Goal: Task Accomplishment & Management: Use online tool/utility

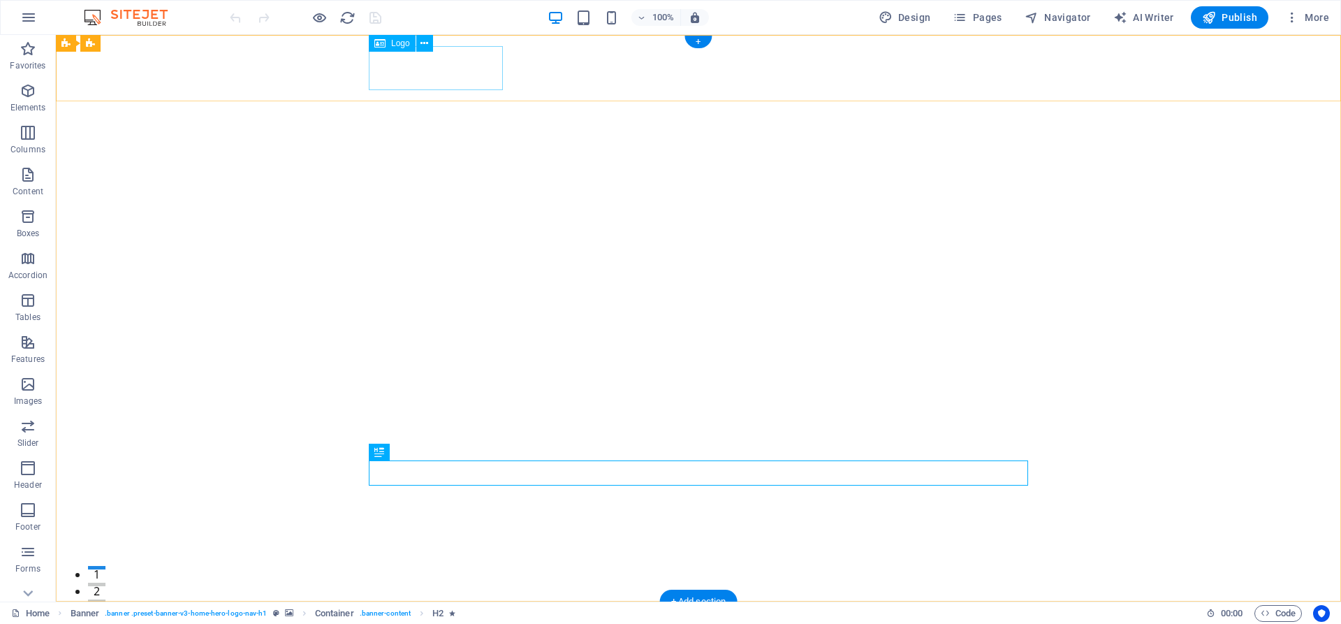
click at [456, 613] on div "ent care" at bounding box center [699, 635] width 660 height 44
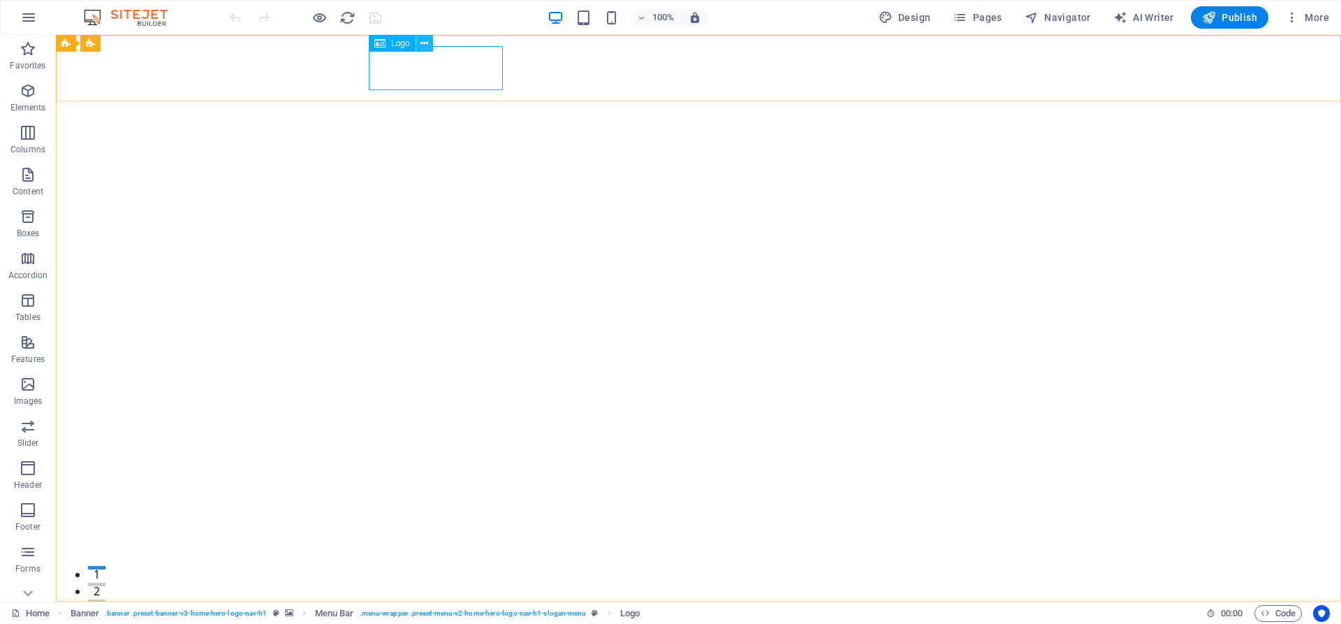
click at [426, 43] on icon at bounding box center [425, 43] width 8 height 15
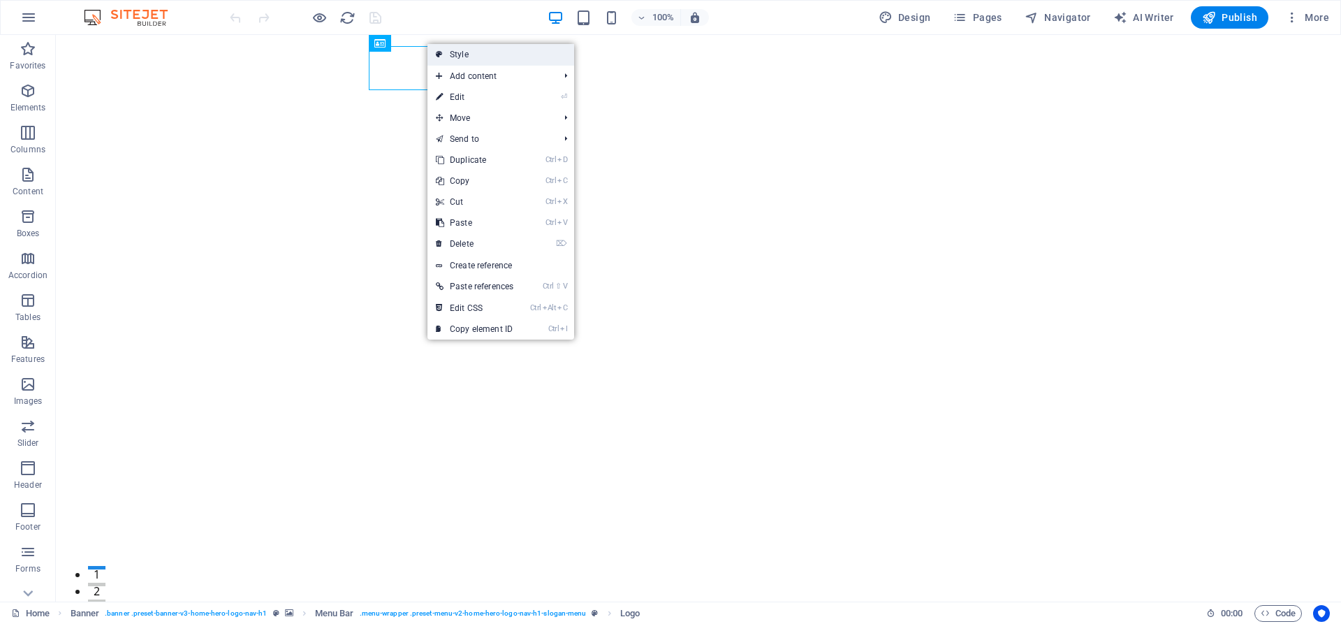
click at [454, 55] on link "Style" at bounding box center [501, 54] width 147 height 21
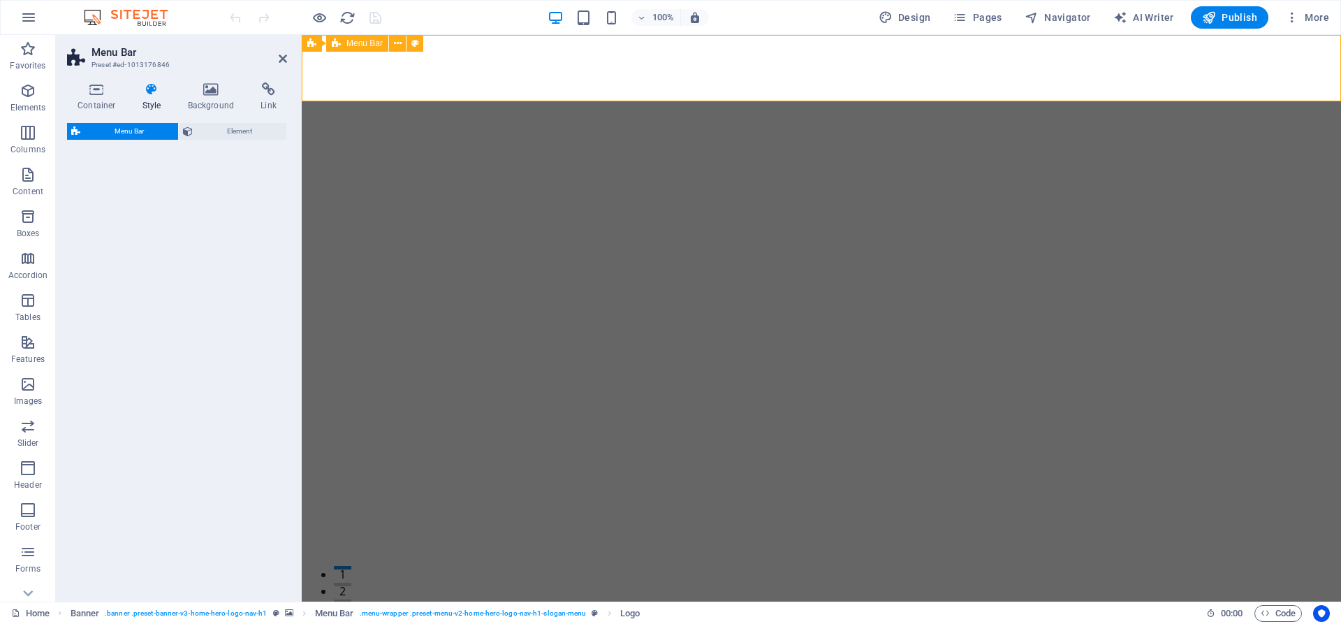
select select "rem"
select select "preset-menu-v2-home-hero-logo-nav-h1-slogan-menu"
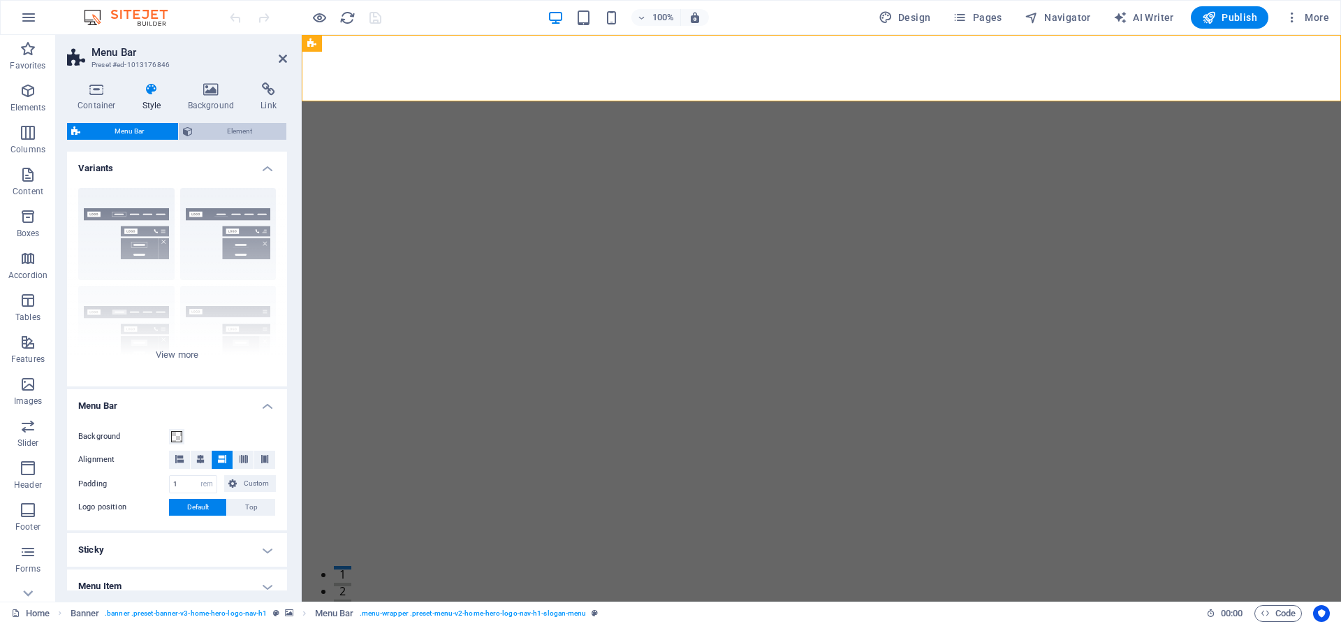
click at [250, 131] on span "Element" at bounding box center [239, 131] width 85 height 17
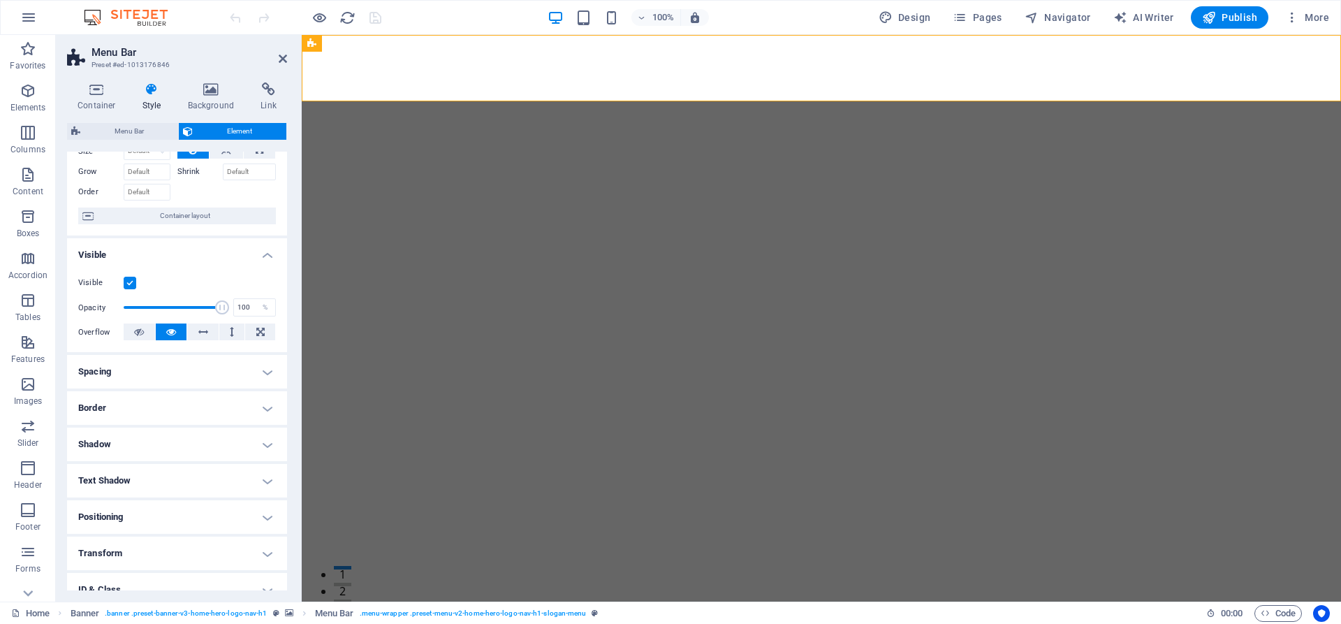
scroll to position [126, 0]
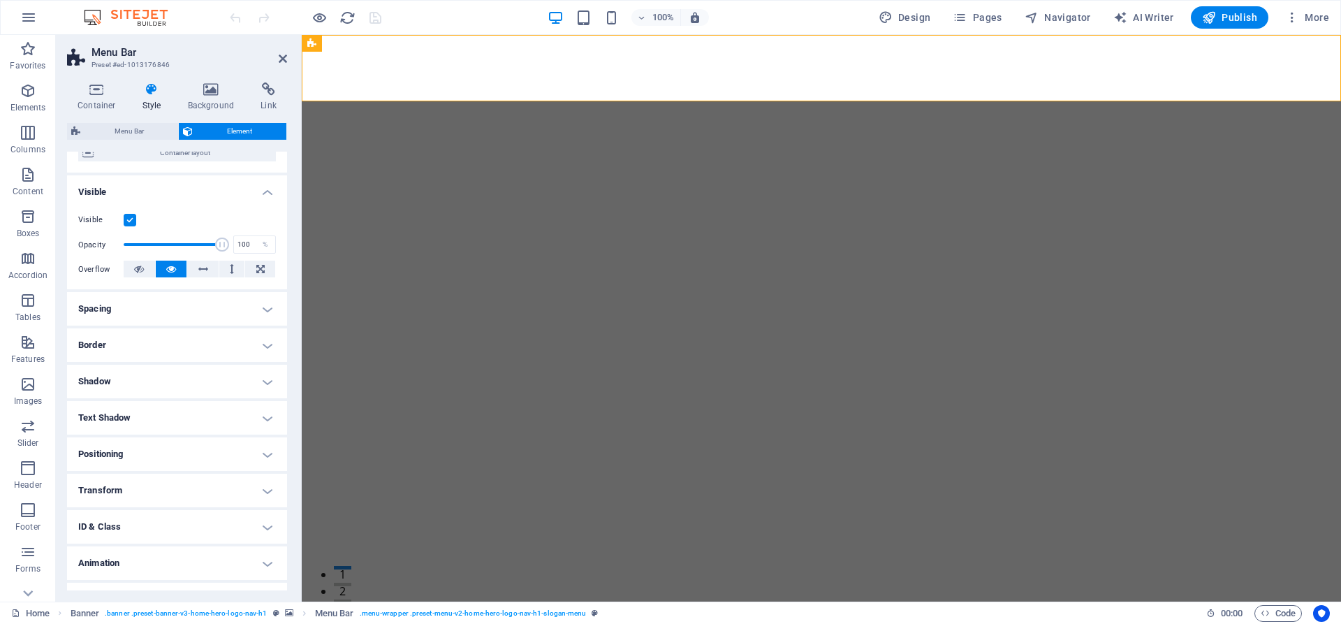
click at [262, 450] on h4 "Positioning" at bounding box center [177, 454] width 220 height 34
click at [265, 384] on h4 "Shadow" at bounding box center [177, 382] width 220 height 34
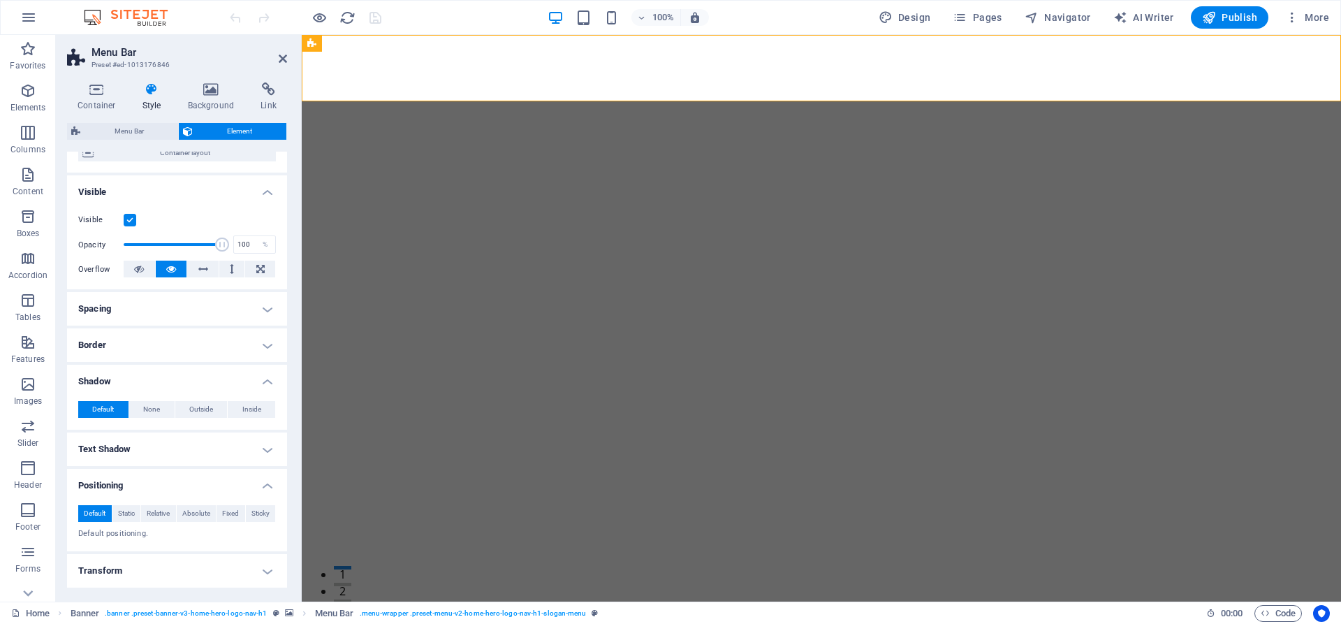
click at [265, 444] on h4 "Text Shadow" at bounding box center [177, 449] width 220 height 34
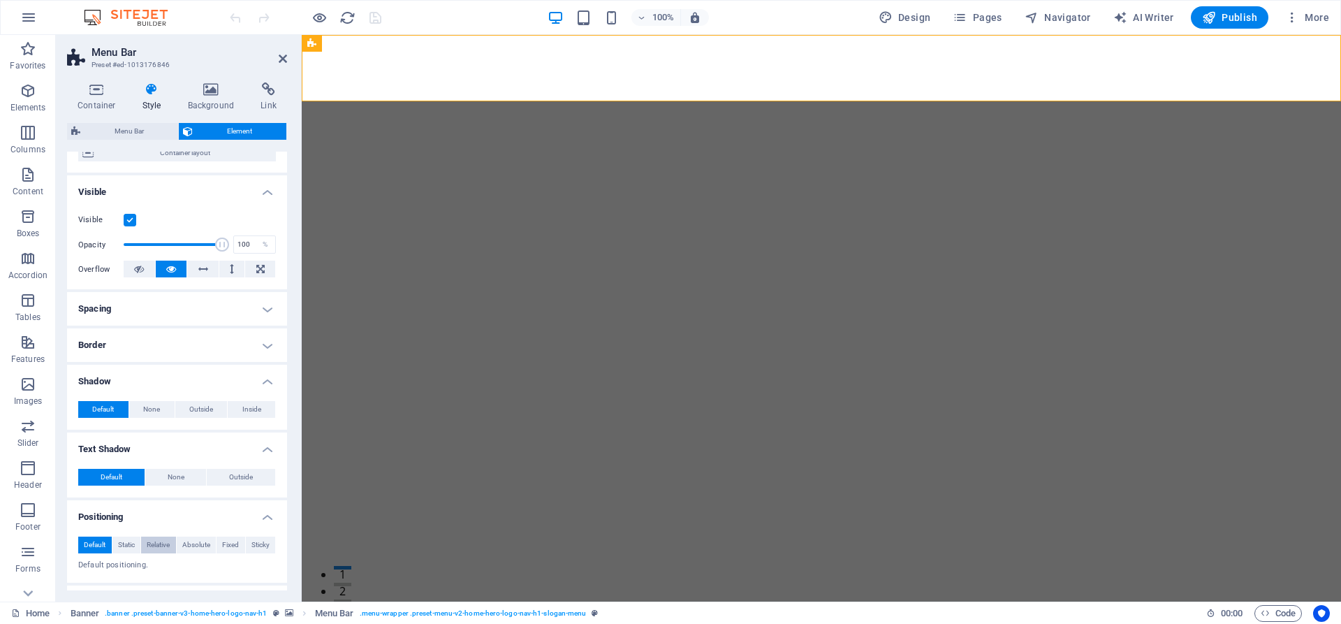
click at [151, 548] on span "Relative" at bounding box center [158, 545] width 23 height 17
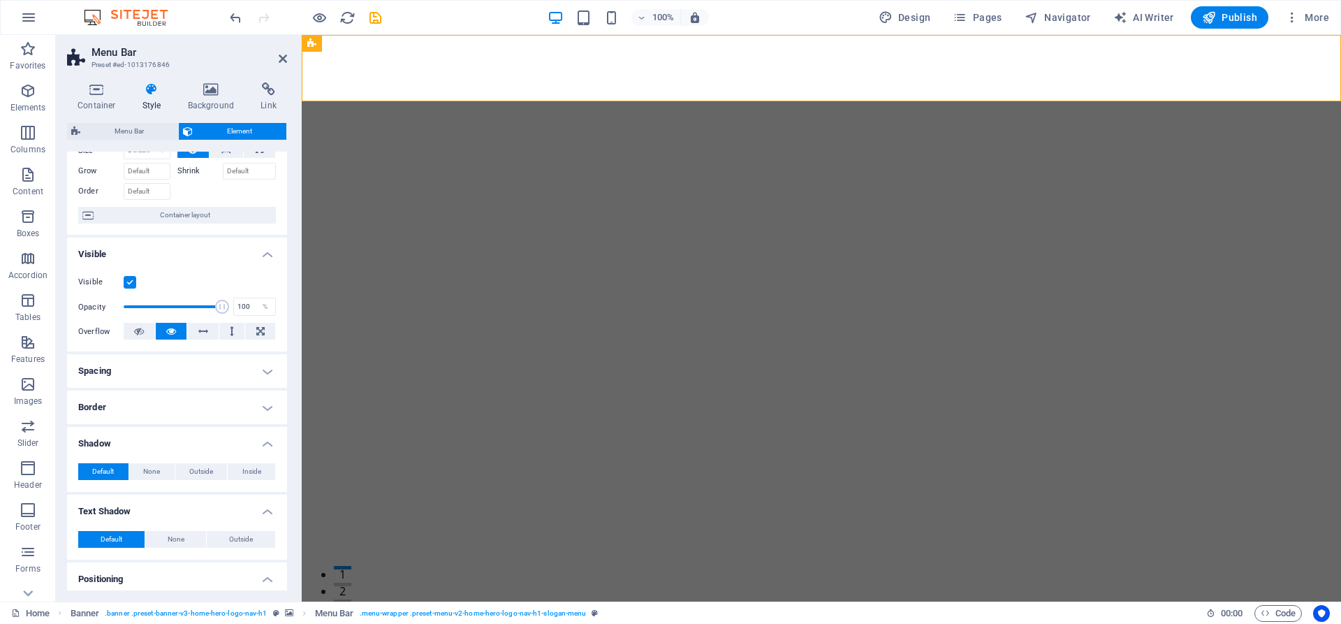
scroll to position [63, 0]
drag, startPoint x: 216, startPoint y: 303, endPoint x: 156, endPoint y: 305, distance: 60.1
click at [156, 305] on span at bounding box center [156, 307] width 14 height 14
type input "100"
drag, startPoint x: 156, startPoint y: 305, endPoint x: 228, endPoint y: 312, distance: 72.3
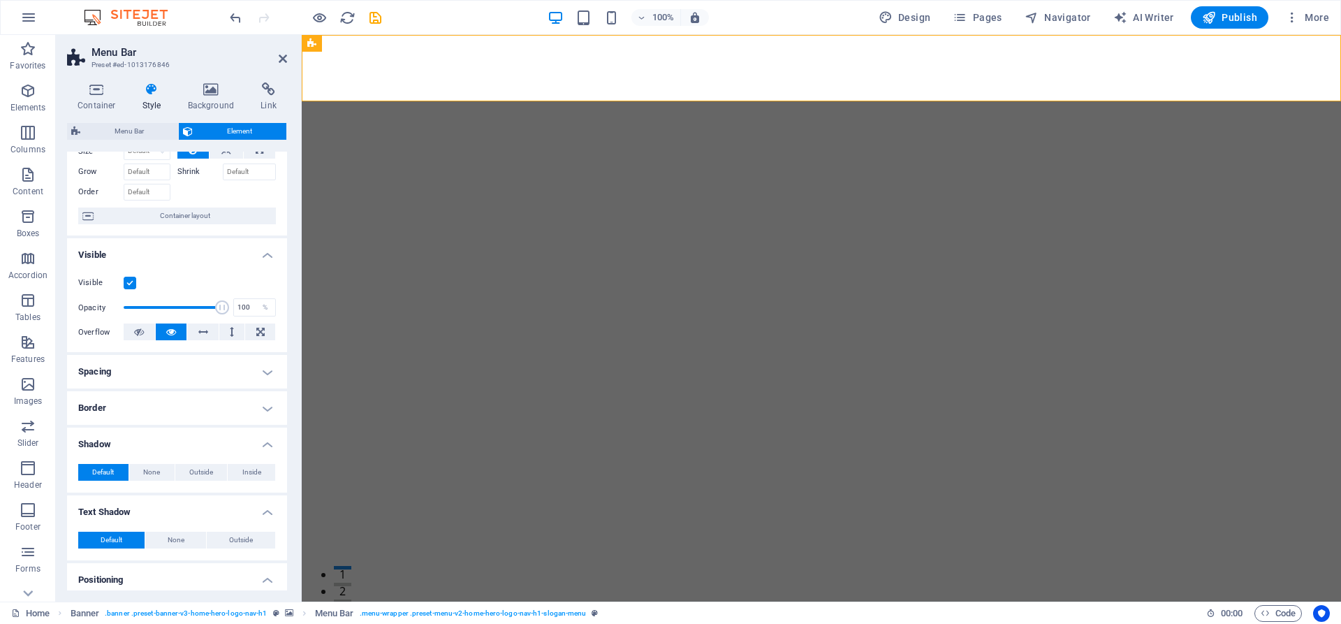
click at [228, 312] on span at bounding box center [222, 307] width 14 height 14
click at [205, 333] on icon at bounding box center [203, 331] width 10 height 17
click at [269, 411] on h4 "Border" at bounding box center [177, 408] width 220 height 34
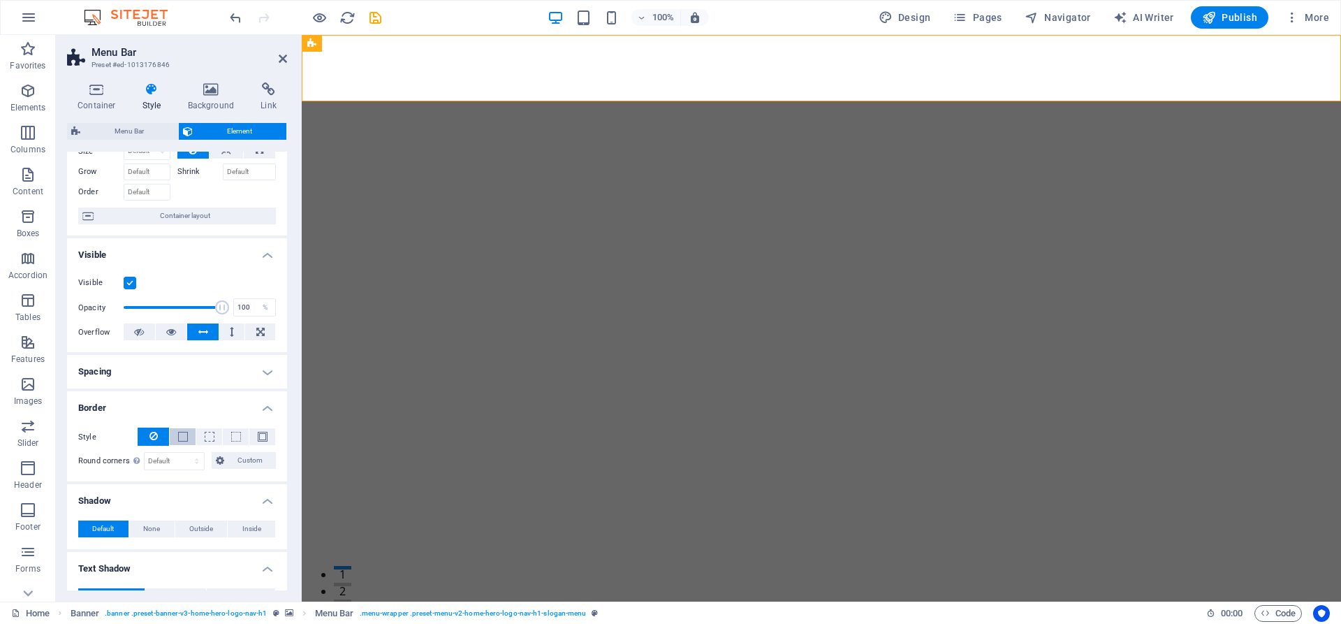
click at [191, 439] on button at bounding box center [183, 436] width 26 height 17
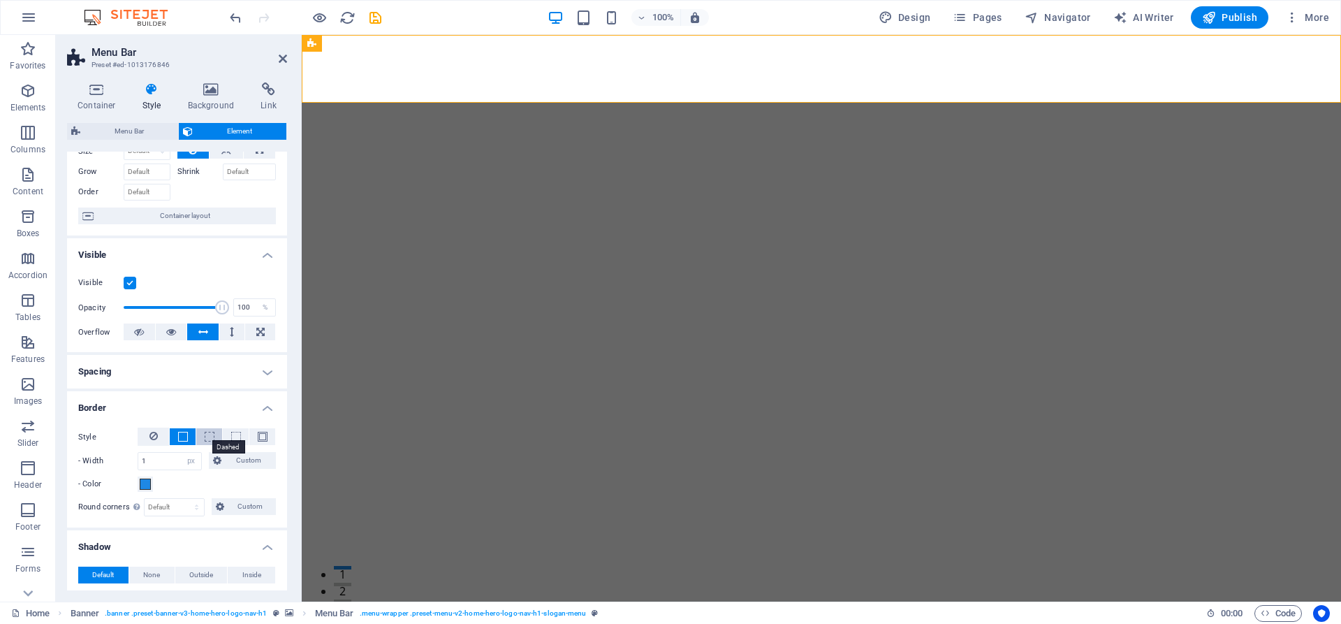
click at [205, 436] on span at bounding box center [210, 437] width 10 height 10
click at [146, 487] on span at bounding box center [145, 484] width 11 height 11
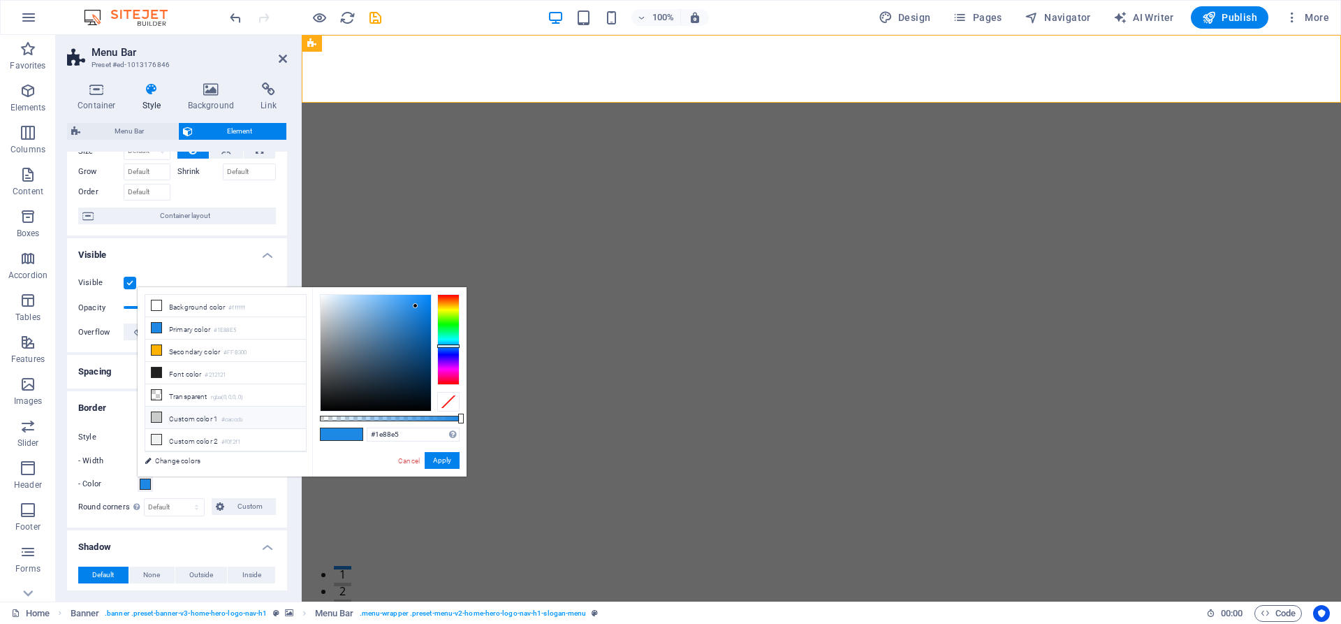
click at [157, 413] on icon at bounding box center [157, 417] width 10 height 10
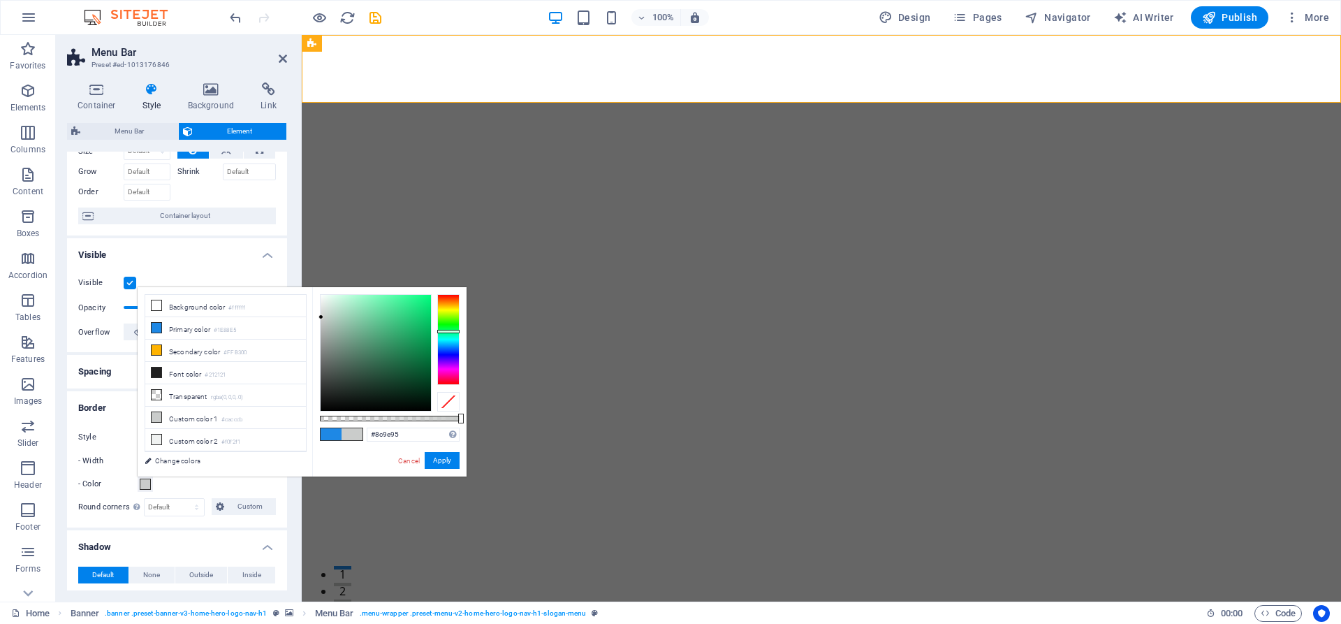
click at [333, 338] on div at bounding box center [376, 353] width 110 height 116
type input "#8e9e8c"
drag, startPoint x: 446, startPoint y: 330, endPoint x: 446, endPoint y: 321, distance: 9.1
click at [446, 321] on div at bounding box center [448, 321] width 22 height 3
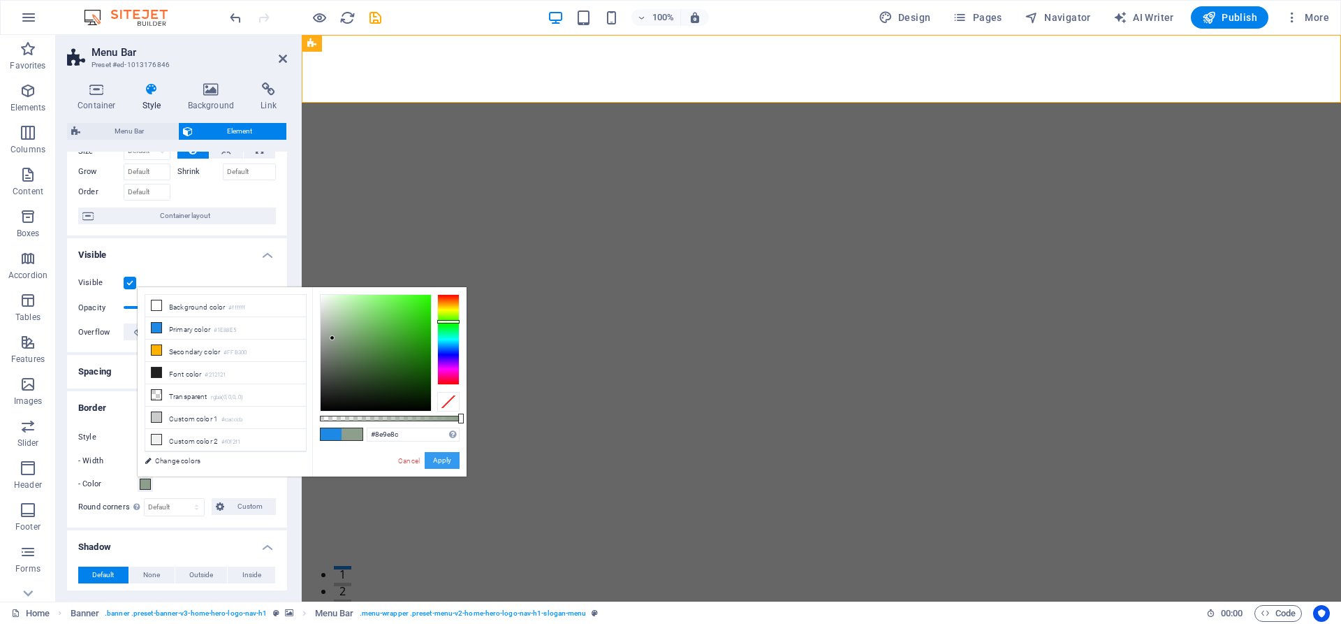
click at [447, 460] on button "Apply" at bounding box center [442, 460] width 35 height 17
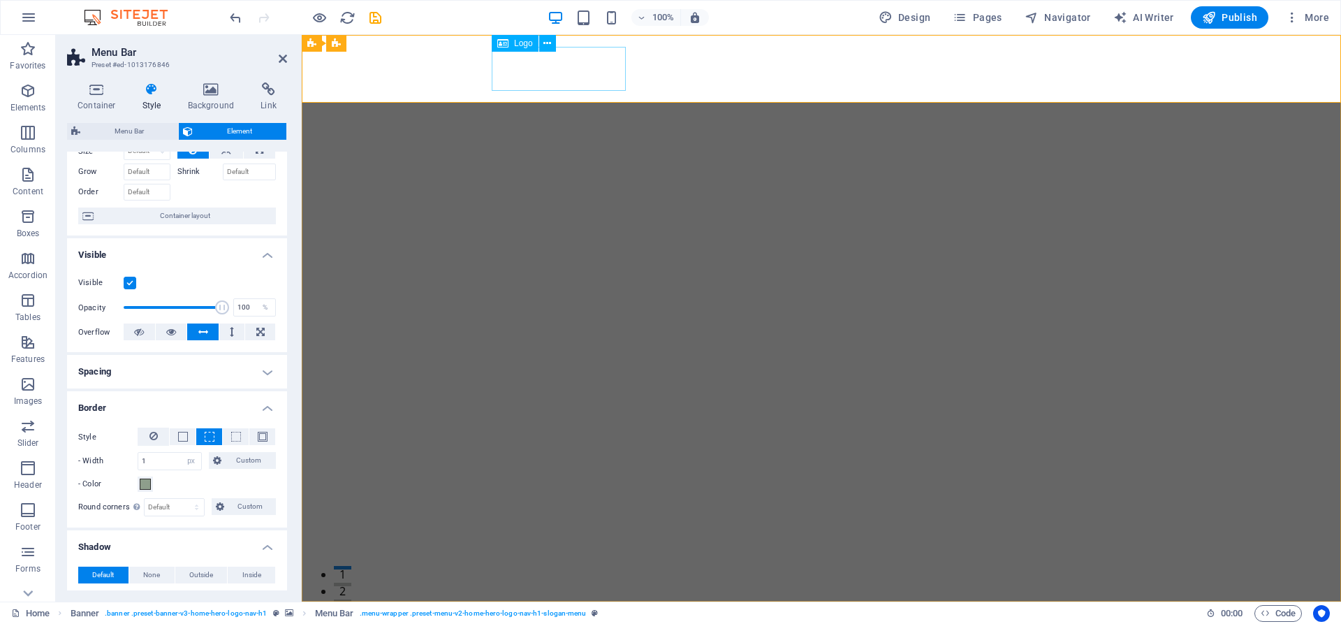
click at [588, 613] on div "ent care" at bounding box center [822, 635] width 660 height 44
click at [525, 46] on span "Logo" at bounding box center [523, 43] width 19 height 8
click at [543, 45] on button at bounding box center [547, 43] width 17 height 17
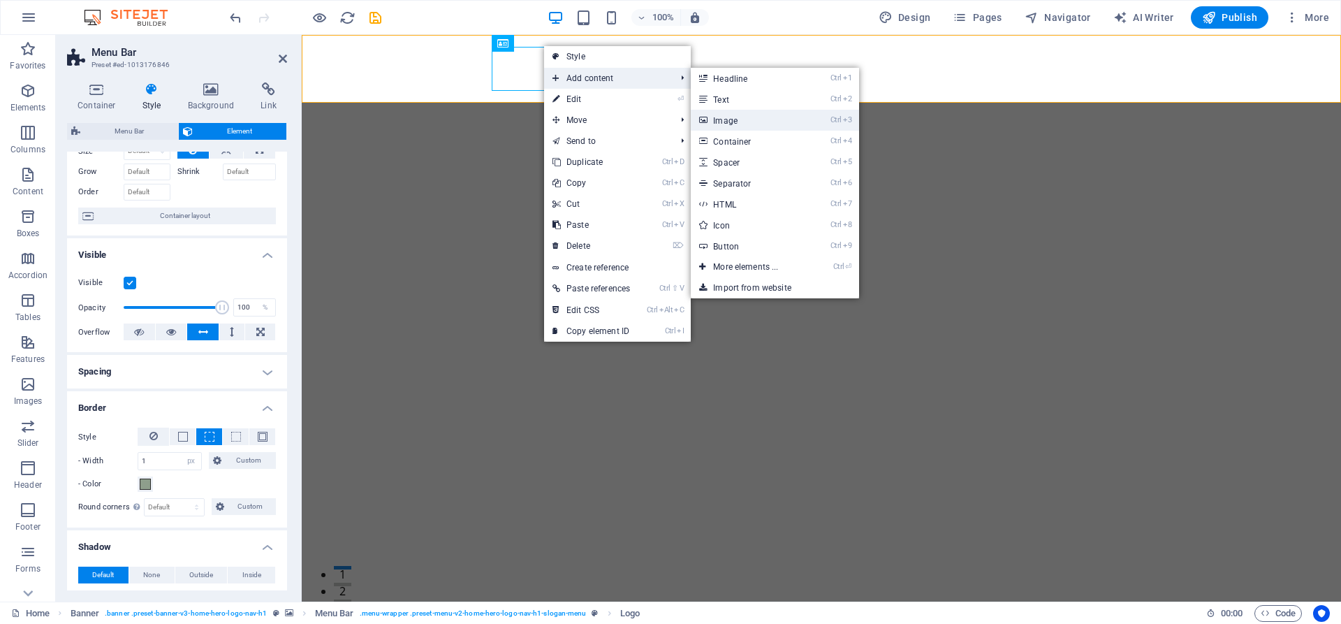
click at [745, 124] on link "Ctrl 3 Image" at bounding box center [748, 120] width 115 height 21
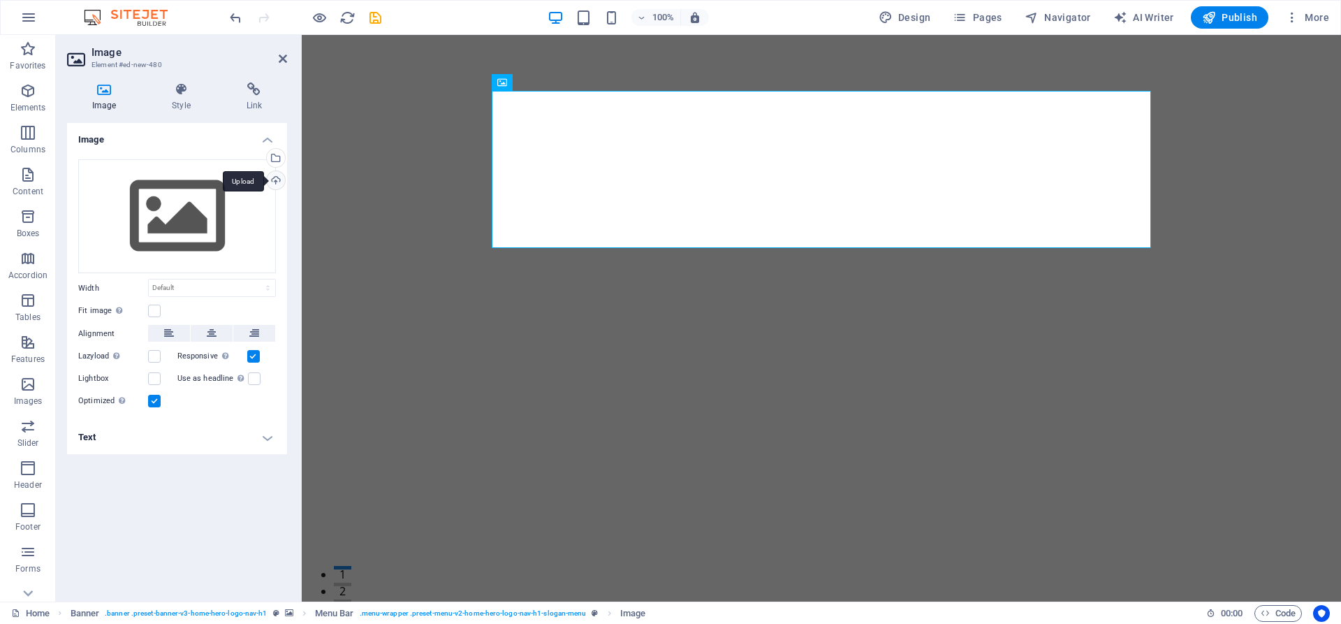
click at [276, 180] on div "Upload" at bounding box center [274, 181] width 21 height 21
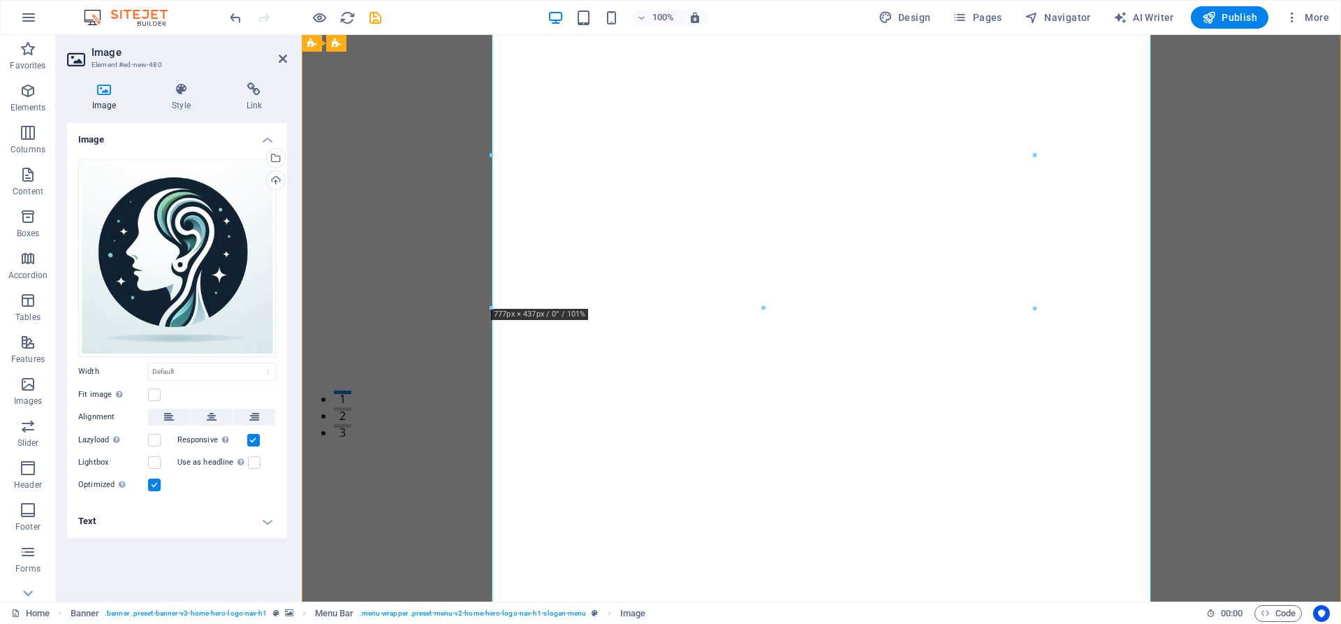
scroll to position [214, 0]
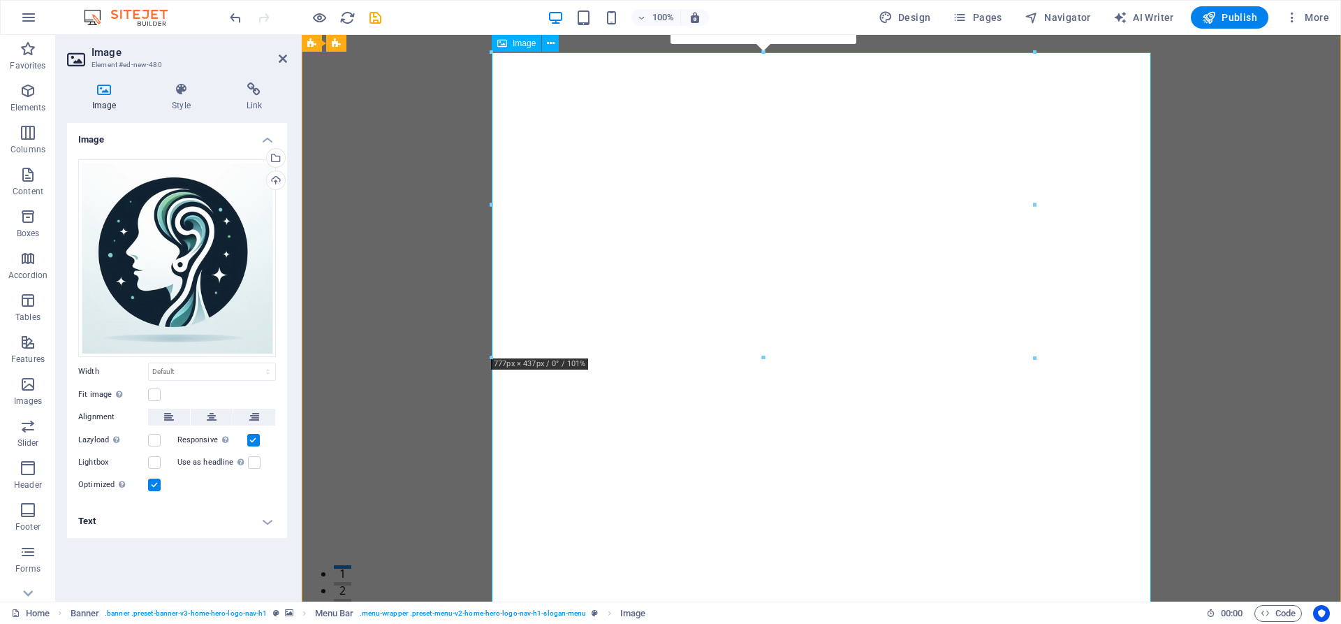
scroll to position [0, 0]
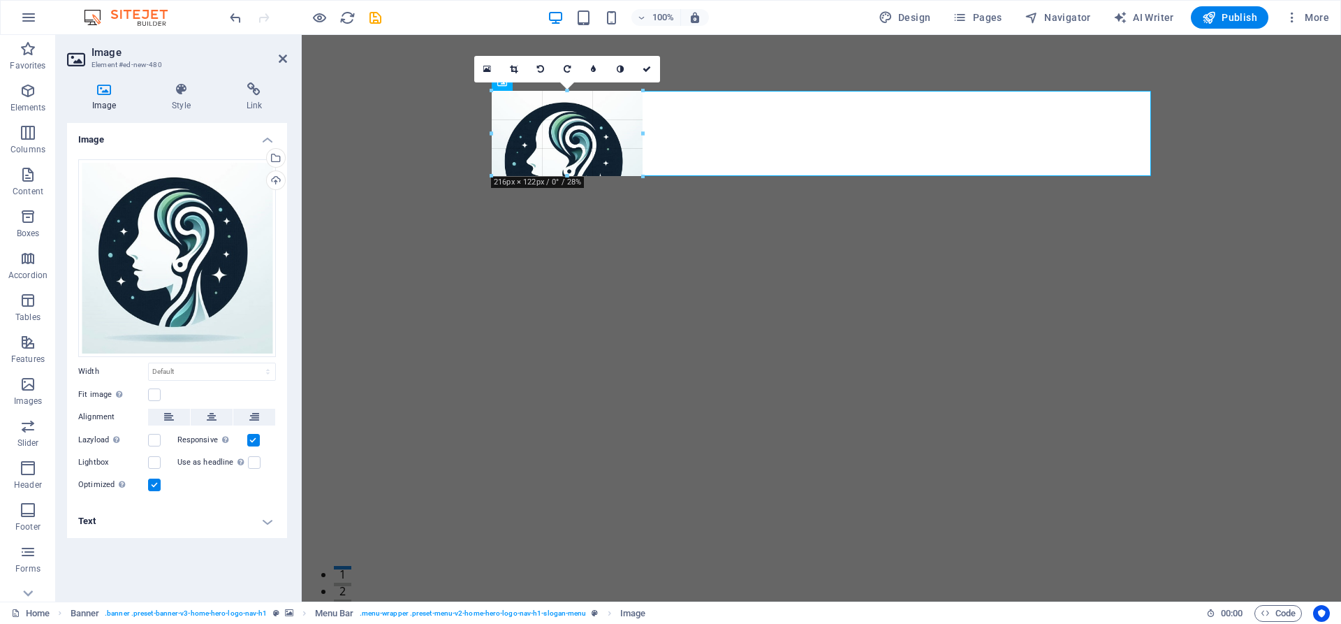
drag, startPoint x: 492, startPoint y: 91, endPoint x: 885, endPoint y: 483, distance: 555.3
click at [885, 483] on div "H2 Banner Container Banner Menu Bar Logo Image Container 180 170 160 150 140 13…" at bounding box center [822, 318] width 1040 height 567
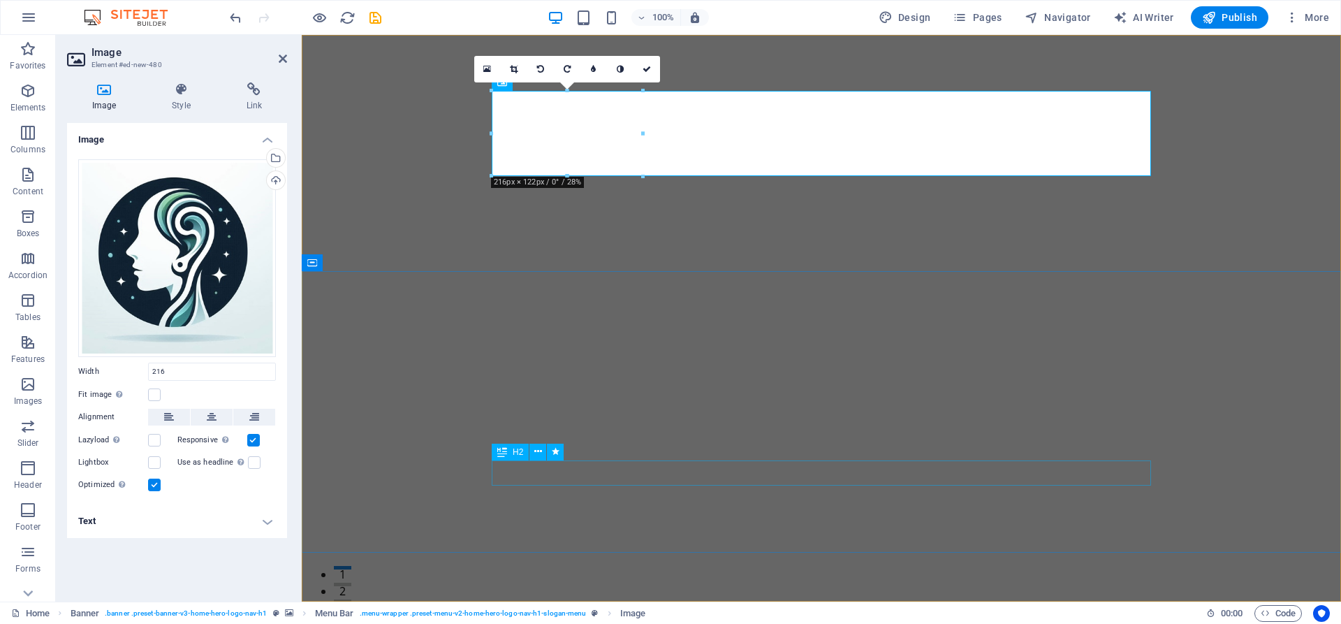
type input "216"
select select "px"
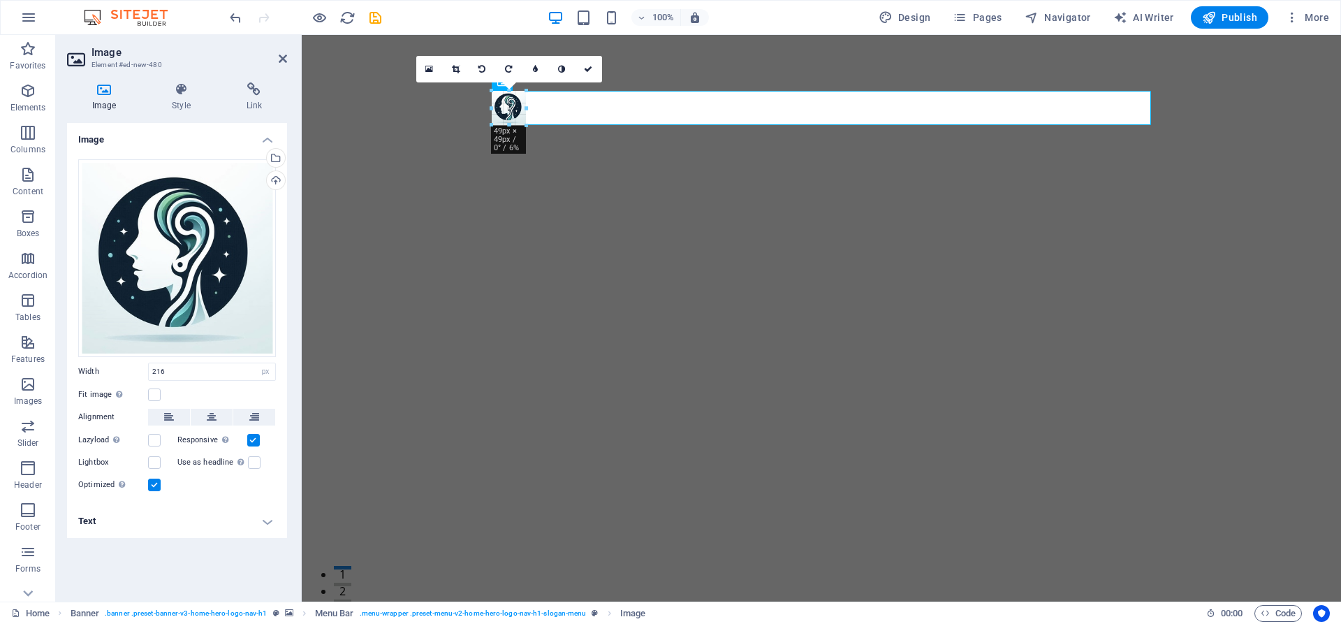
drag, startPoint x: 646, startPoint y: 246, endPoint x: 509, endPoint y: 128, distance: 180.8
type input "49"
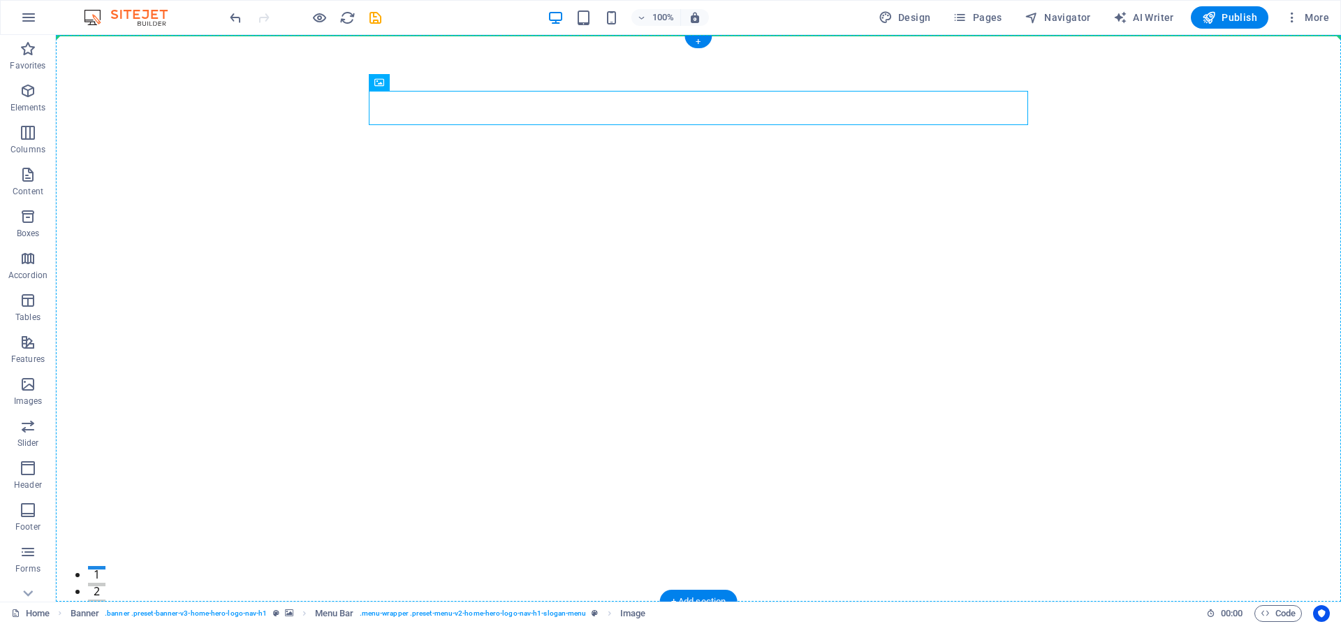
drag, startPoint x: 380, startPoint y: 110, endPoint x: 365, endPoint y: 101, distance: 17.5
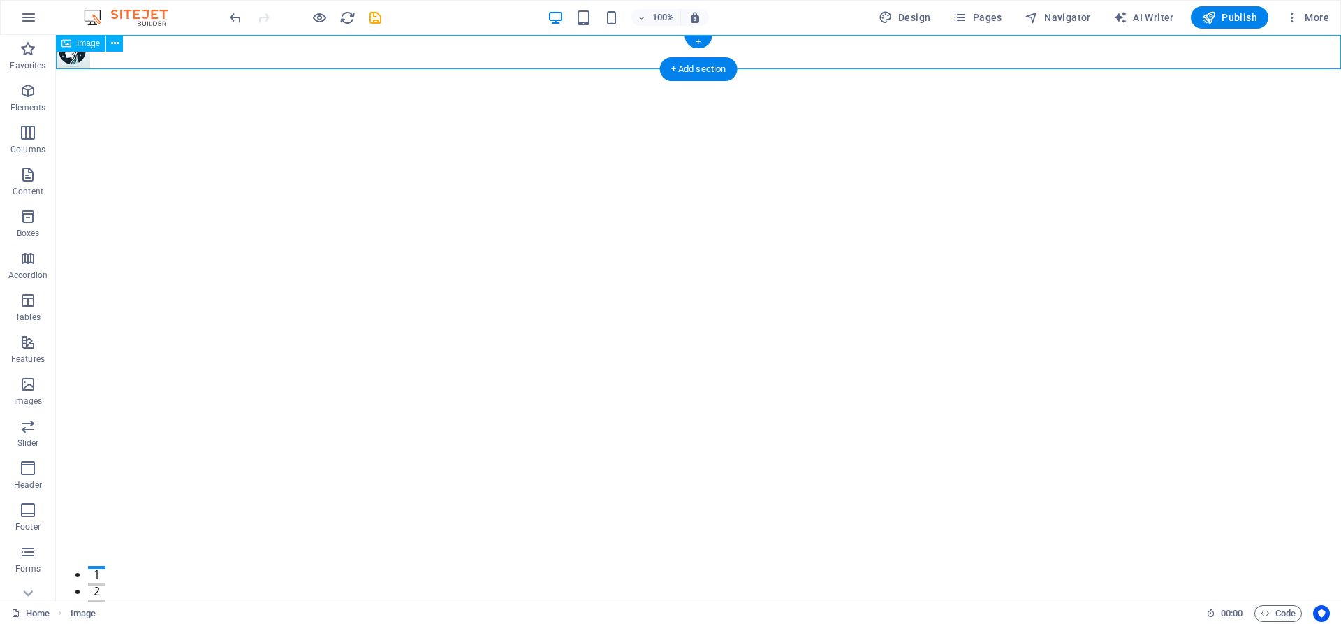
click at [78, 58] on figure at bounding box center [699, 52] width 1286 height 34
click at [113, 45] on icon at bounding box center [115, 43] width 8 height 15
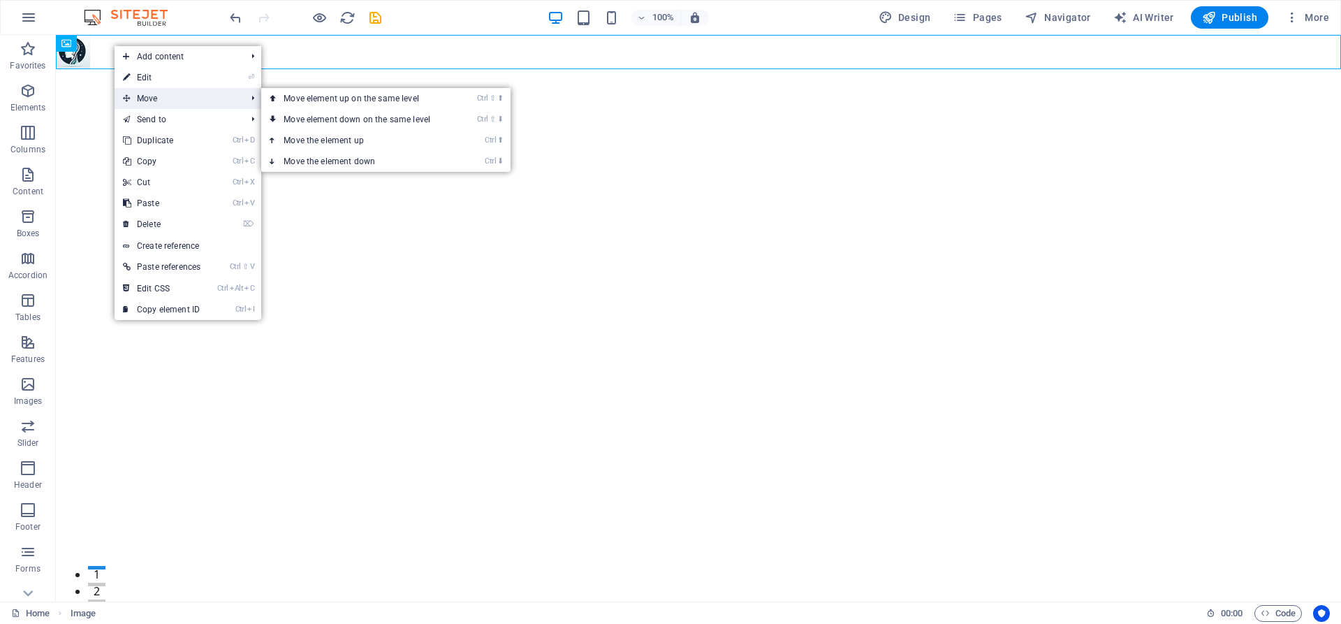
click at [136, 96] on span "Move" at bounding box center [178, 98] width 126 height 21
click at [299, 103] on link "Ctrl ⇧ ⬆ Move element up on the same level" at bounding box center [359, 98] width 197 height 21
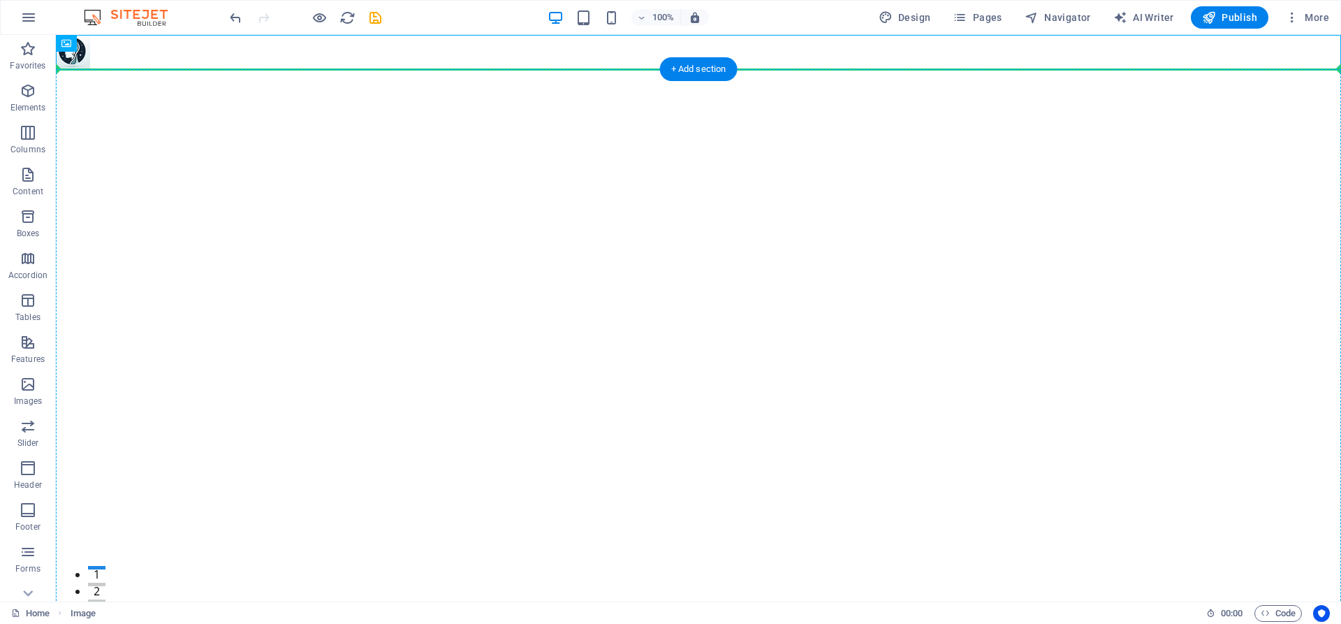
drag, startPoint x: 76, startPoint y: 56, endPoint x: 125, endPoint y: 100, distance: 65.8
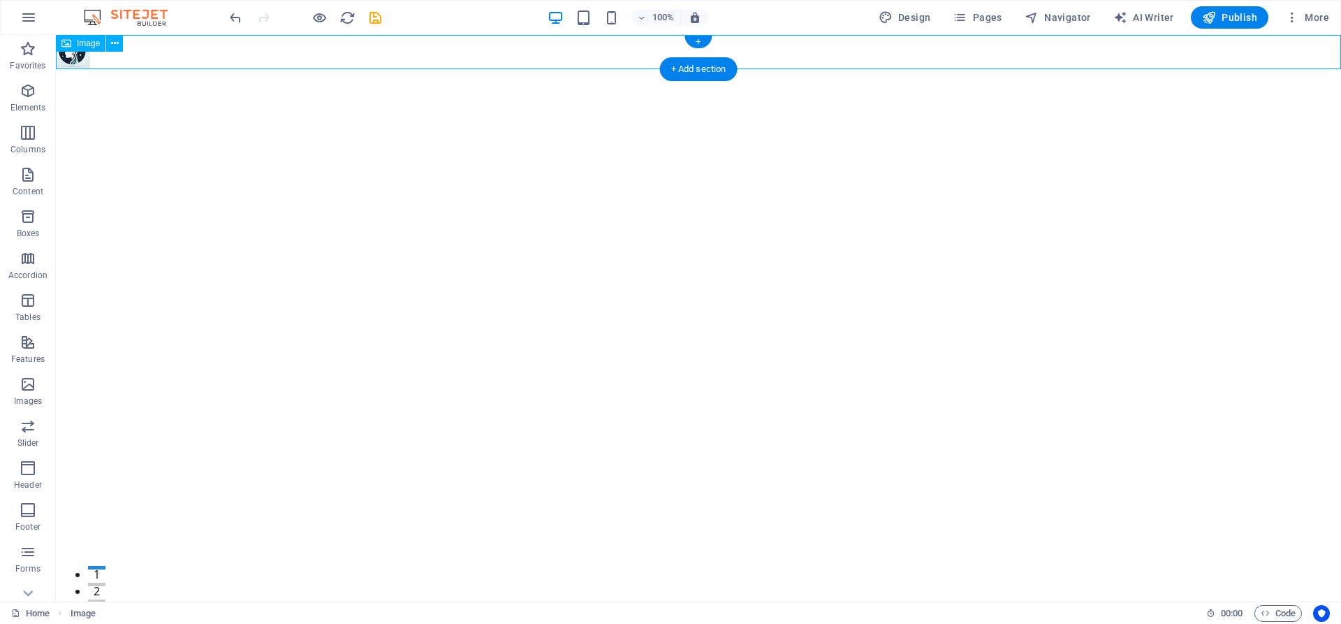
click at [74, 62] on figure at bounding box center [699, 52] width 1286 height 34
select select "px"
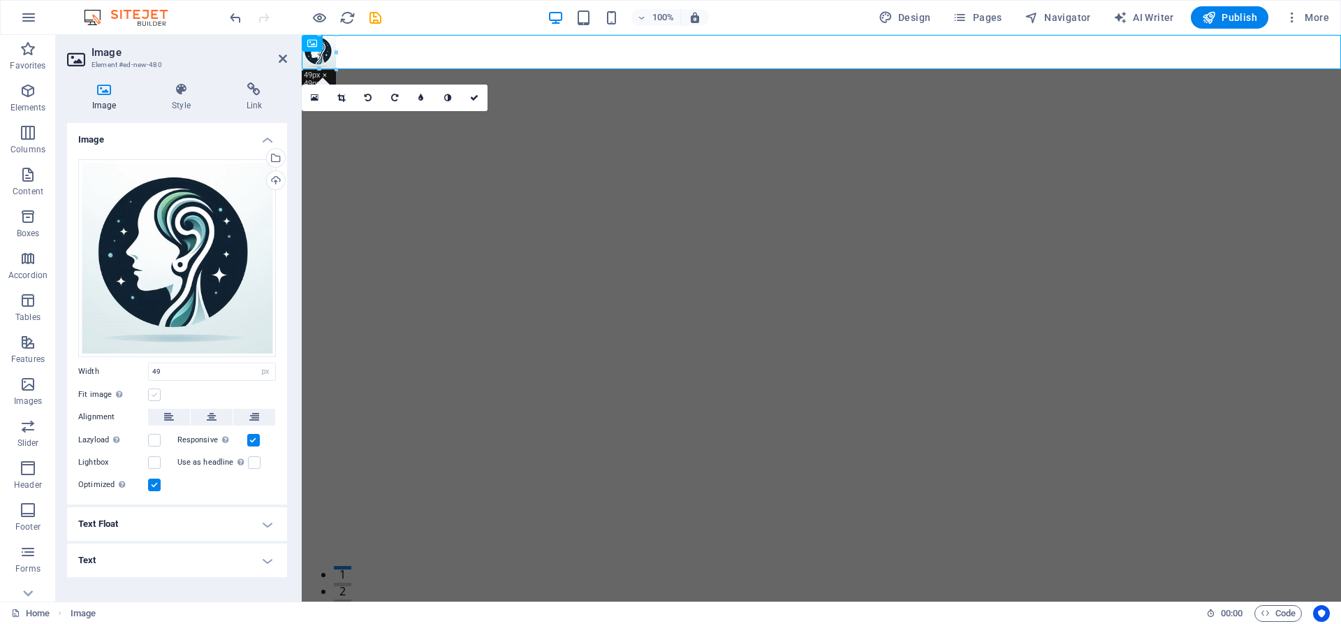
click at [157, 397] on label at bounding box center [154, 394] width 13 height 13
click at [0, 0] on input "Fit image Automatically fit image to a fixed width and height" at bounding box center [0, 0] width 0 height 0
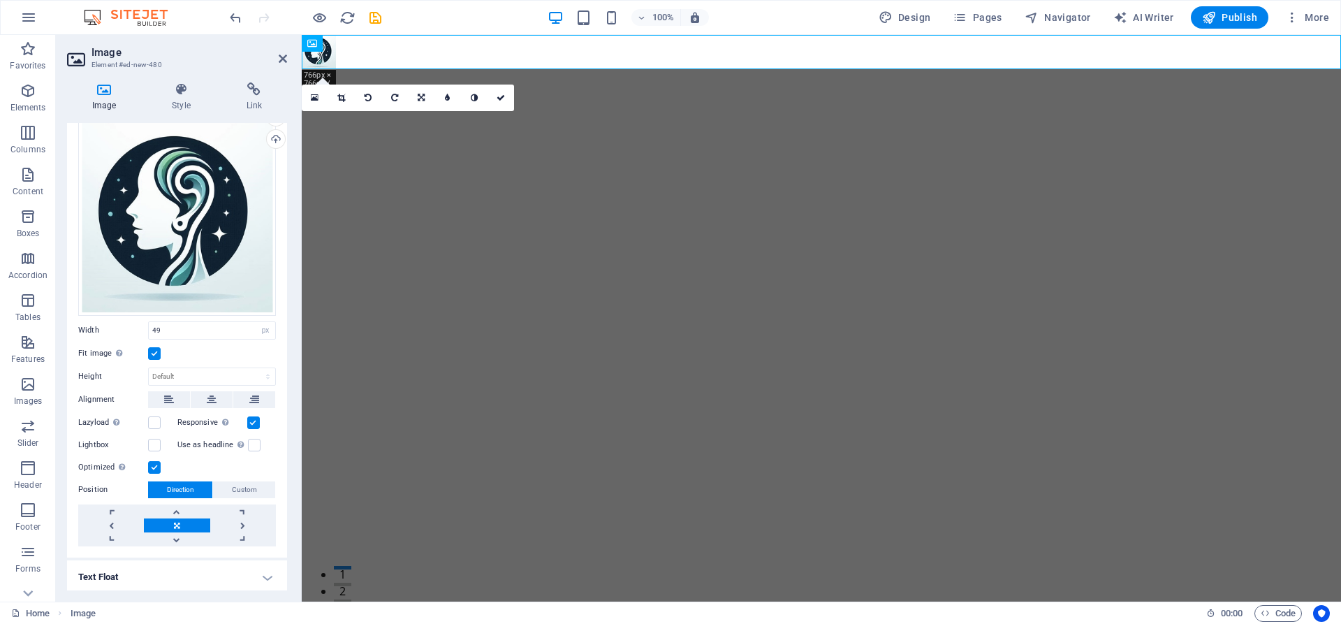
scroll to position [63, 0]
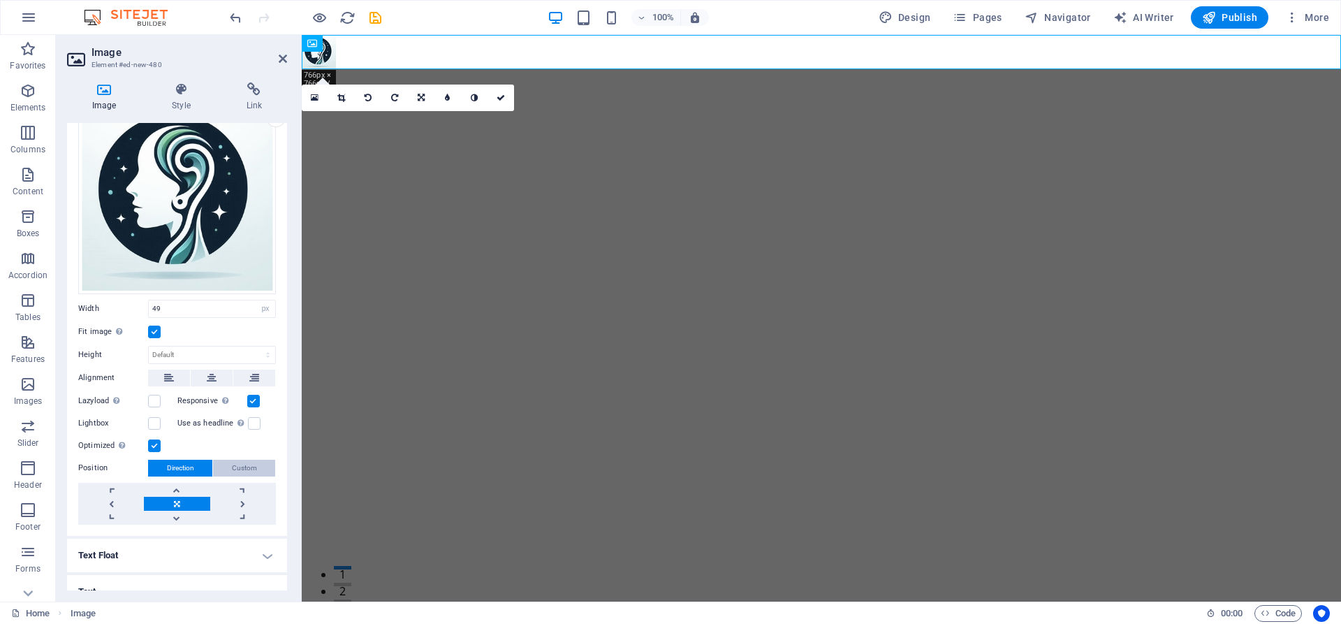
click at [233, 472] on span "Custom" at bounding box center [244, 468] width 25 height 17
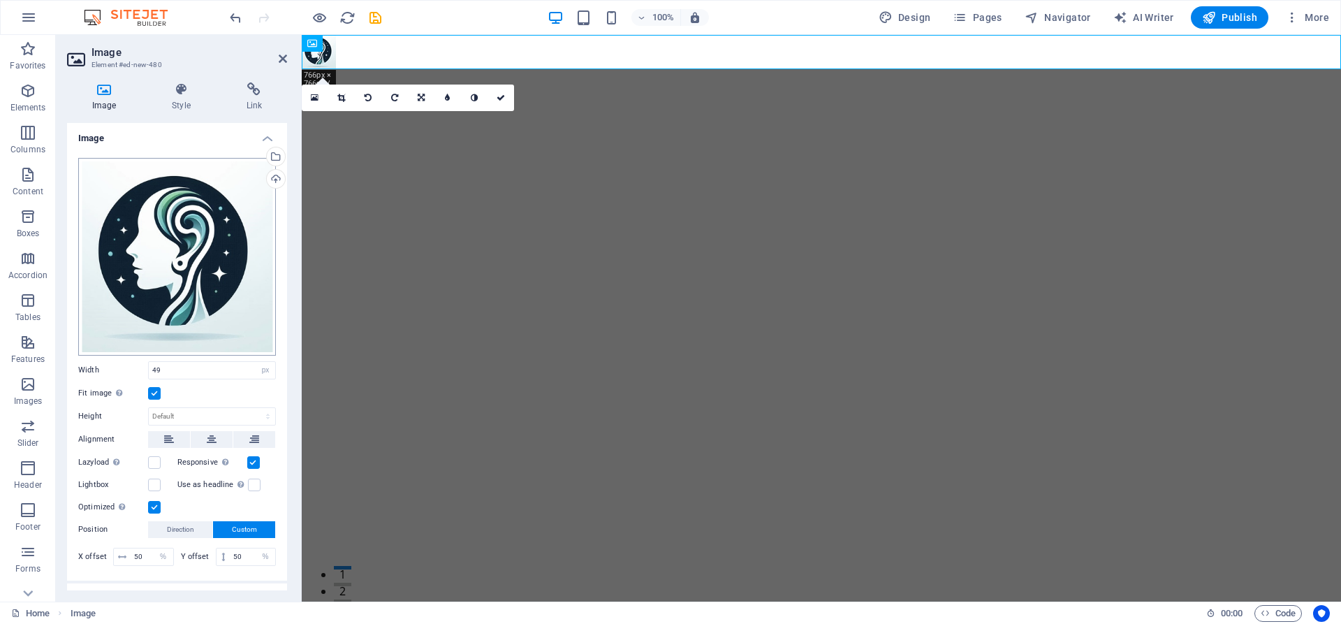
scroll to position [0, 0]
click at [421, 99] on icon at bounding box center [421, 98] width 7 height 8
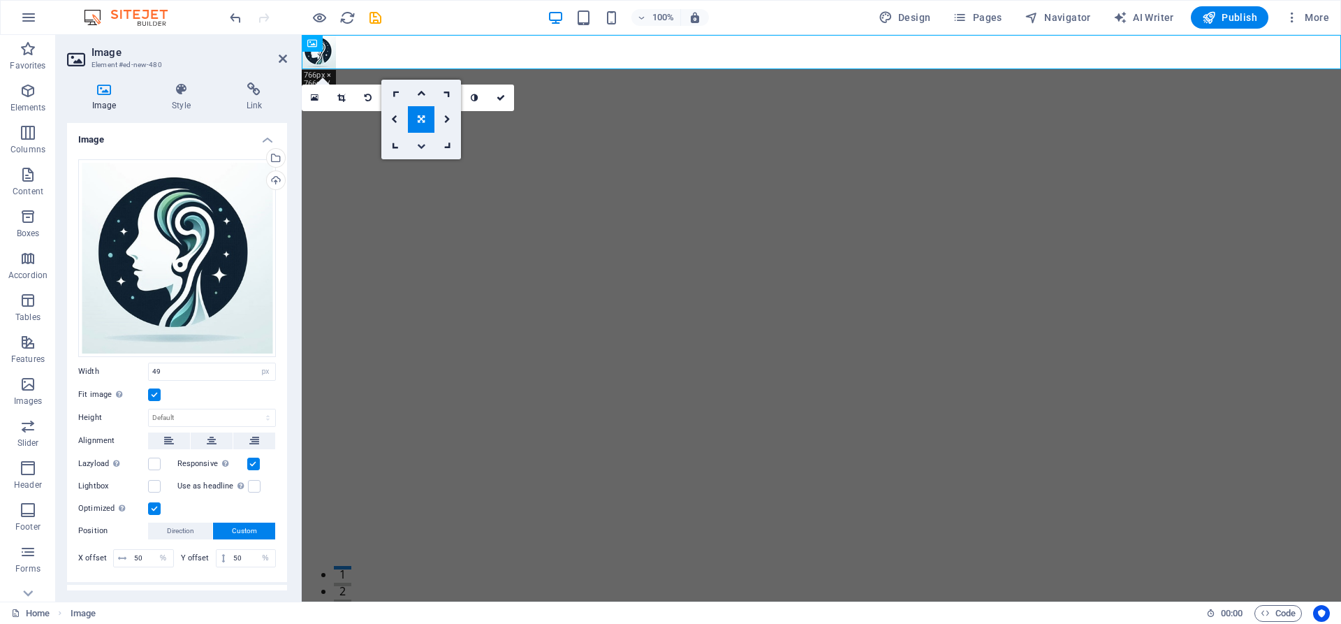
click at [417, 148] on icon at bounding box center [421, 146] width 8 height 8
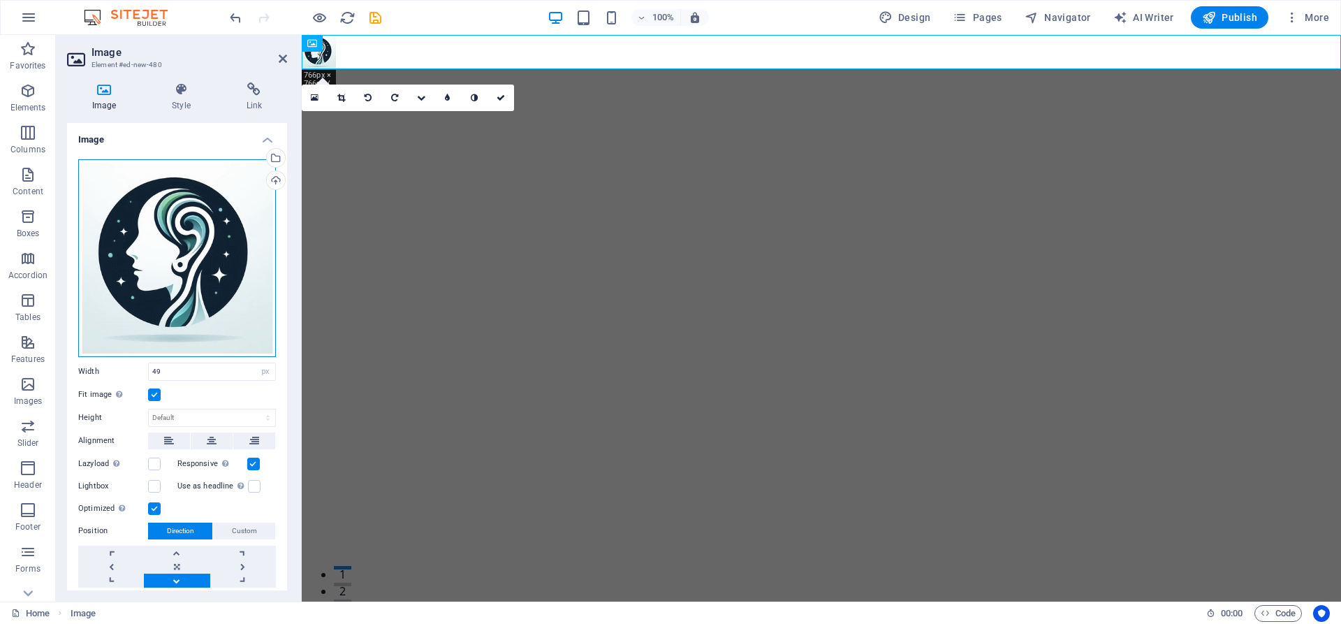
click at [177, 214] on div "Drag files here, click to choose files or select files from Files or our free s…" at bounding box center [177, 258] width 198 height 198
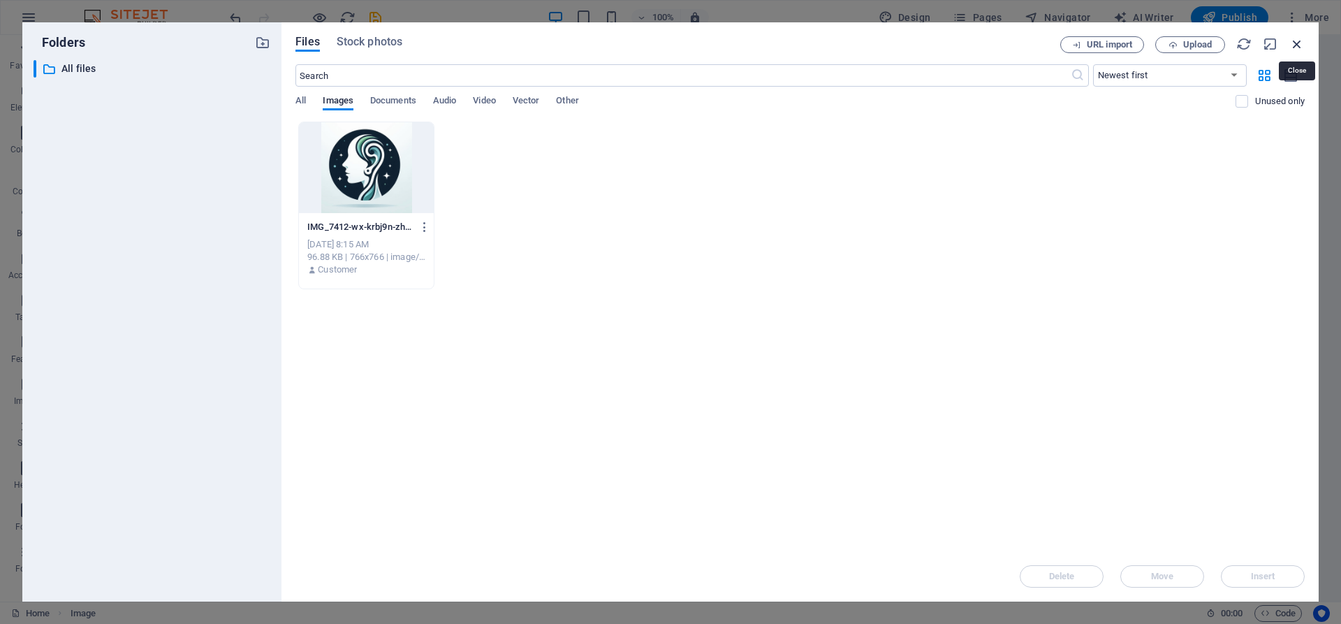
click at [1294, 46] on icon "button" at bounding box center [1297, 43] width 15 height 15
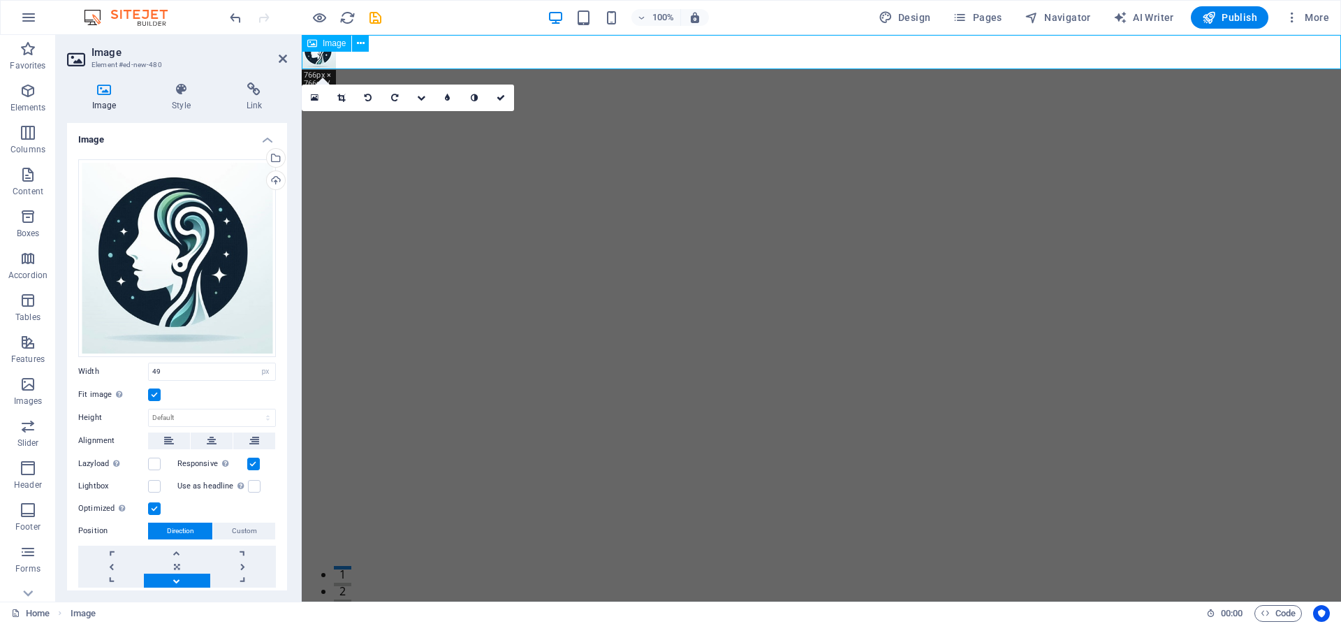
click at [330, 60] on figure at bounding box center [822, 52] width 1040 height 34
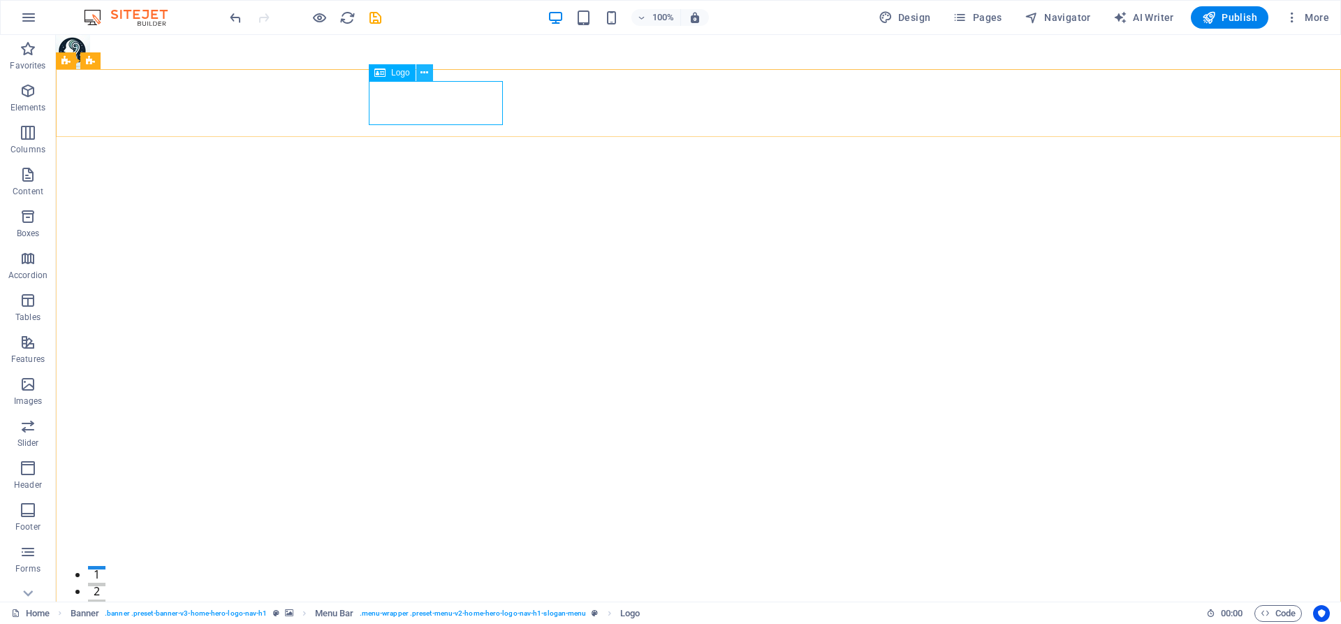
click at [423, 74] on icon at bounding box center [425, 73] width 8 height 15
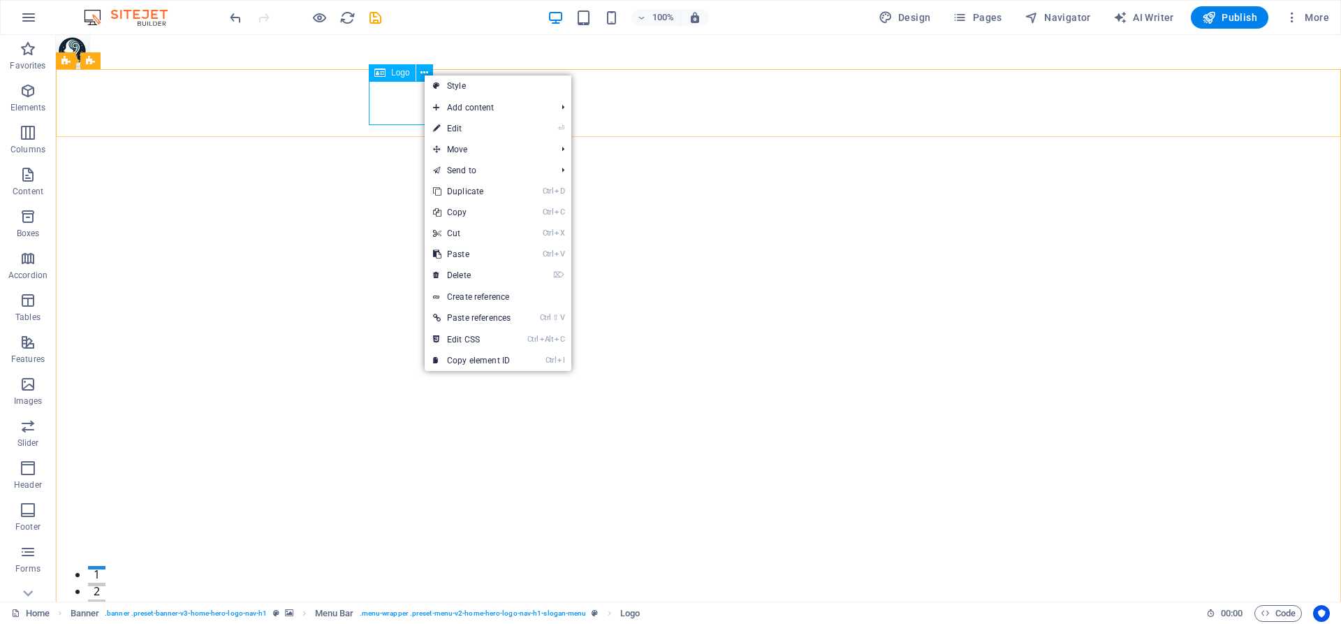
click at [397, 74] on span "Logo" at bounding box center [400, 72] width 19 height 8
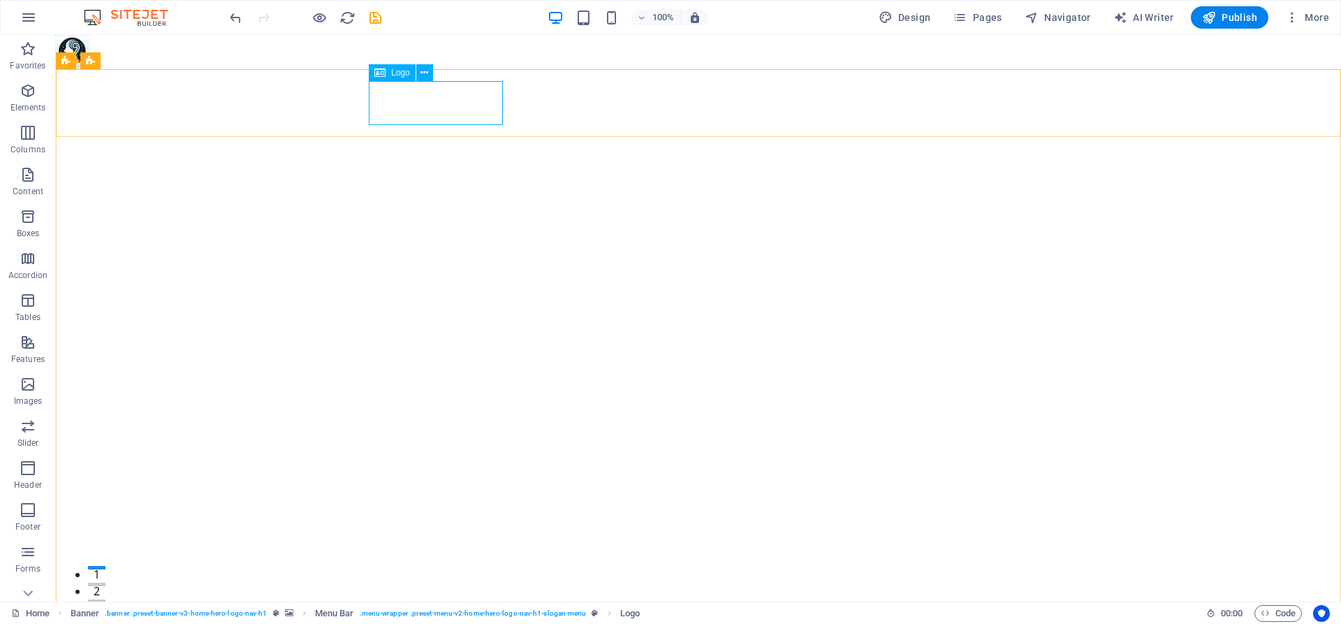
click at [384, 73] on icon at bounding box center [379, 72] width 11 height 17
click at [420, 74] on button at bounding box center [424, 72] width 17 height 17
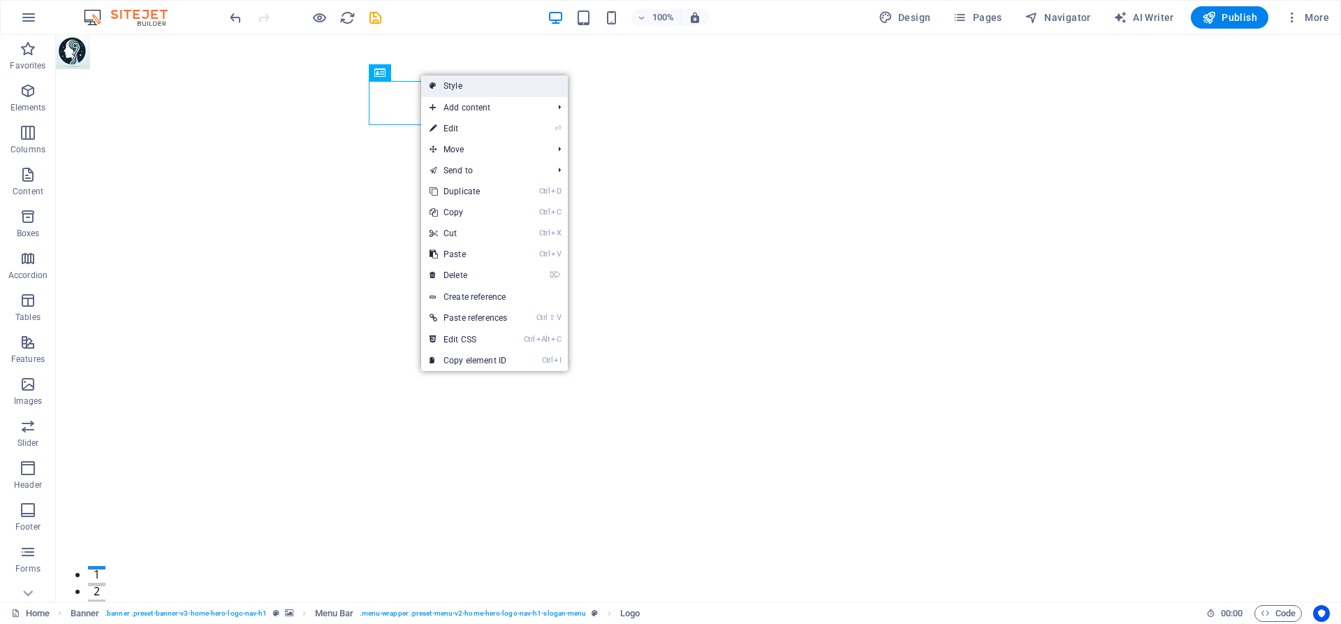
click at [441, 83] on link "Style" at bounding box center [494, 85] width 147 height 21
select select "rem"
select select "preset-menu-v2-home-hero-logo-nav-h1-slogan-menu"
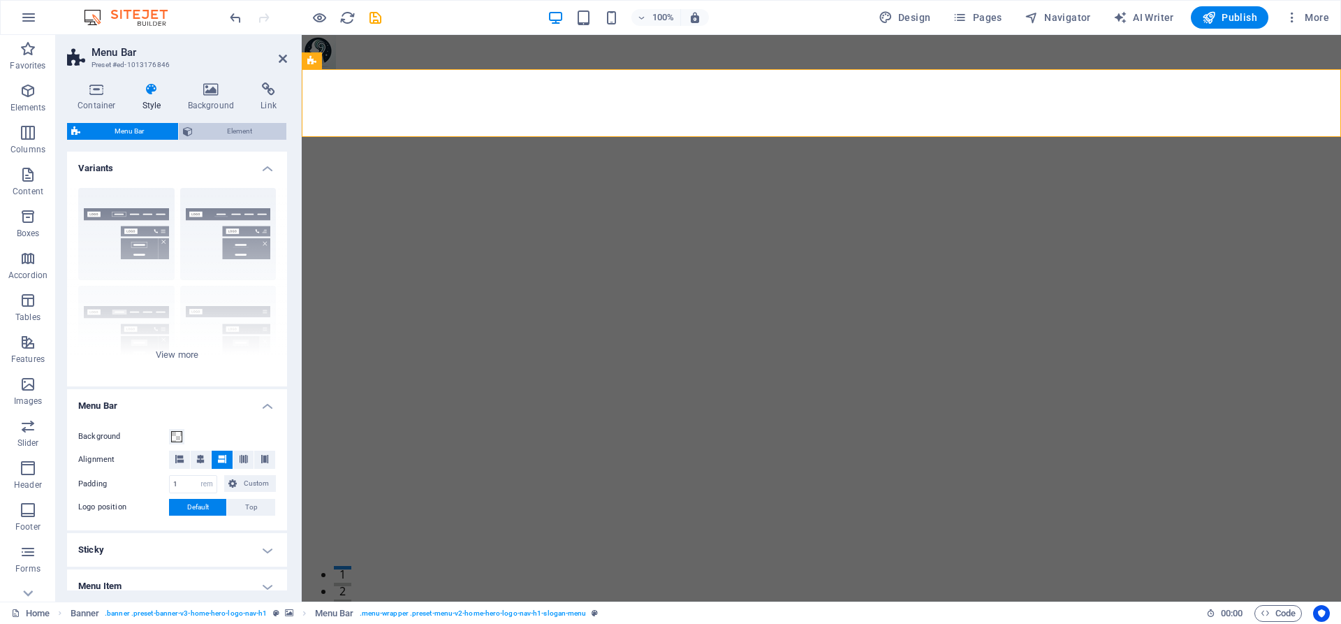
click at [232, 133] on span "Element" at bounding box center [239, 131] width 85 height 17
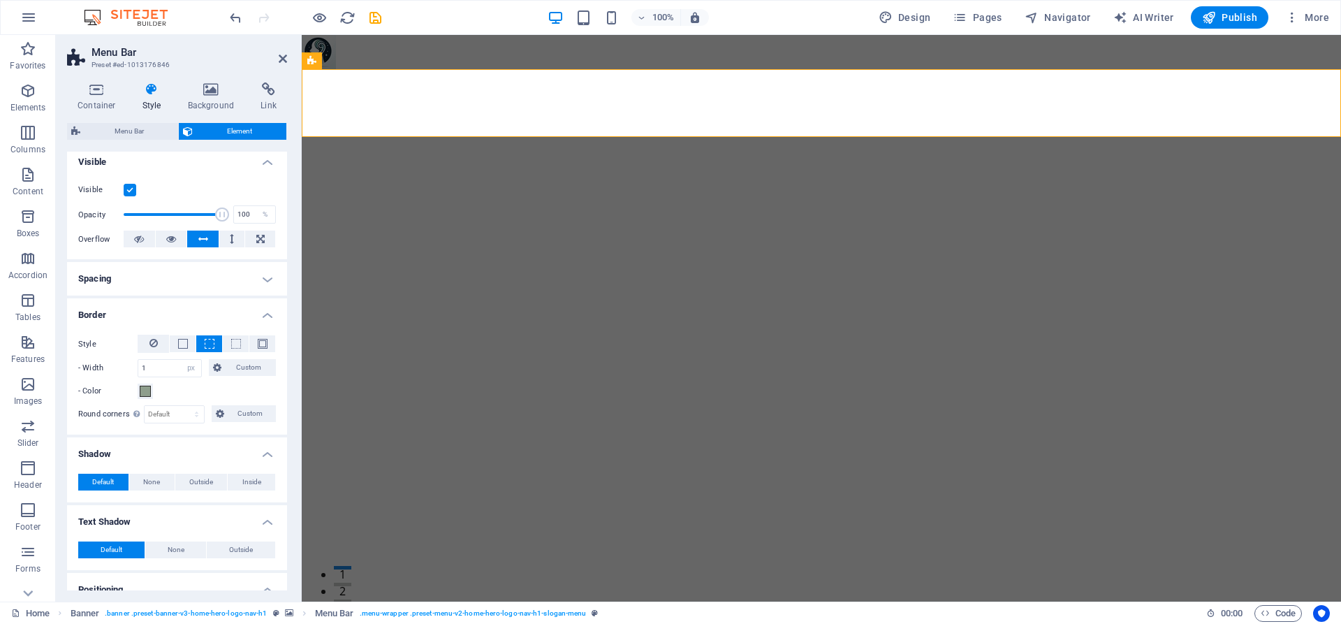
scroll to position [189, 0]
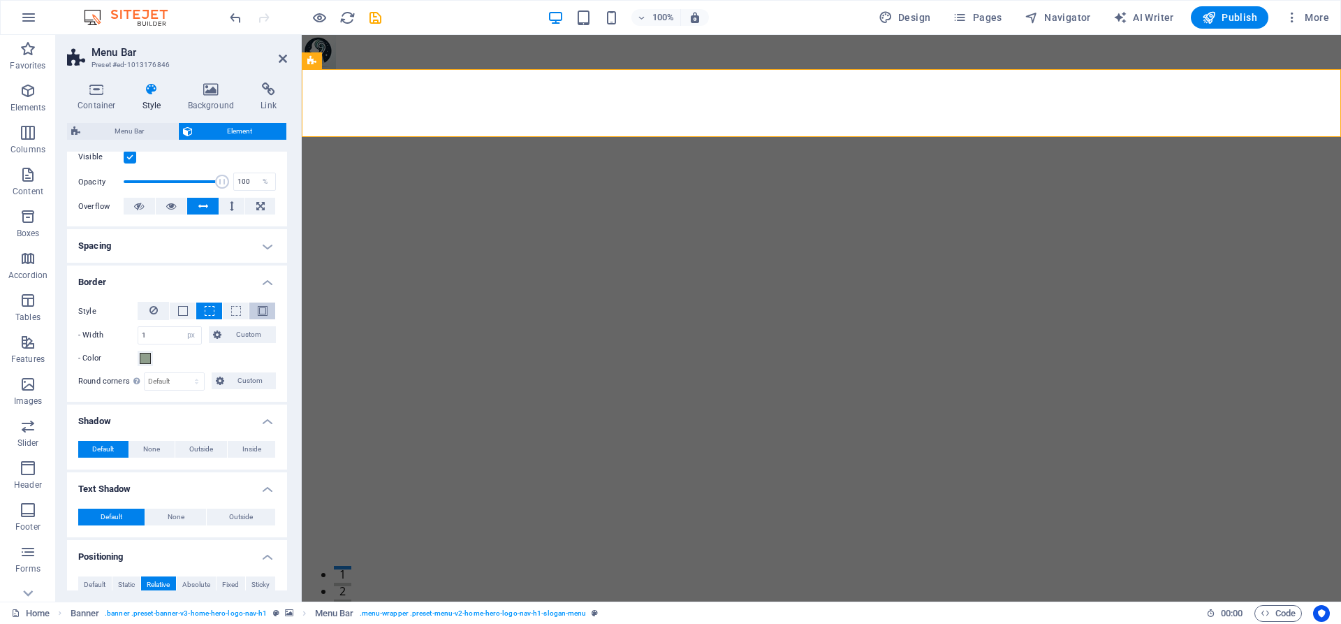
click at [252, 307] on button at bounding box center [262, 311] width 26 height 17
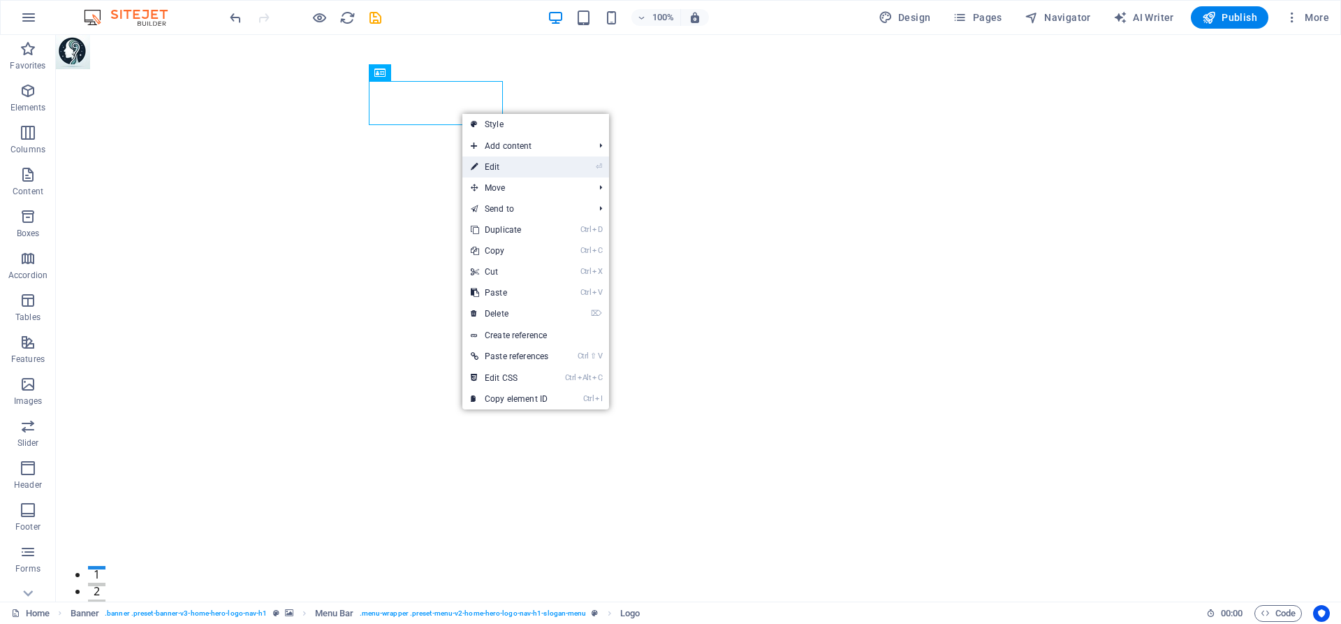
click at [514, 166] on link "⏎ Edit" at bounding box center [510, 167] width 94 height 21
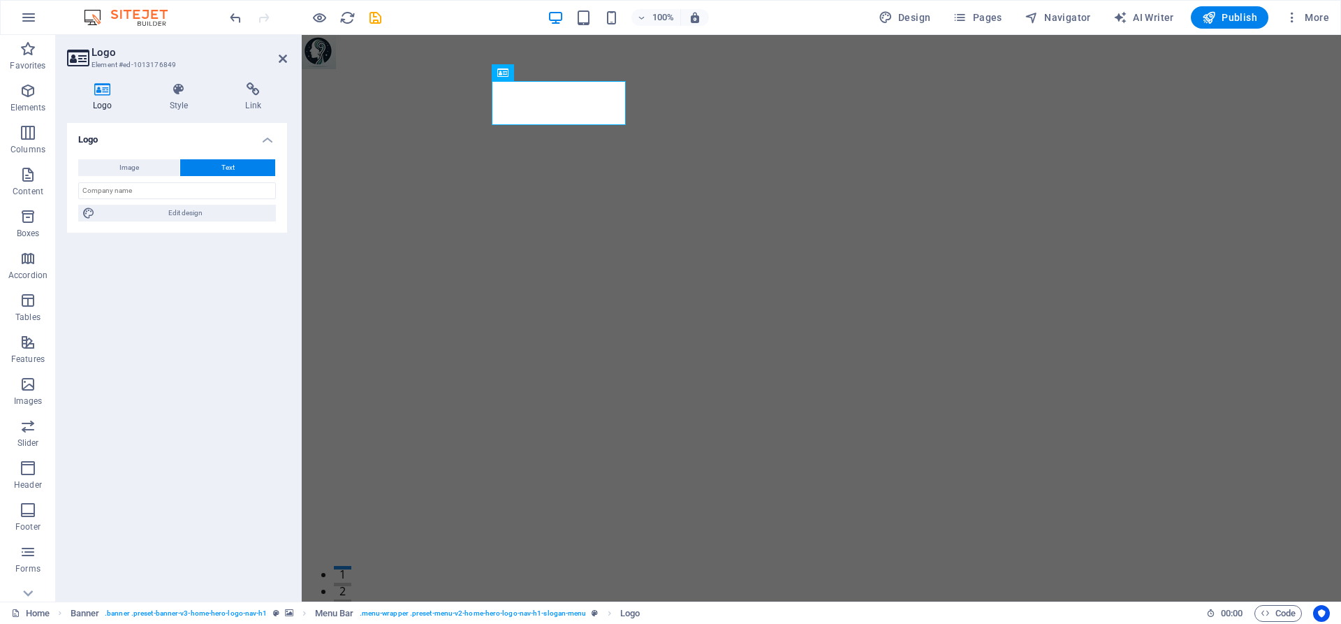
click at [216, 173] on button "Text" at bounding box center [227, 167] width 95 height 17
click at [206, 214] on span "Edit design" at bounding box center [185, 213] width 173 height 17
select select "px"
select select "200"
select select "px"
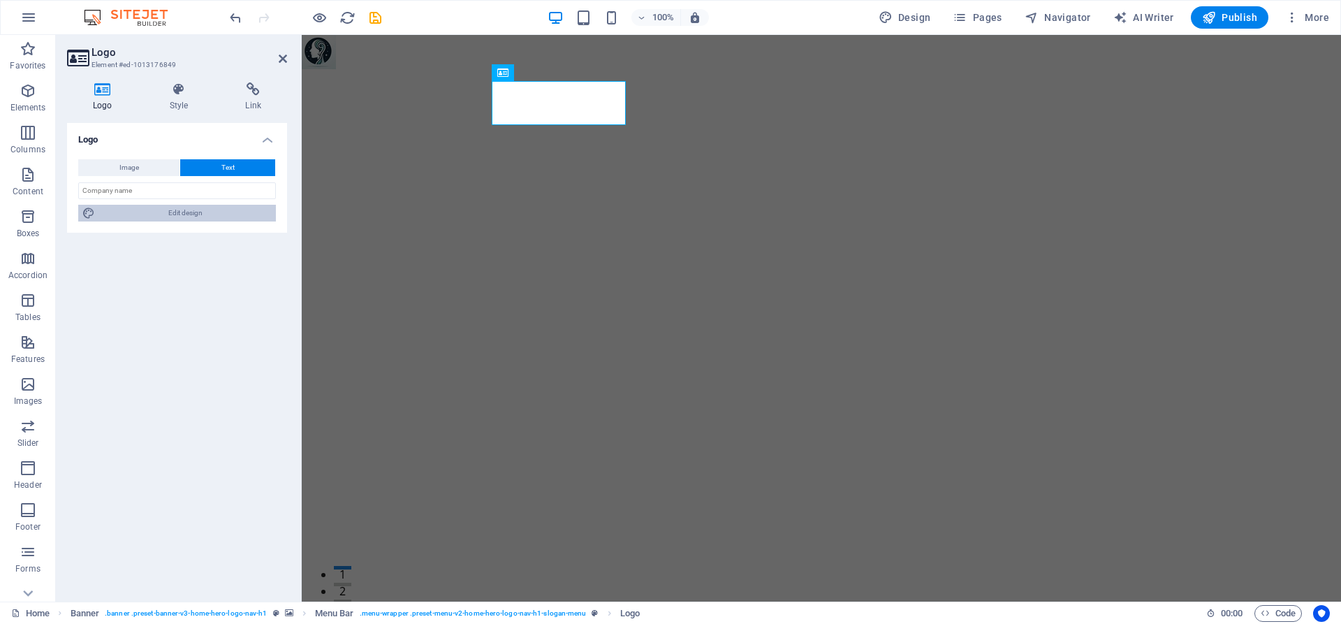
select select "rem"
select select "700"
select select "px"
select select "rem"
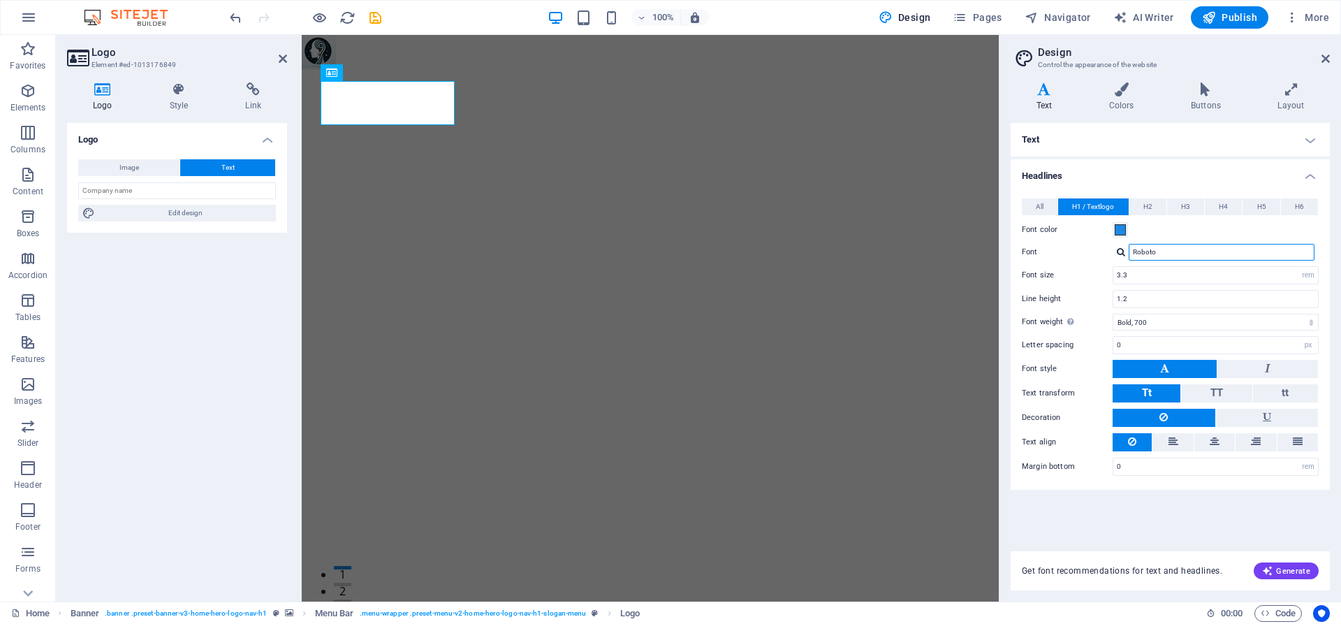
click at [1154, 254] on input "Roboto" at bounding box center [1222, 252] width 186 height 17
click at [1123, 255] on div at bounding box center [1121, 251] width 8 height 9
click at [1158, 284] on div "Roboto" at bounding box center [1225, 288] width 184 height 15
click at [1154, 375] on button at bounding box center [1165, 369] width 104 height 18
click at [1280, 368] on button at bounding box center [1268, 369] width 101 height 18
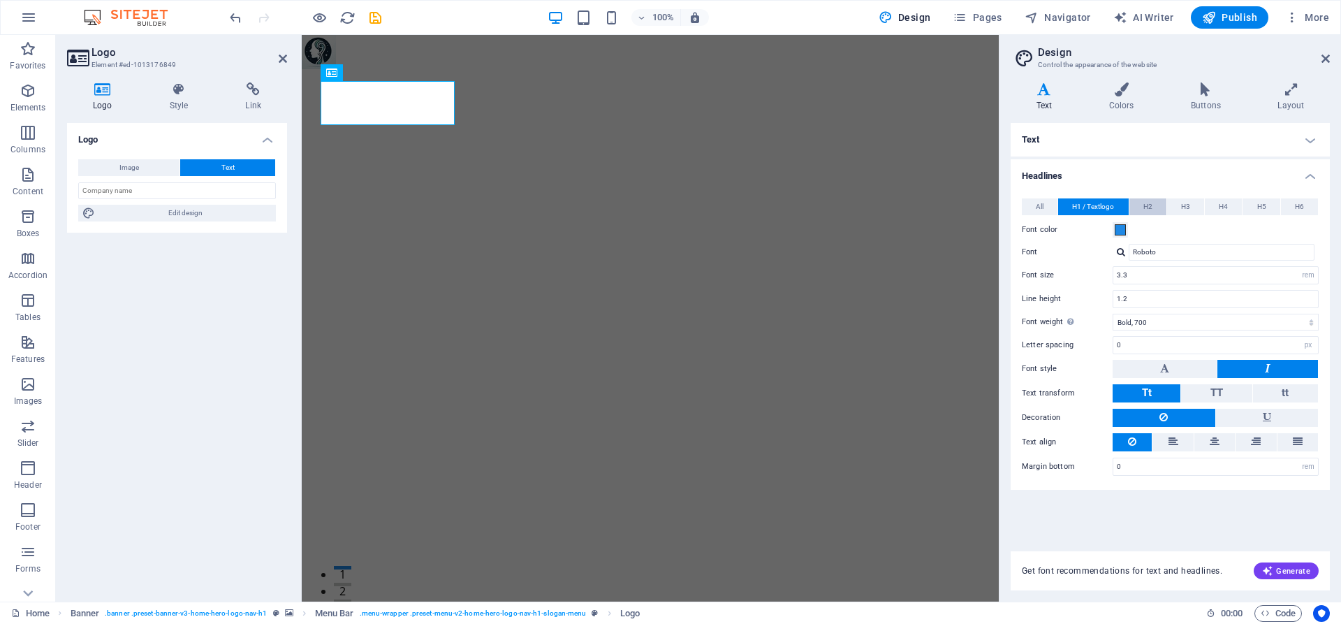
click at [1148, 212] on span "H2" at bounding box center [1148, 206] width 9 height 17
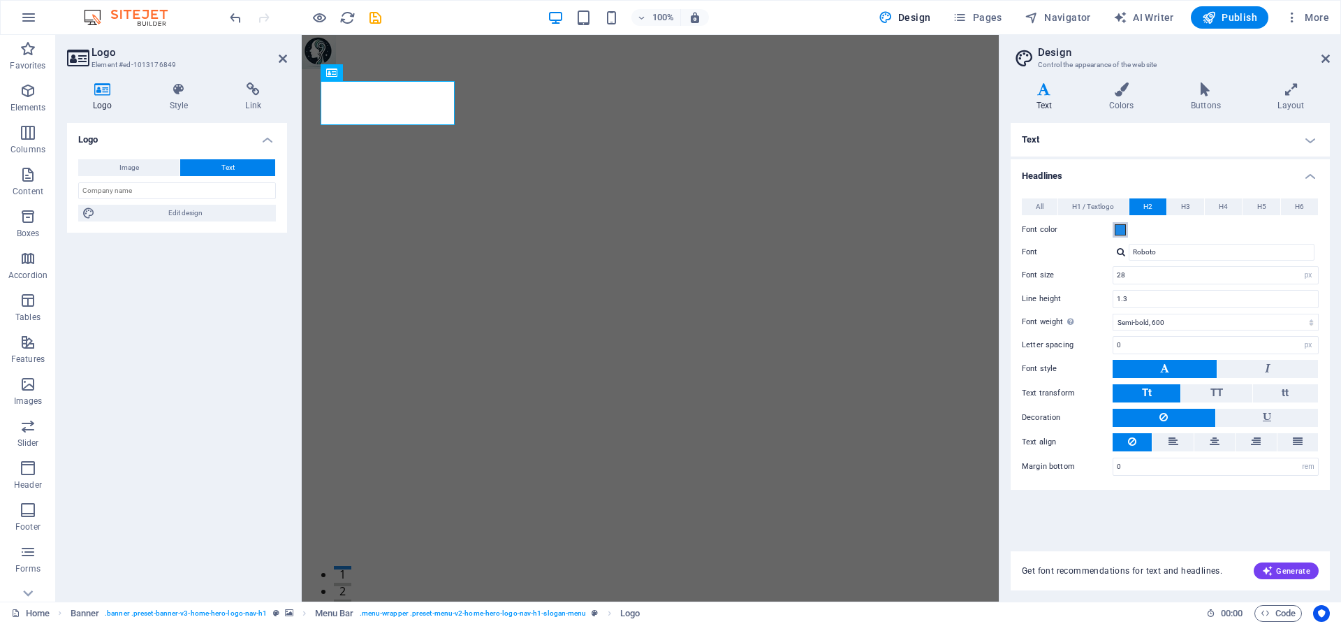
click at [1122, 228] on span at bounding box center [1120, 229] width 11 height 11
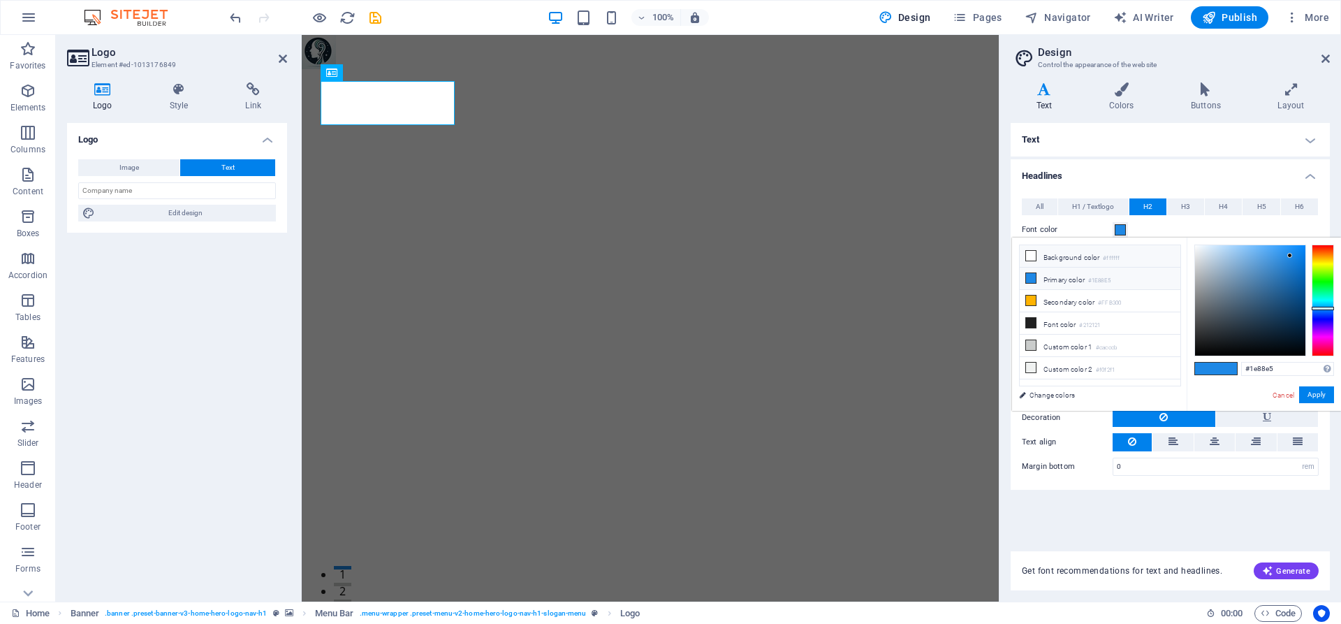
click at [1029, 260] on icon at bounding box center [1031, 256] width 10 height 10
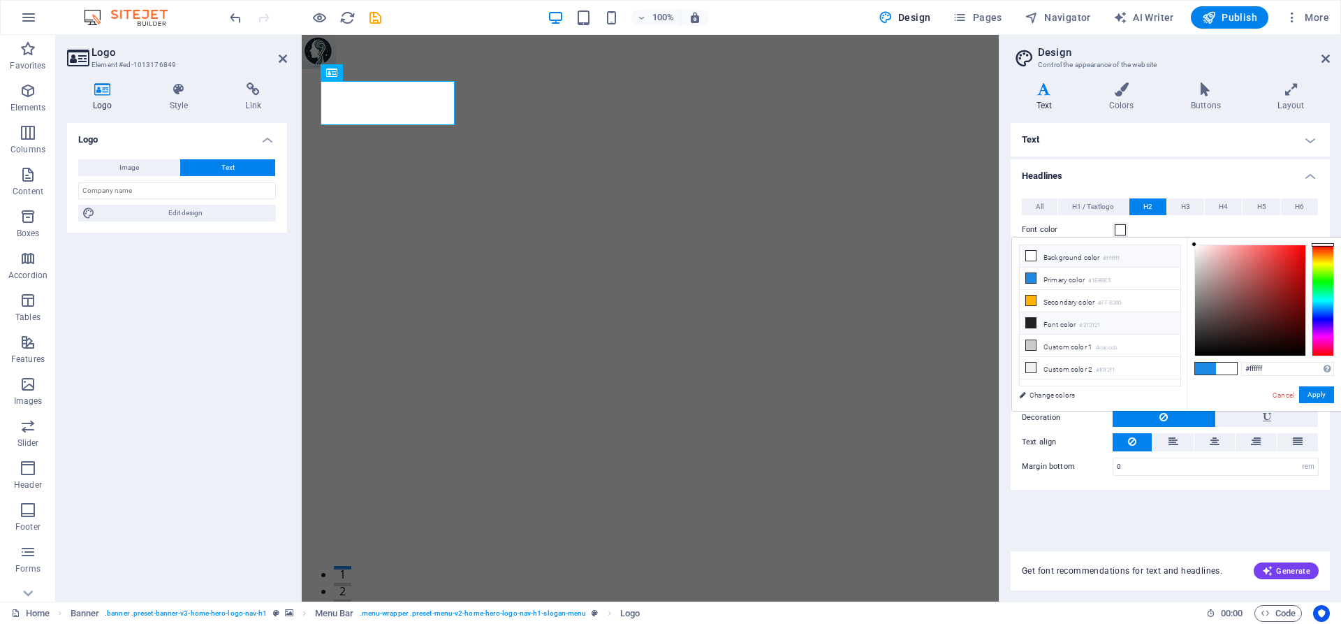
click at [1034, 320] on icon at bounding box center [1031, 323] width 10 height 10
click at [1035, 300] on icon at bounding box center [1031, 301] width 10 height 10
type input "#ffb300"
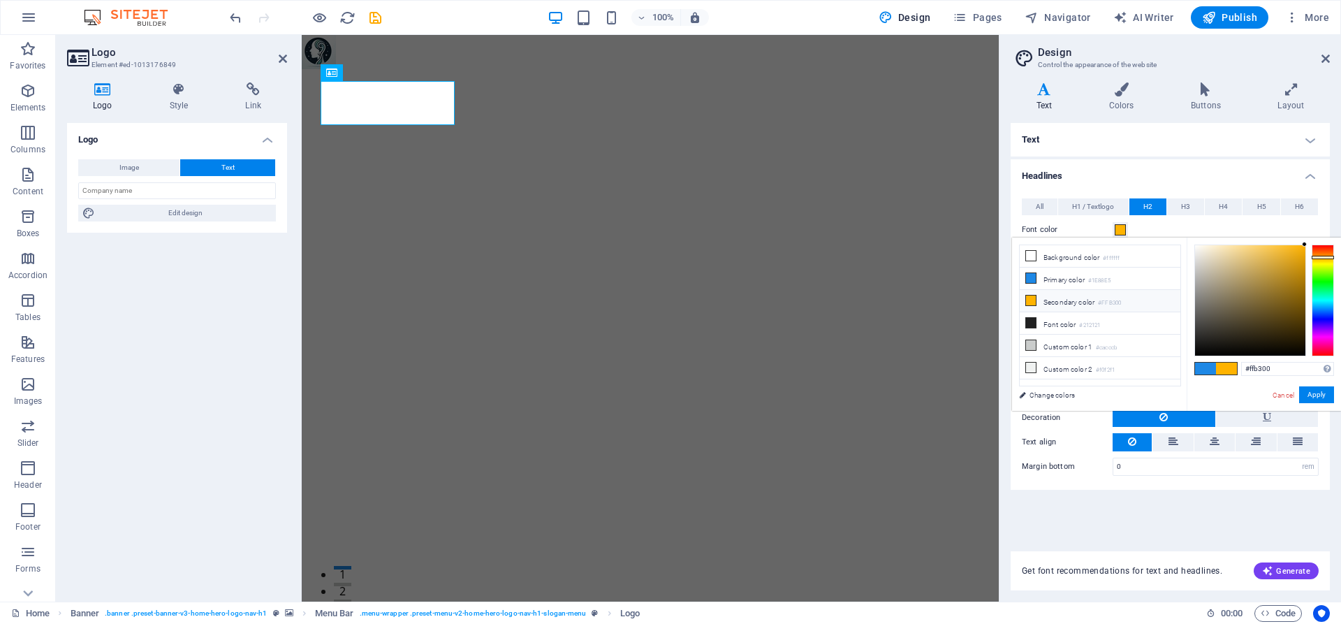
click at [1035, 300] on icon at bounding box center [1031, 301] width 10 height 10
click at [1033, 300] on icon at bounding box center [1031, 301] width 10 height 10
click at [1279, 569] on span "Generate" at bounding box center [1287, 570] width 48 height 11
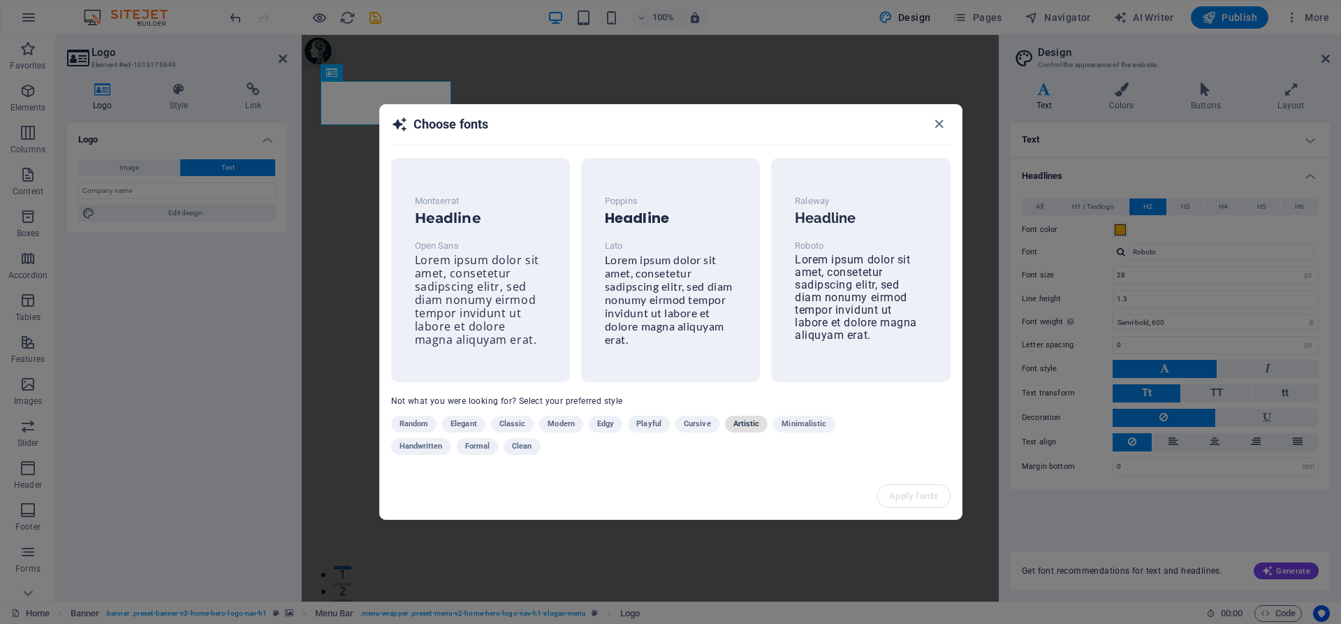
click at [748, 428] on span "Artistic" at bounding box center [747, 424] width 27 height 17
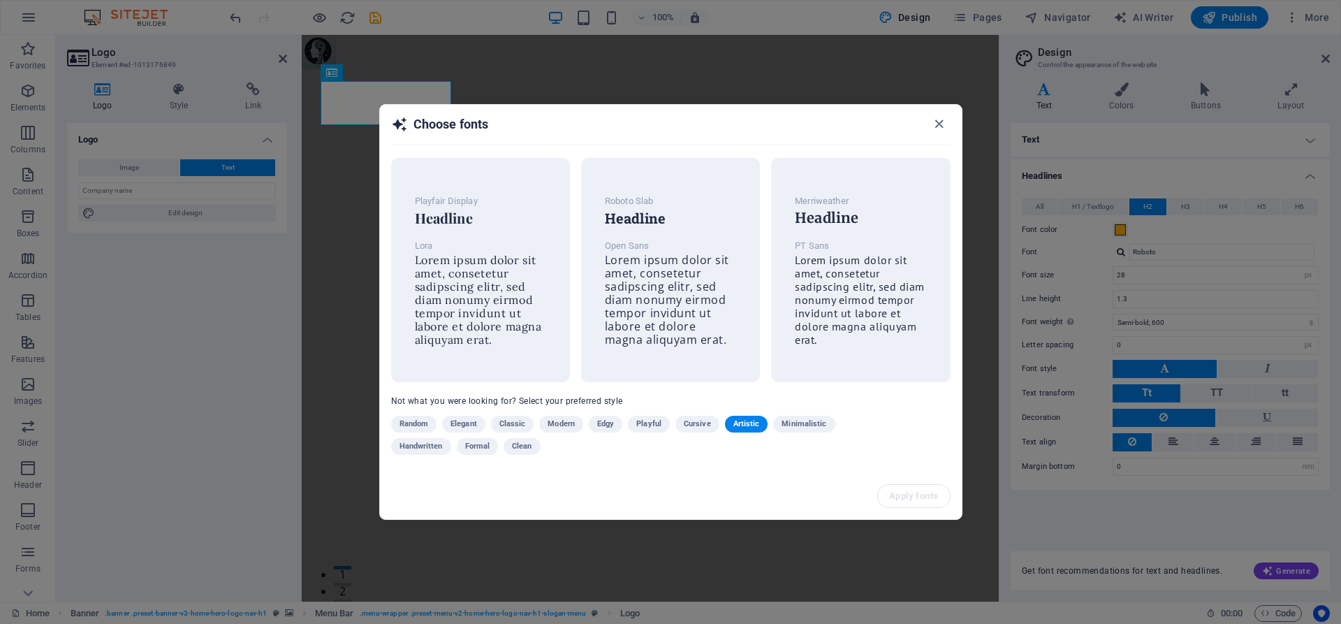
click at [736, 422] on span "Artistic" at bounding box center [747, 424] width 27 height 17
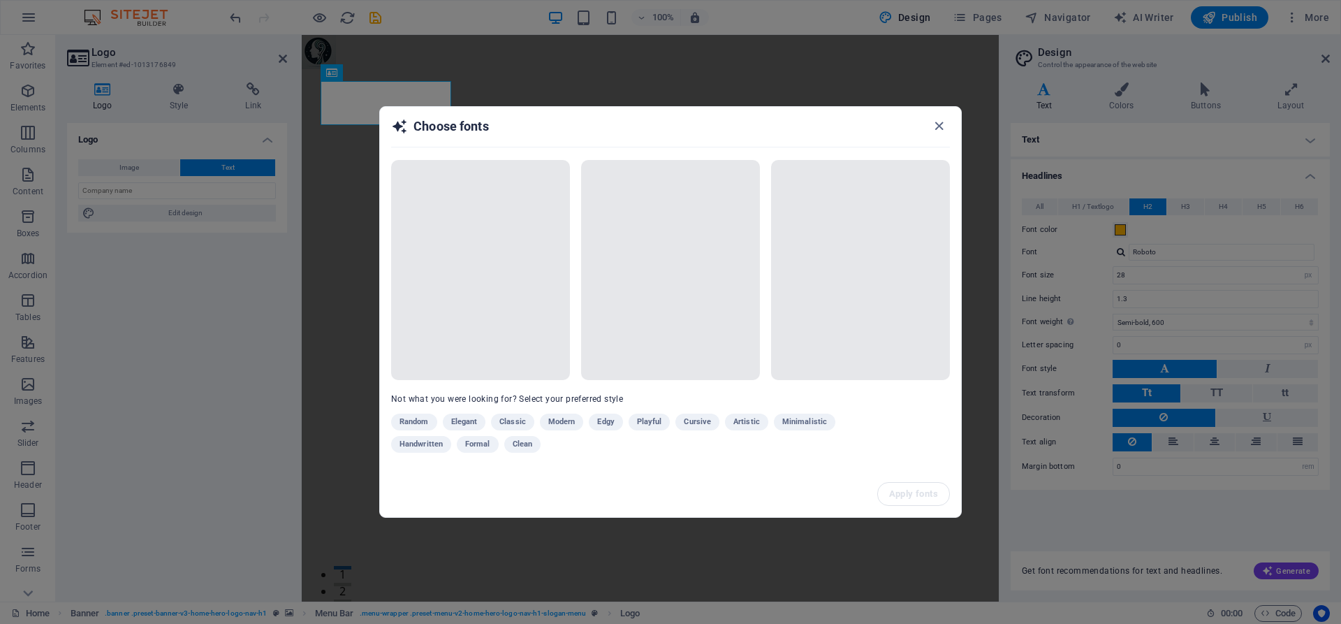
click at [1216, 394] on div "Choose fonts Not what you were looking for? Select your preferred style Random …" at bounding box center [670, 312] width 1341 height 624
click at [936, 125] on icon "button" at bounding box center [939, 126] width 16 height 16
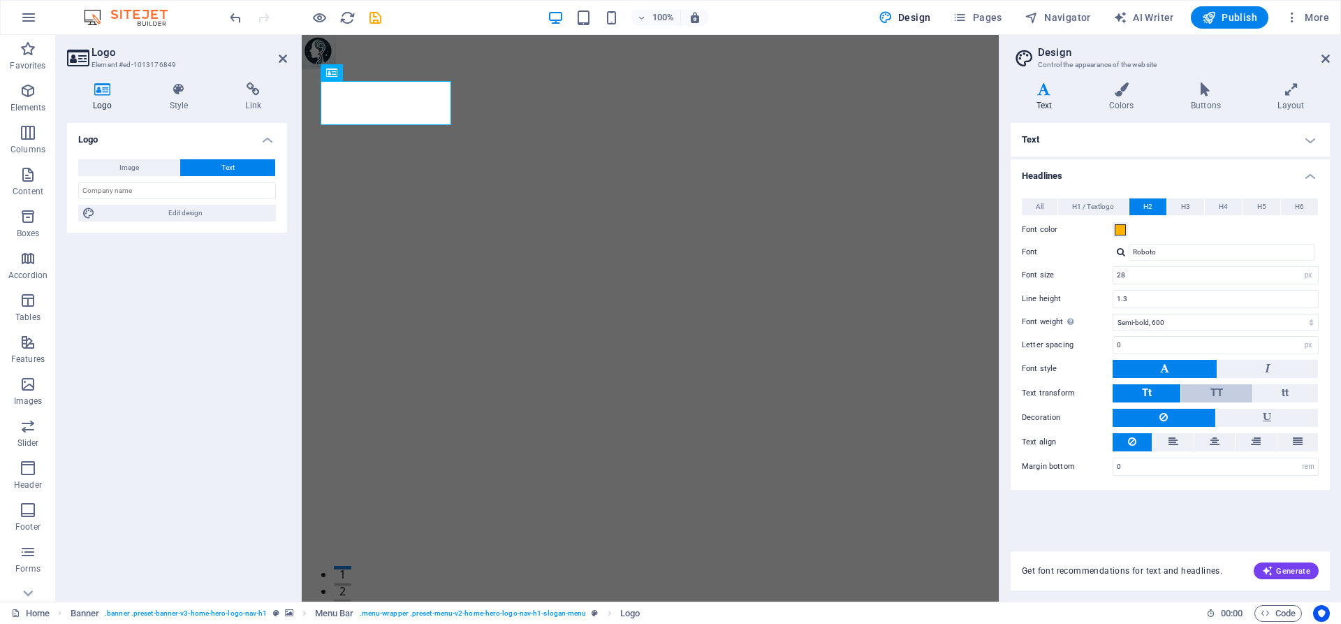
click at [1208, 393] on button "TT" at bounding box center [1216, 393] width 71 height 18
click at [1102, 205] on span "H1 / Textlogo" at bounding box center [1093, 206] width 42 height 17
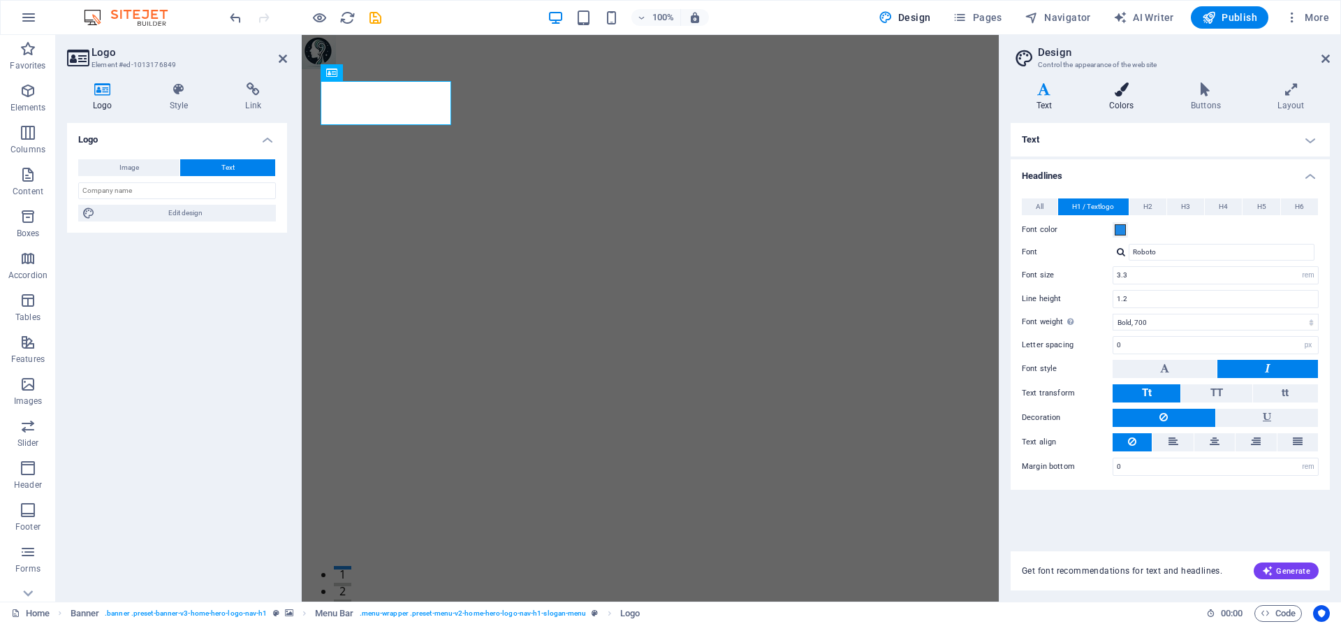
click at [1125, 96] on icon at bounding box center [1122, 89] width 76 height 14
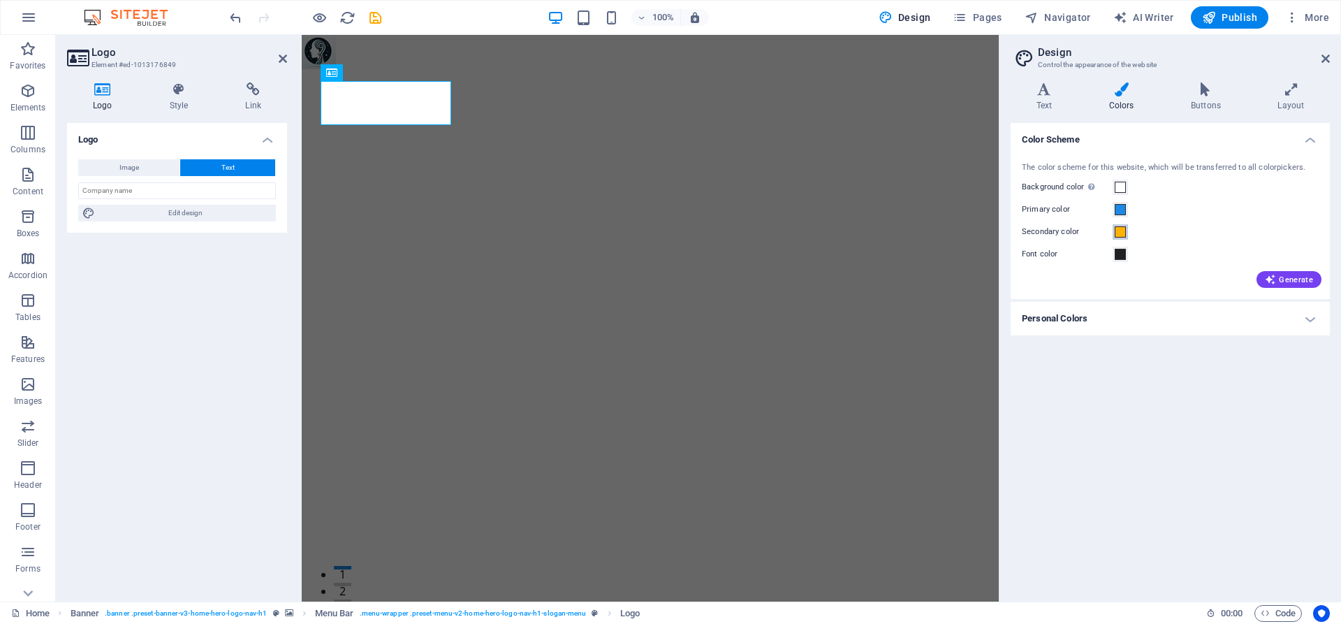
click at [1126, 233] on span at bounding box center [1120, 231] width 11 height 11
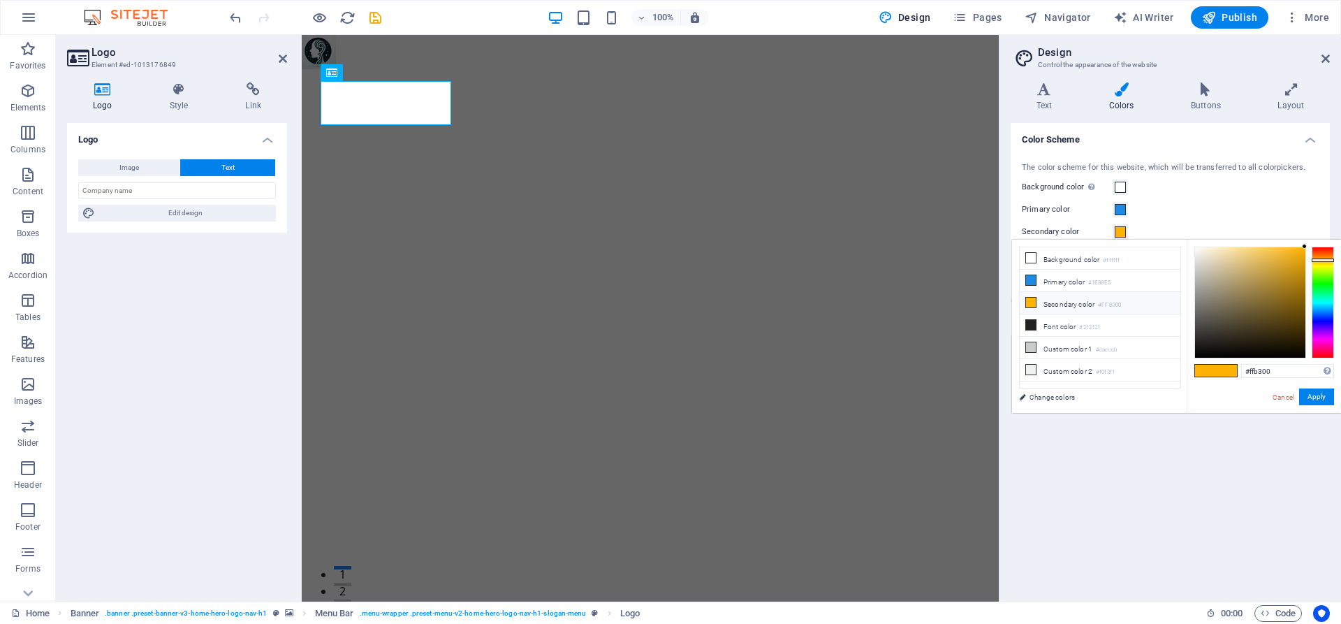
click at [1036, 300] on span at bounding box center [1031, 302] width 11 height 11
type input "#bb953a"
click at [1271, 276] on div at bounding box center [1250, 302] width 110 height 110
click at [1116, 188] on span at bounding box center [1120, 187] width 11 height 11
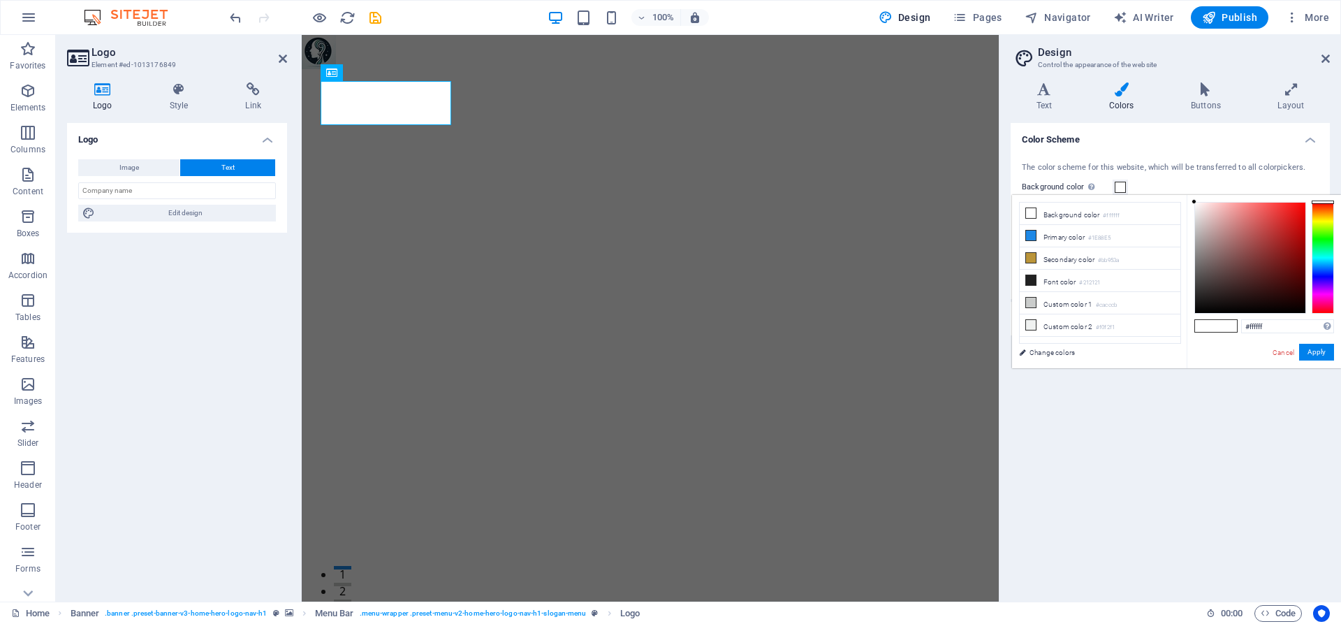
click at [1117, 189] on span at bounding box center [1120, 187] width 11 height 11
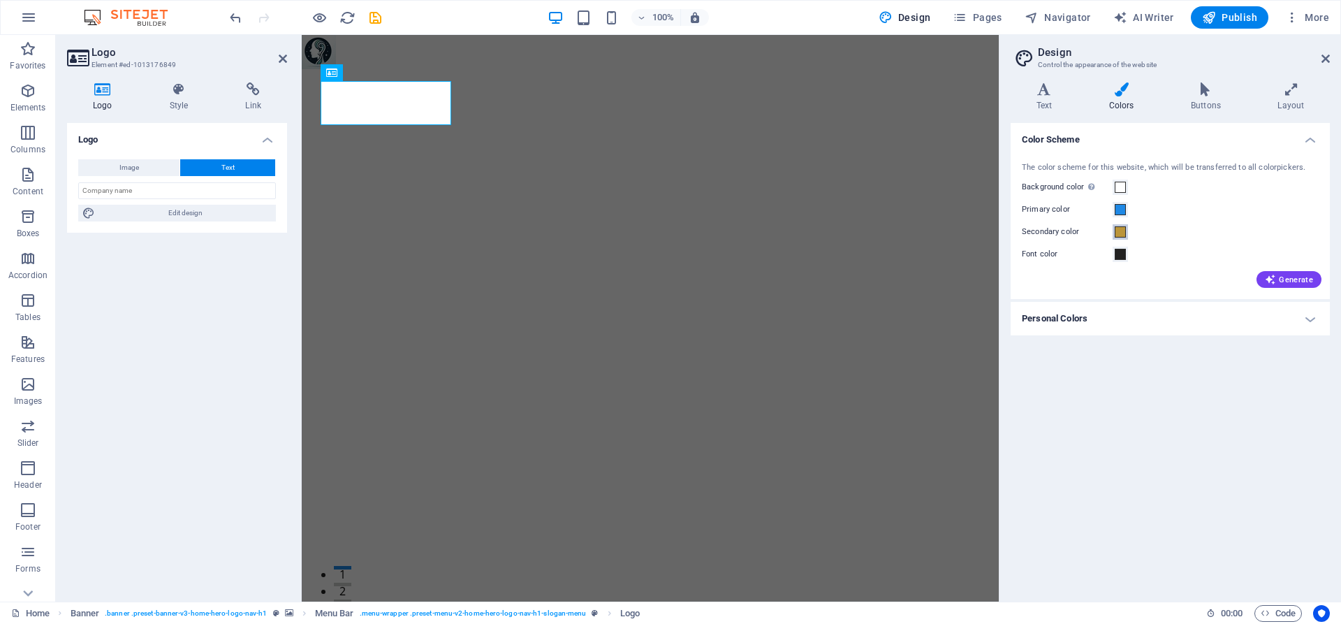
click at [1122, 230] on span at bounding box center [1120, 231] width 11 height 11
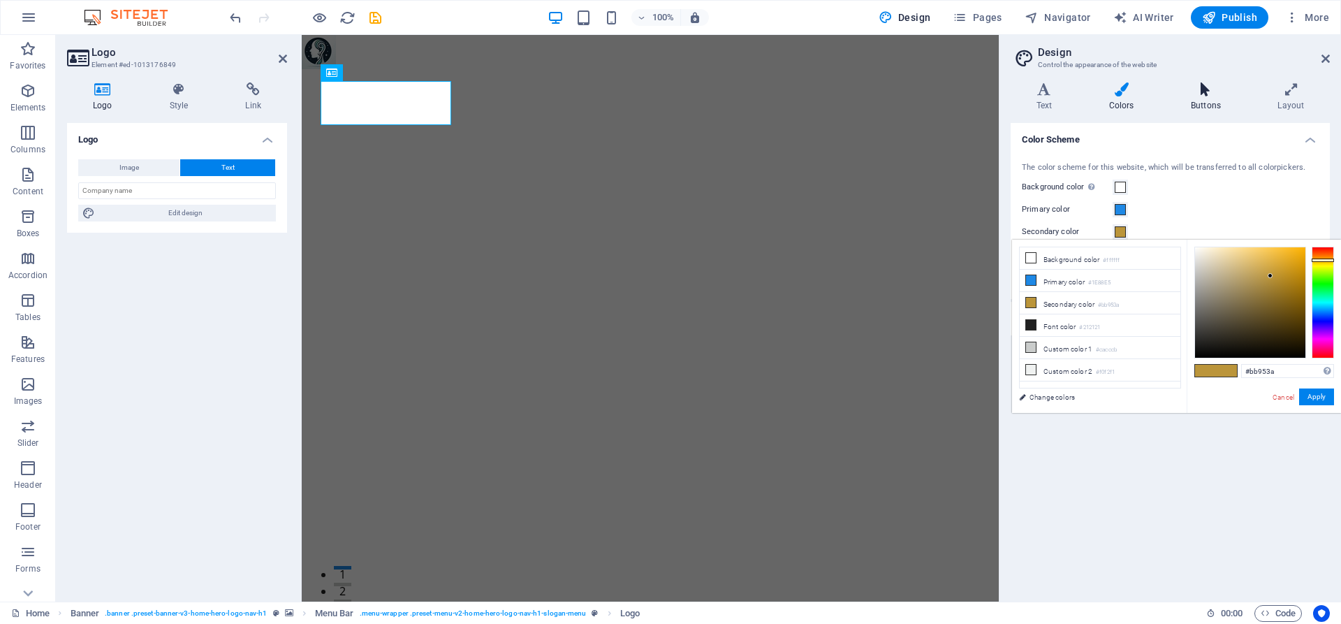
click at [1215, 100] on h4 "Buttons" at bounding box center [1208, 96] width 87 height 29
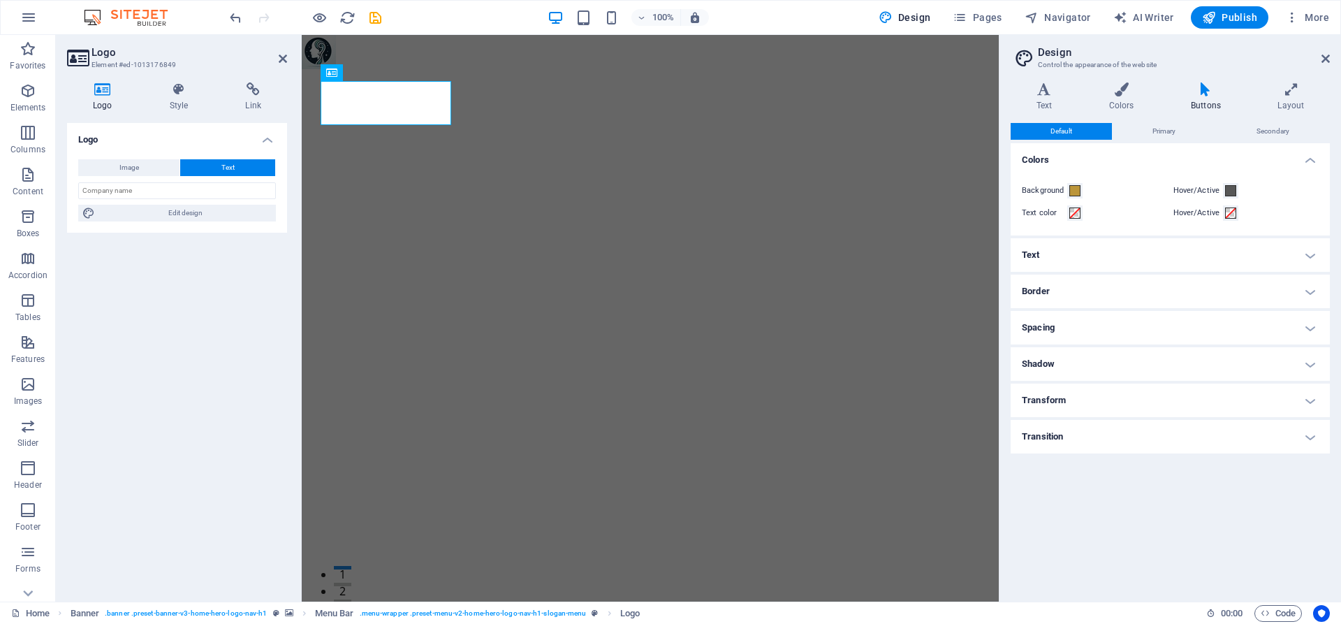
click at [1309, 291] on h4 "Border" at bounding box center [1170, 292] width 319 height 34
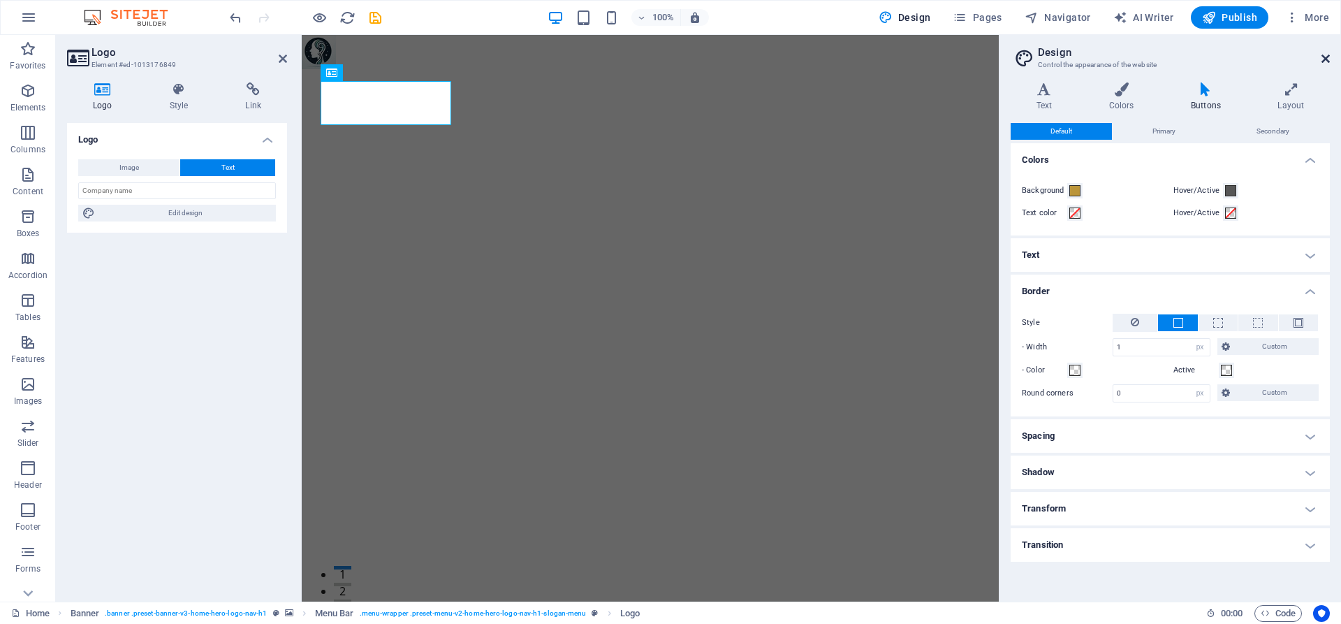
click at [1327, 59] on icon at bounding box center [1326, 58] width 8 height 11
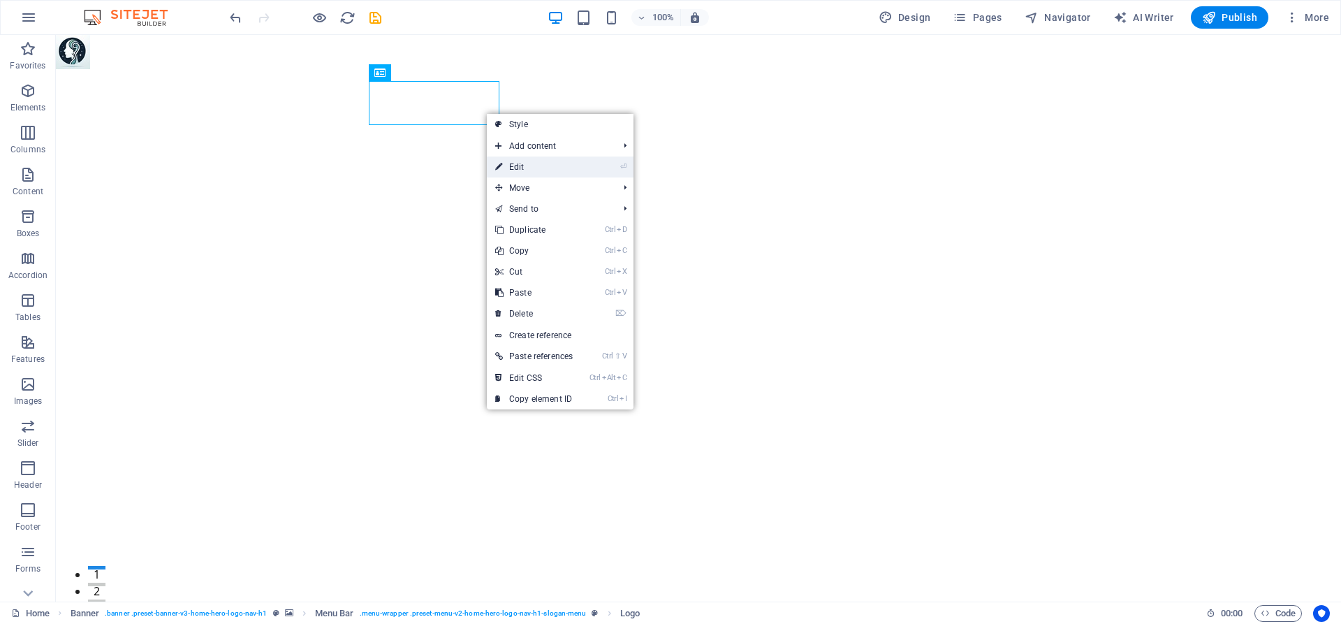
click at [528, 163] on link "⏎ Edit" at bounding box center [534, 167] width 94 height 21
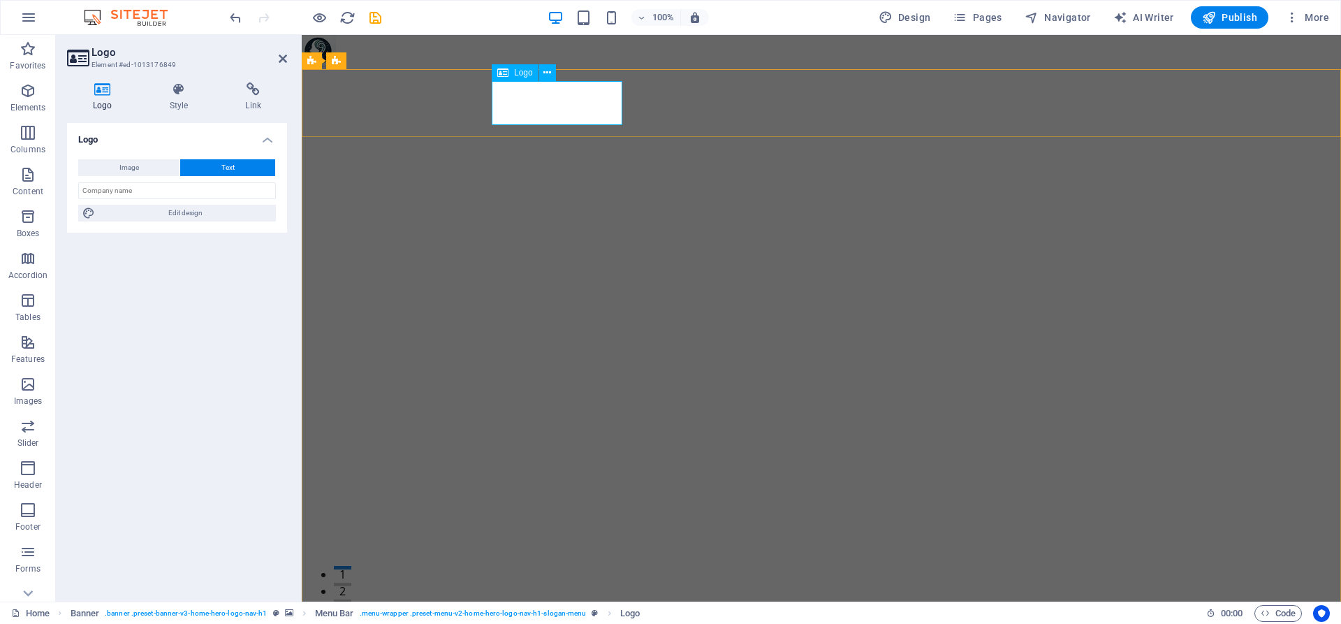
click at [237, 173] on button "Text" at bounding box center [227, 167] width 95 height 17
click at [226, 193] on input "text" at bounding box center [177, 190] width 198 height 17
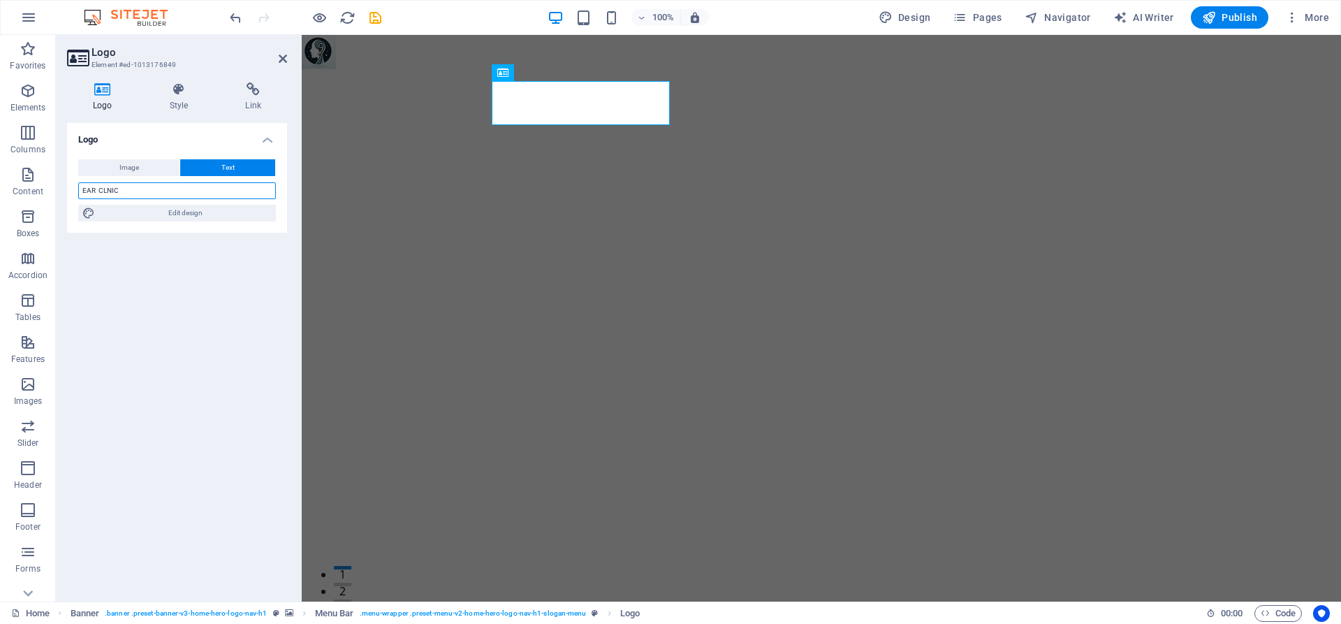
drag, startPoint x: 99, startPoint y: 193, endPoint x: 125, endPoint y: 194, distance: 25.9
click at [125, 194] on input "EAR CLNIC" at bounding box center [177, 190] width 198 height 17
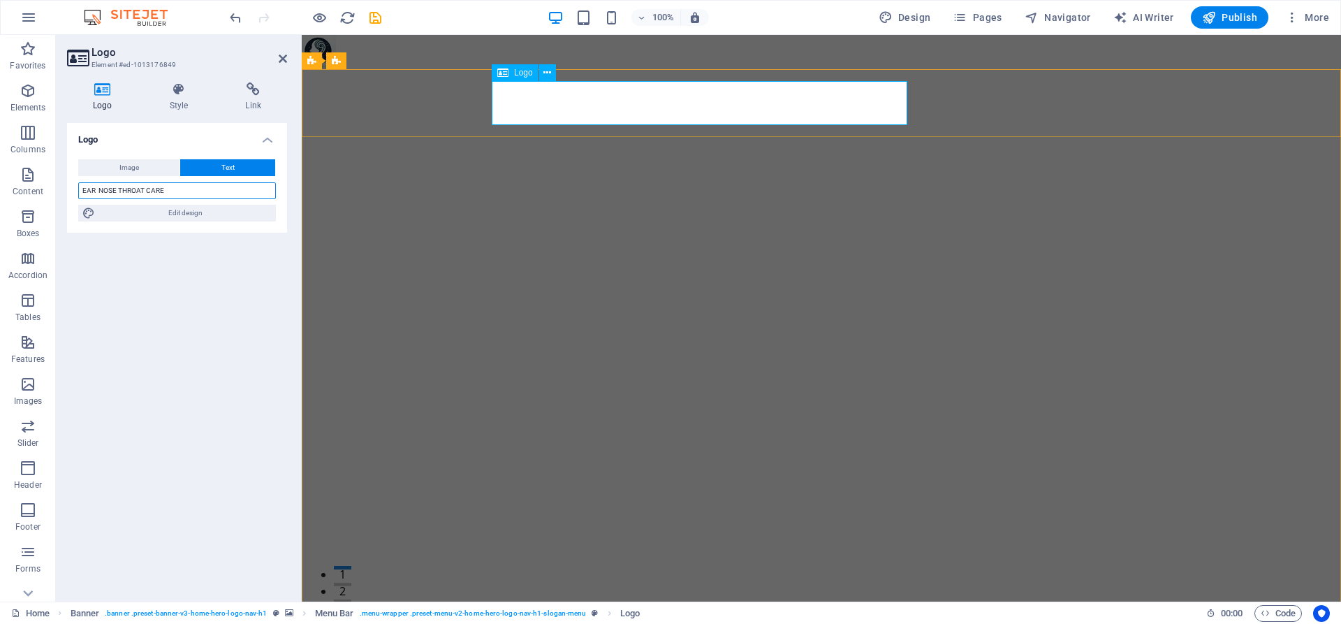
type input "EAR NOSE THROAT CARE"
click at [182, 100] on h4 "Style" at bounding box center [182, 96] width 76 height 29
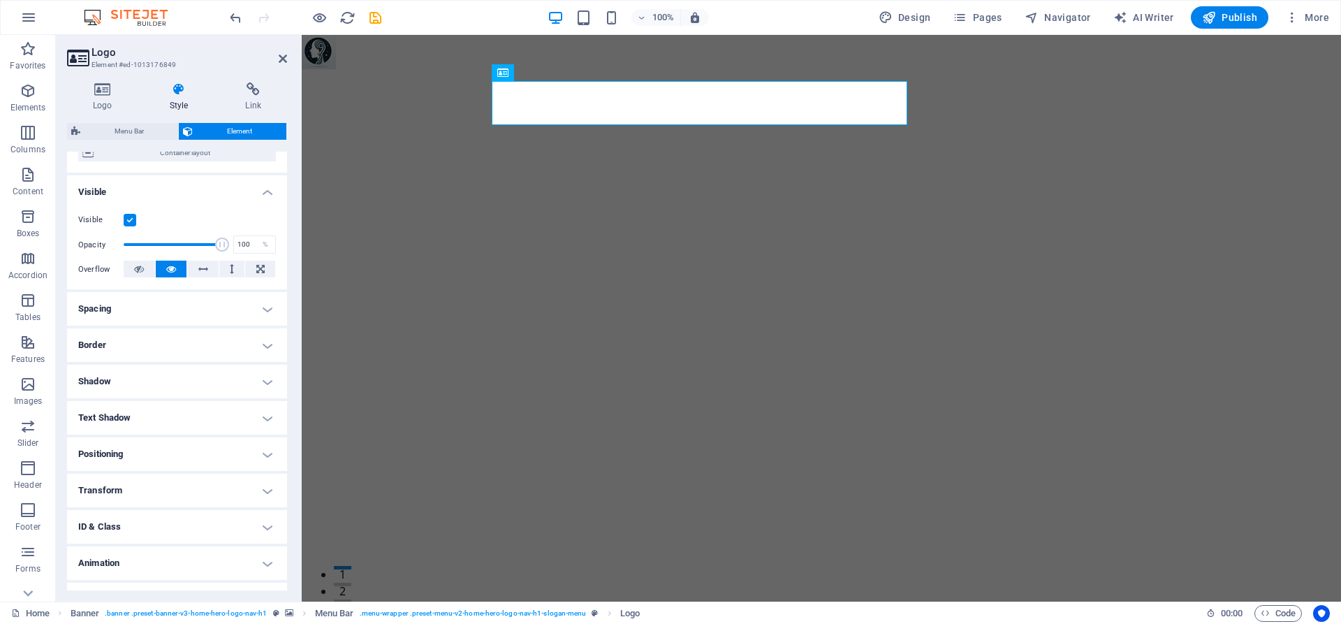
scroll to position [0, 0]
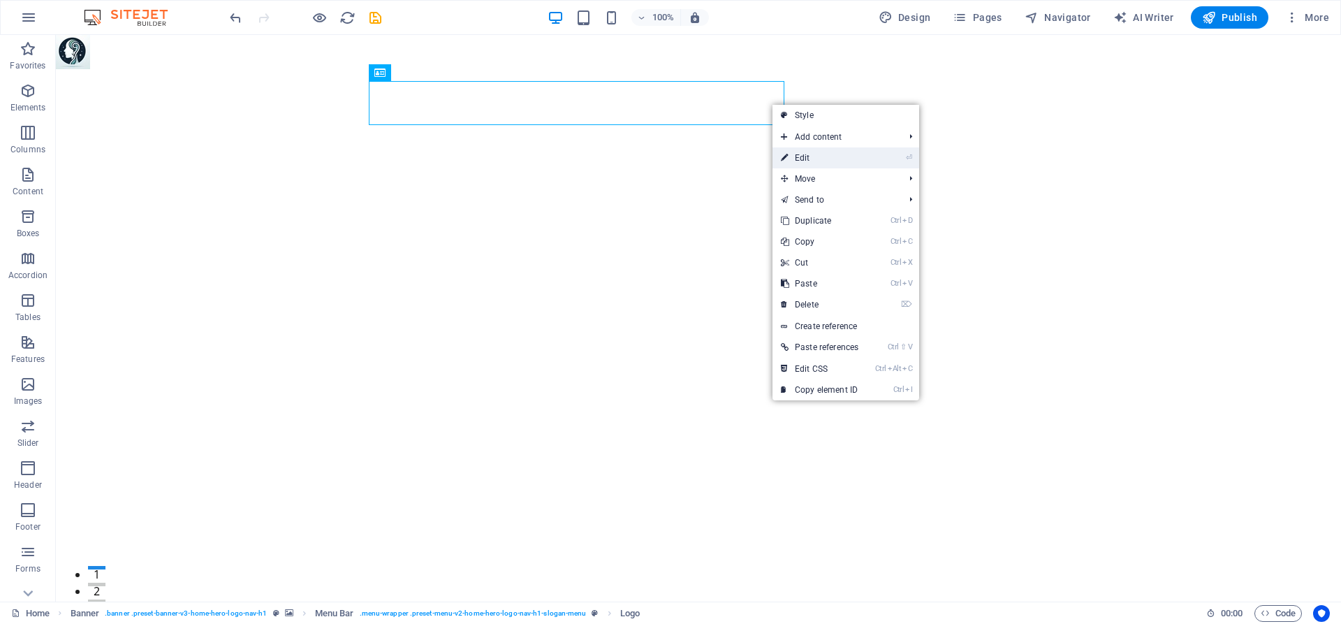
click at [802, 158] on link "⏎ Edit" at bounding box center [820, 157] width 94 height 21
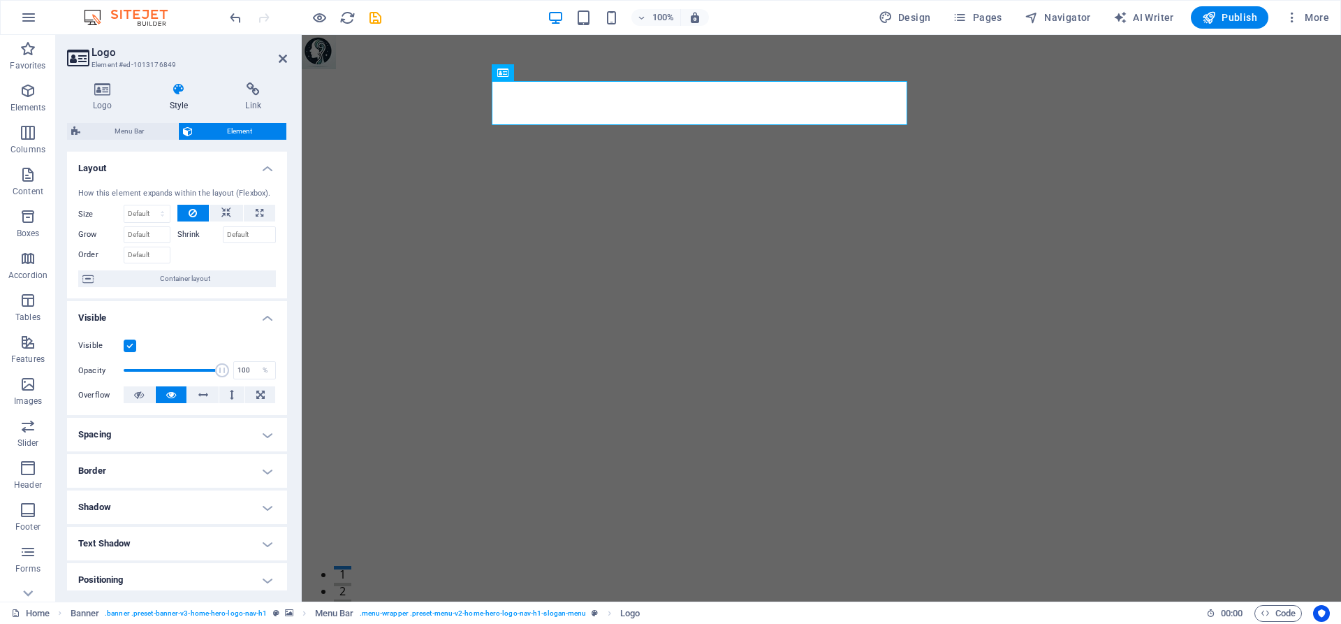
click at [175, 100] on h4 "Style" at bounding box center [182, 96] width 76 height 29
click at [182, 91] on icon at bounding box center [179, 89] width 71 height 14
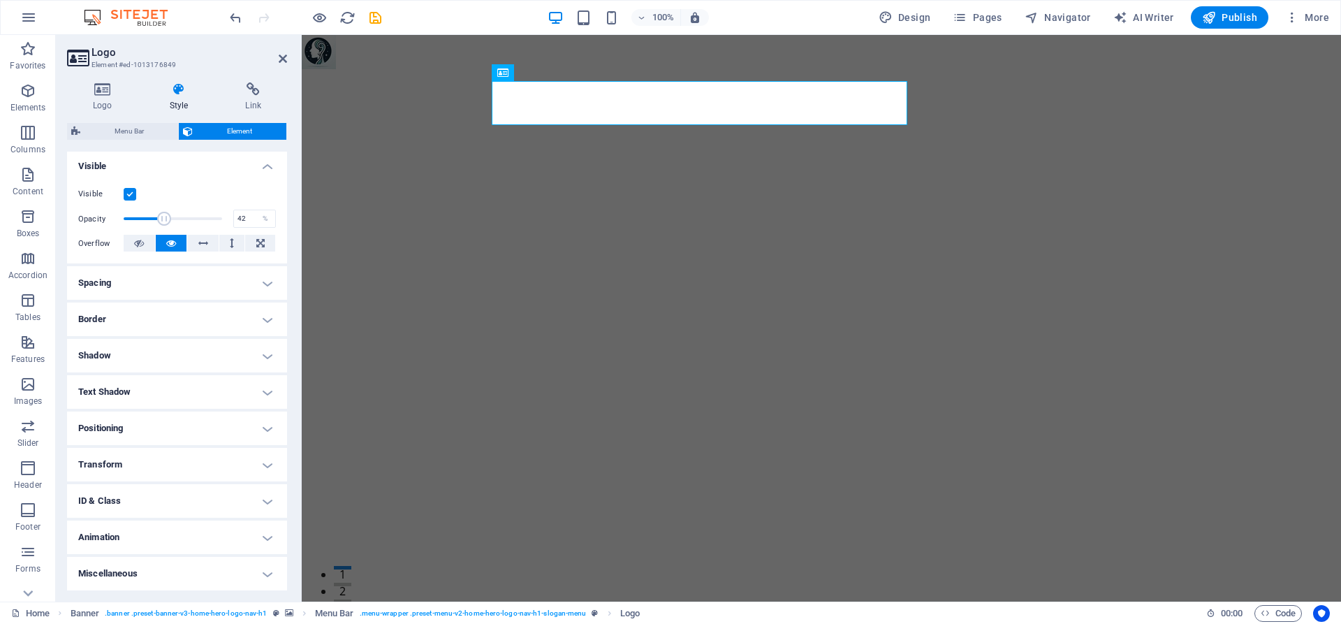
click at [165, 219] on span at bounding box center [173, 218] width 99 height 21
click at [203, 217] on span at bounding box center [173, 218] width 99 height 21
type input "97"
click at [219, 217] on span at bounding box center [173, 218] width 99 height 21
click at [267, 394] on h4 "Text Shadow" at bounding box center [177, 392] width 220 height 34
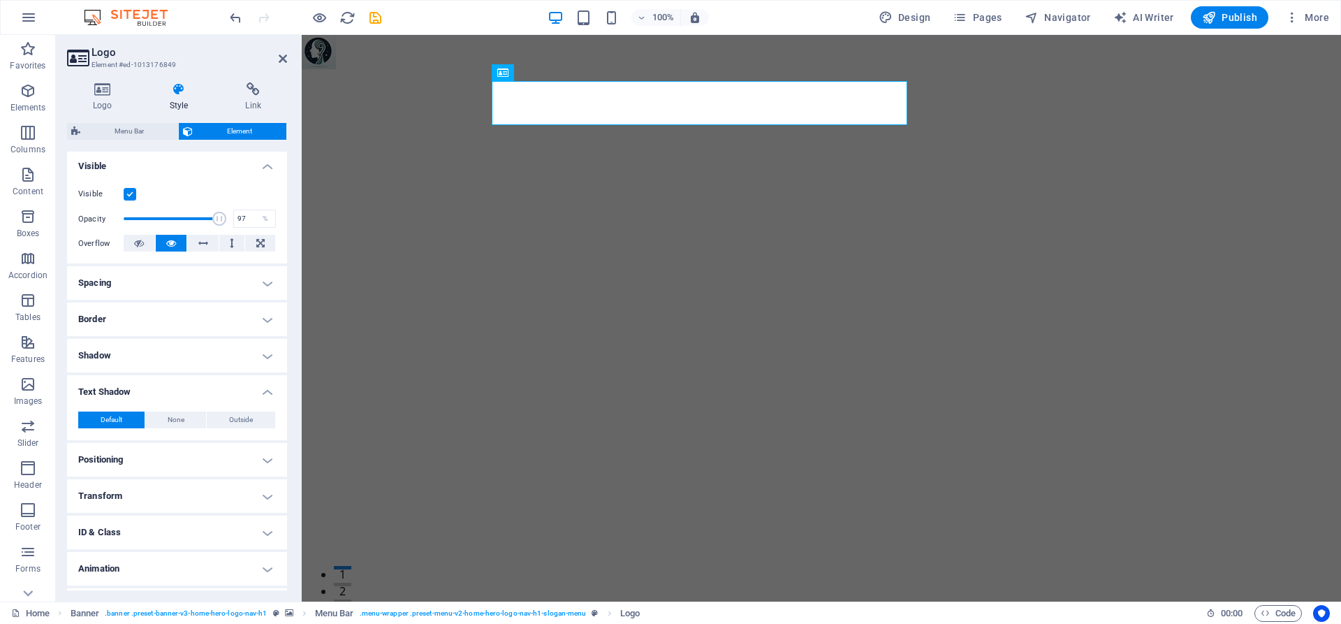
click at [259, 460] on h4 "Positioning" at bounding box center [177, 460] width 220 height 34
click at [173, 488] on button "Relative" at bounding box center [158, 487] width 35 height 17
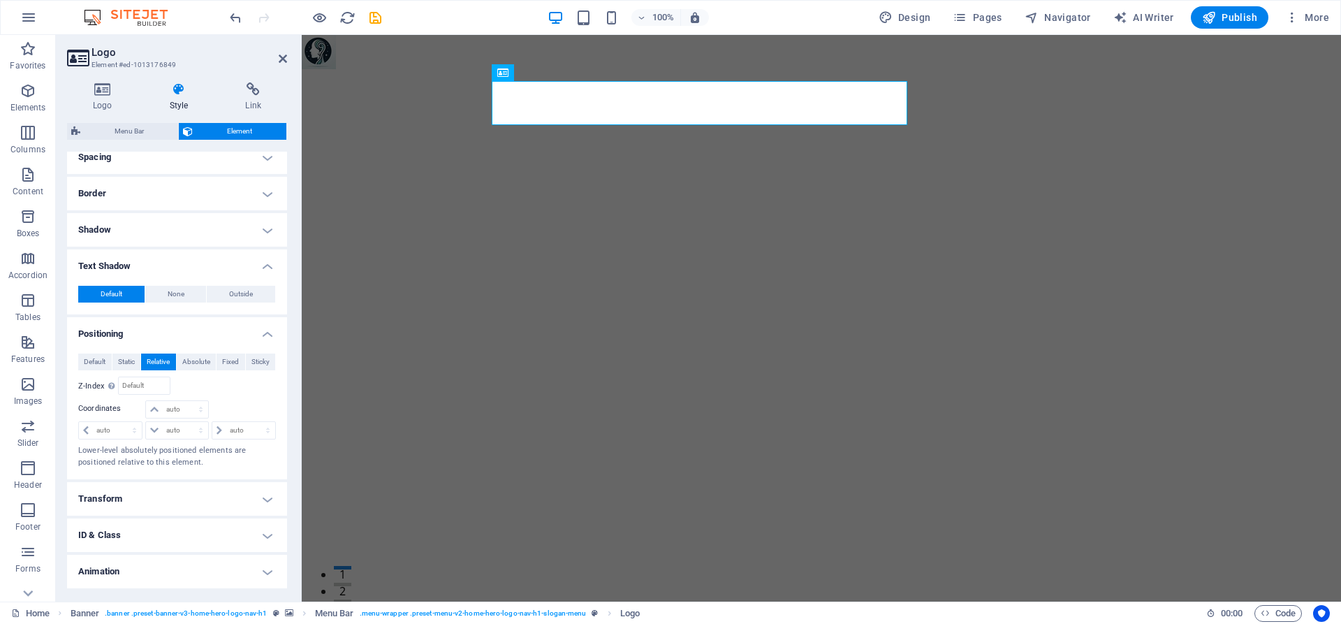
scroll to position [312, 0]
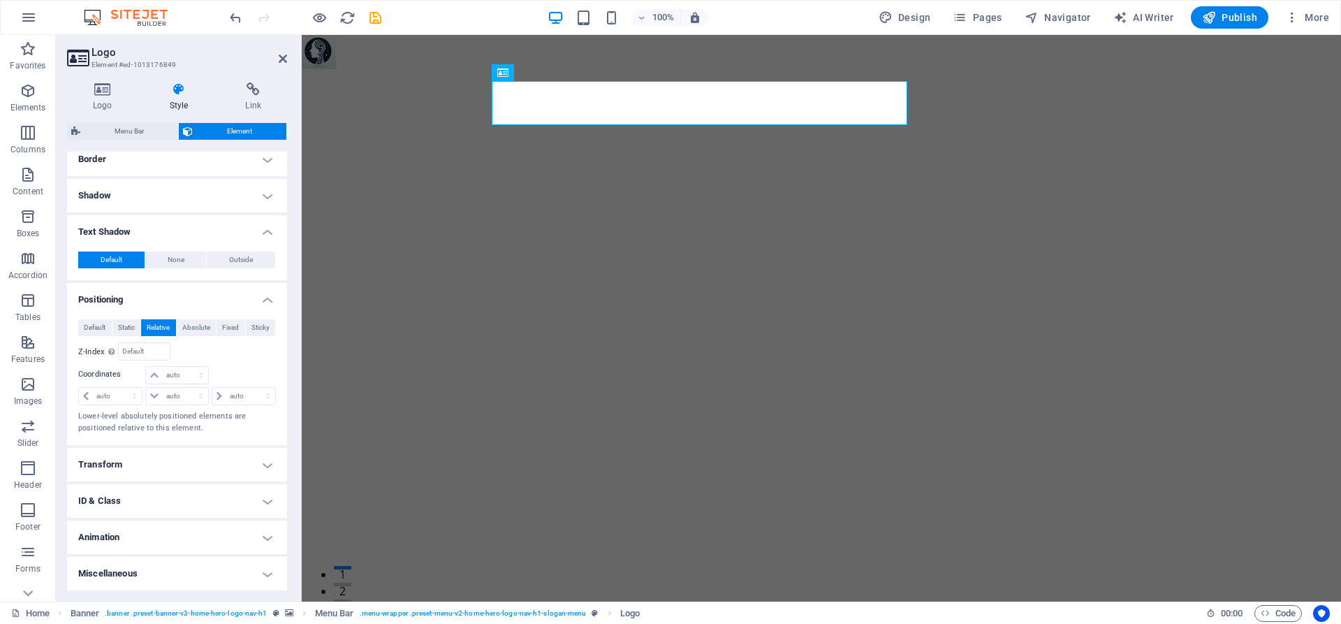
click at [265, 464] on h4 "Transform" at bounding box center [177, 465] width 220 height 34
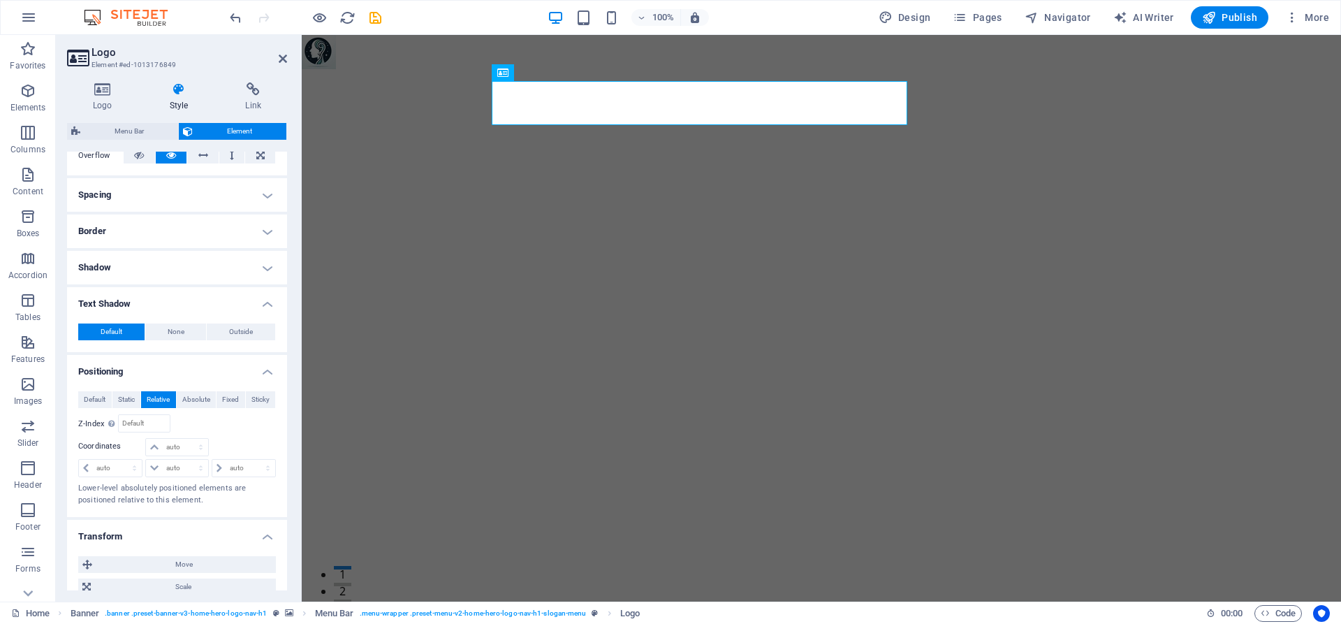
scroll to position [221, 0]
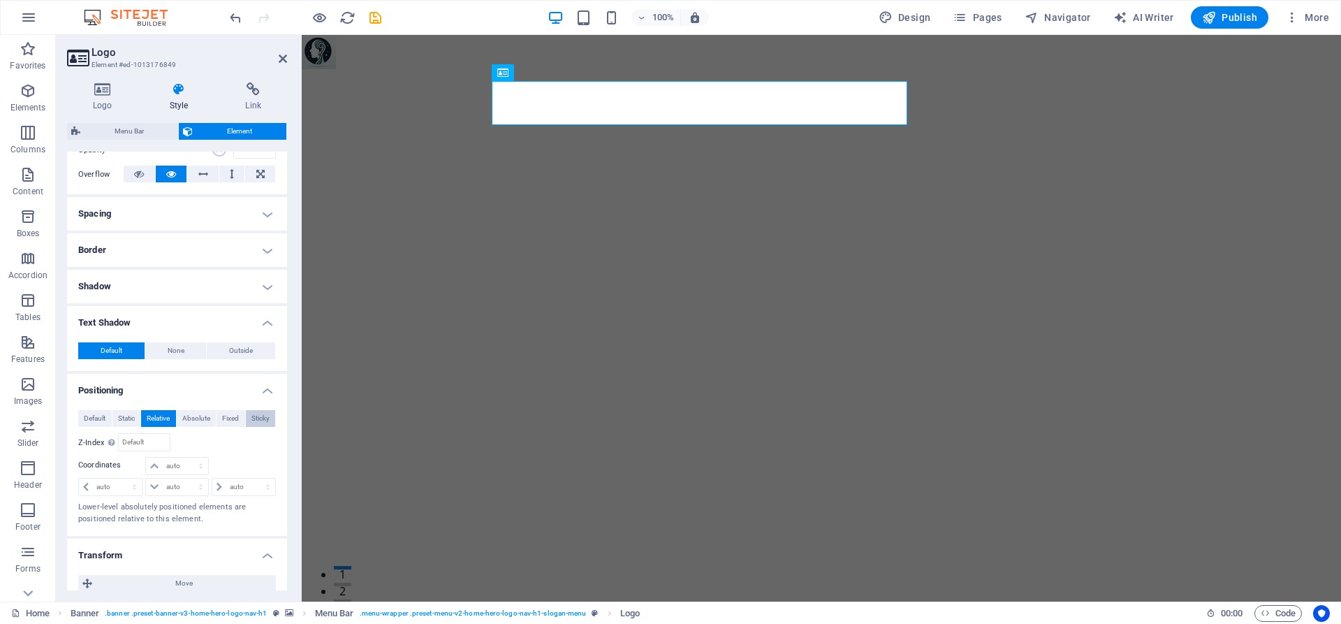
click at [265, 421] on span "Sticky" at bounding box center [261, 418] width 18 height 17
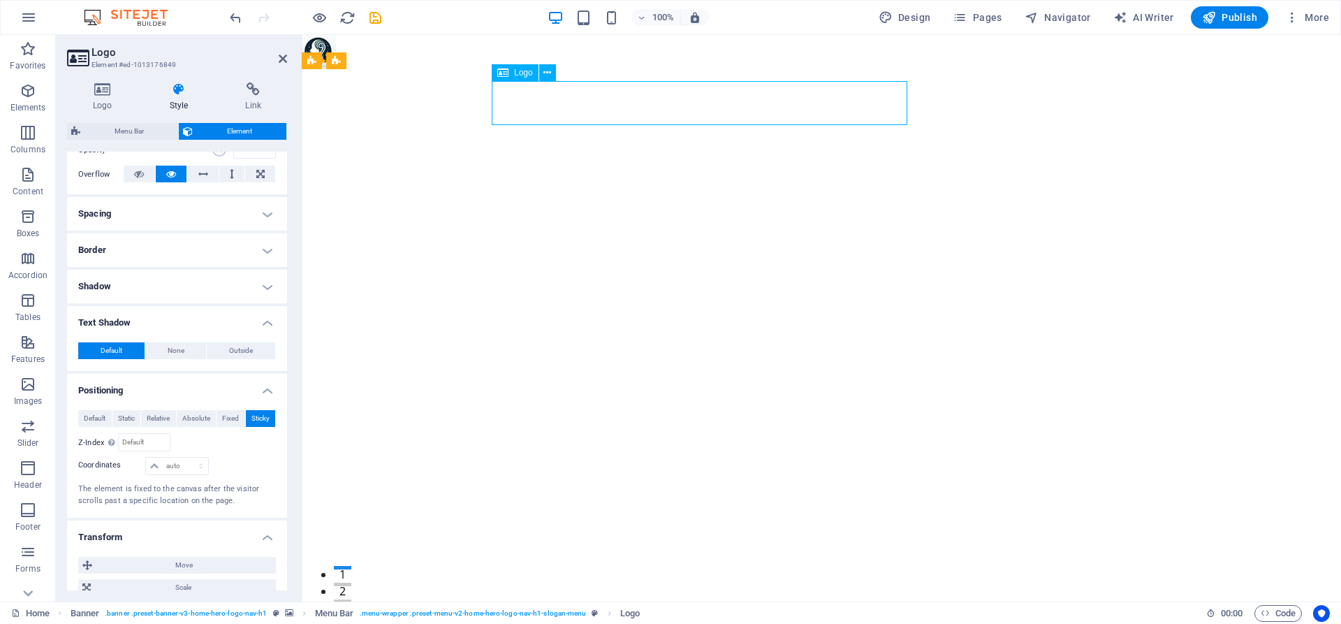
drag, startPoint x: 627, startPoint y: 102, endPoint x: 606, endPoint y: 105, distance: 20.5
click at [262, 176] on icon at bounding box center [260, 174] width 8 height 17
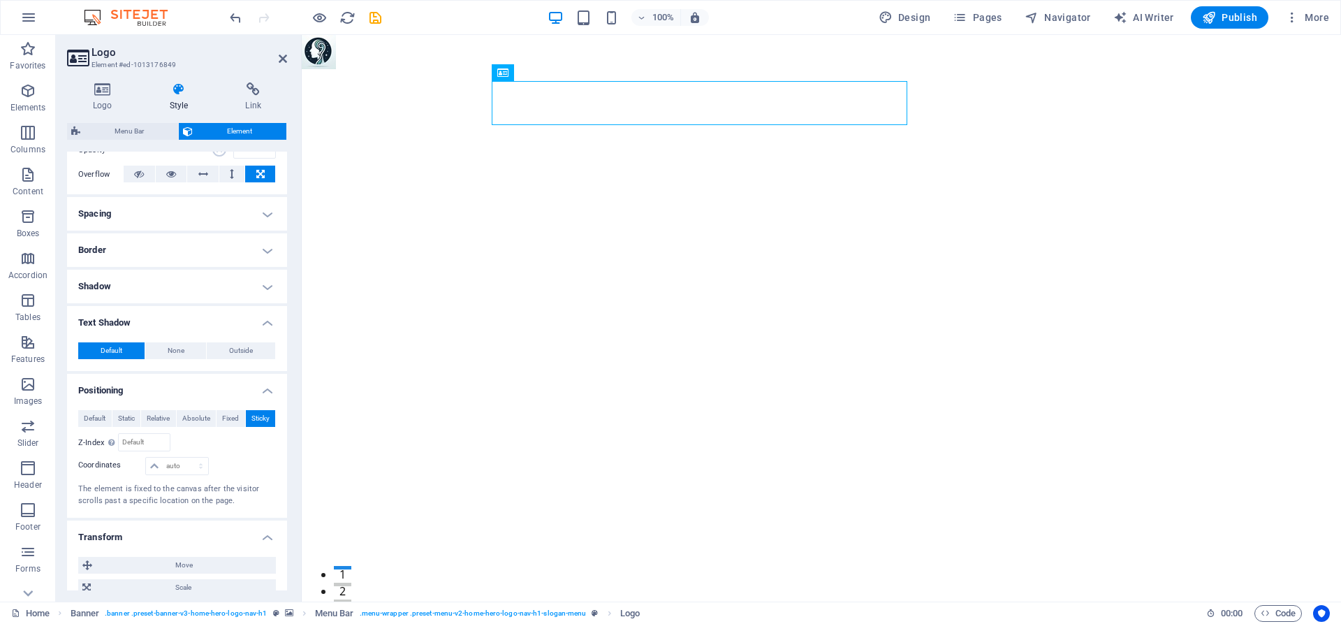
click at [270, 215] on h4 "Spacing" at bounding box center [177, 214] width 220 height 34
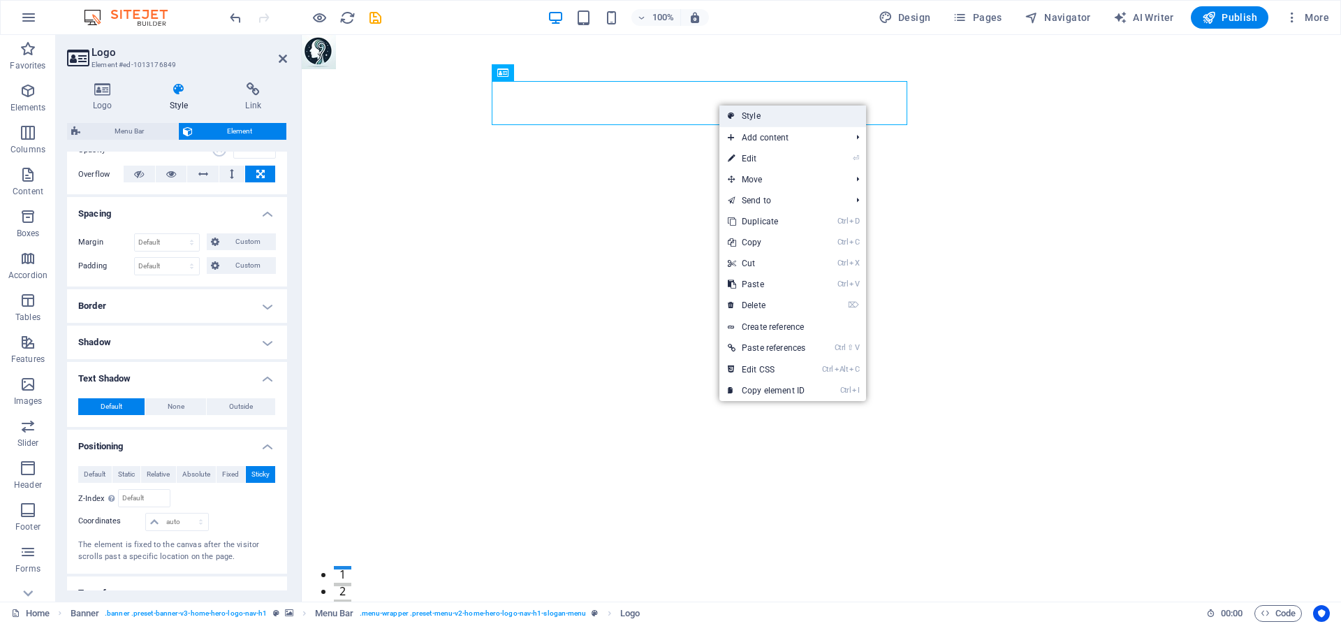
click at [739, 115] on link "Style" at bounding box center [793, 116] width 147 height 21
select select "rem"
select select "preset-menu-v2-home-hero-logo-nav-h1-slogan-menu"
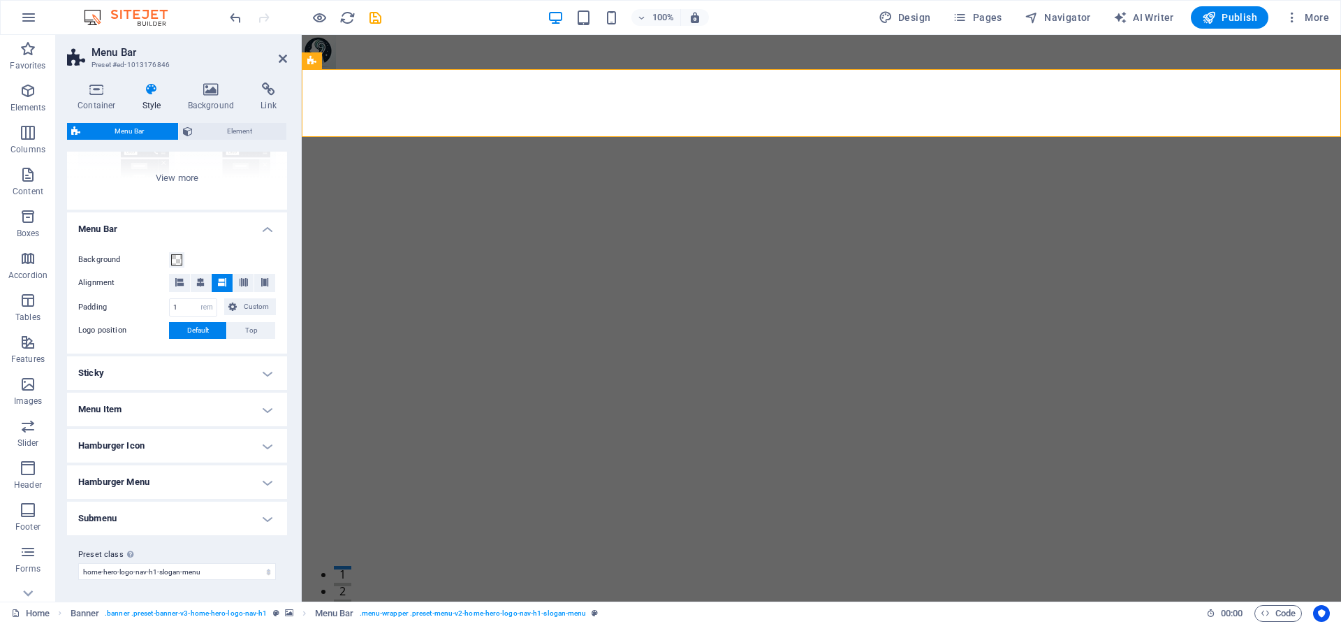
scroll to position [0, 0]
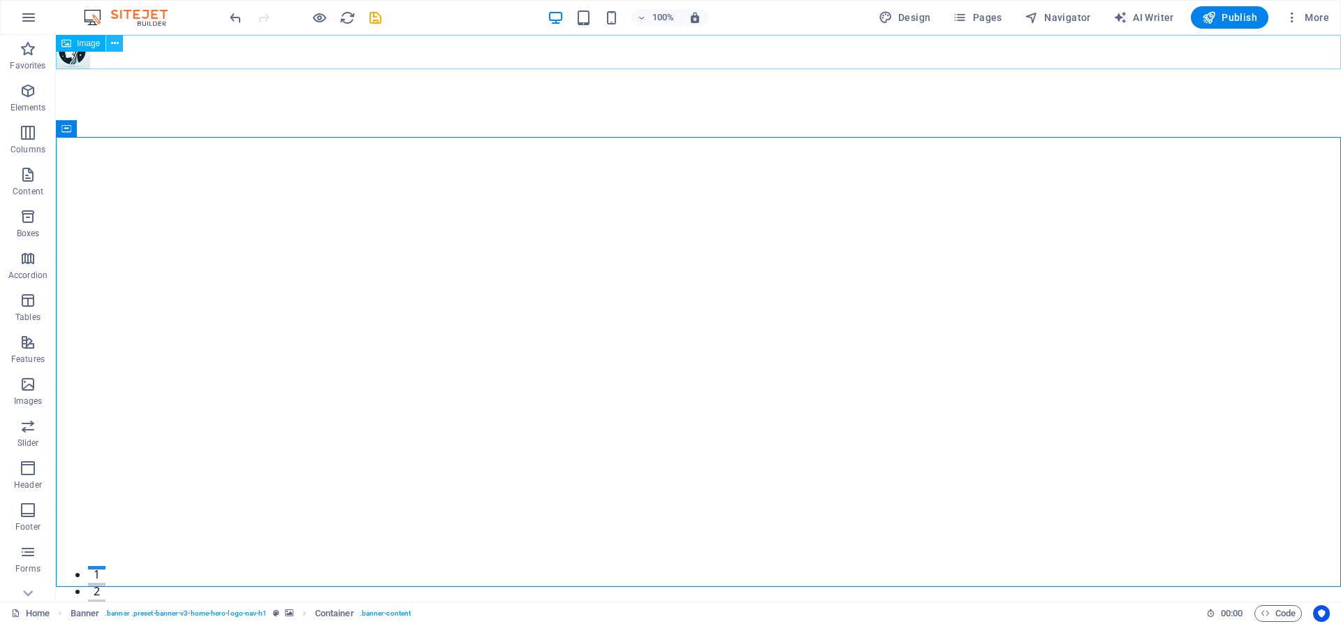
click at [110, 45] on button at bounding box center [114, 43] width 17 height 17
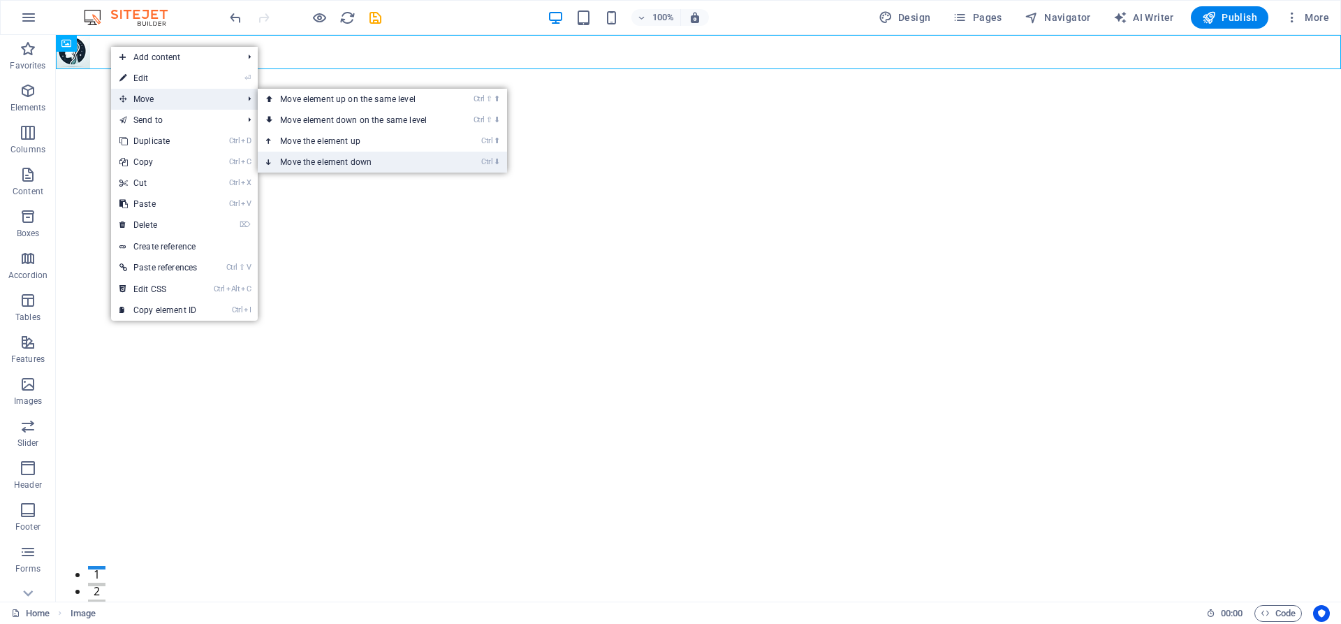
click at [329, 159] on link "Ctrl ⬇ Move the element down" at bounding box center [356, 162] width 197 height 21
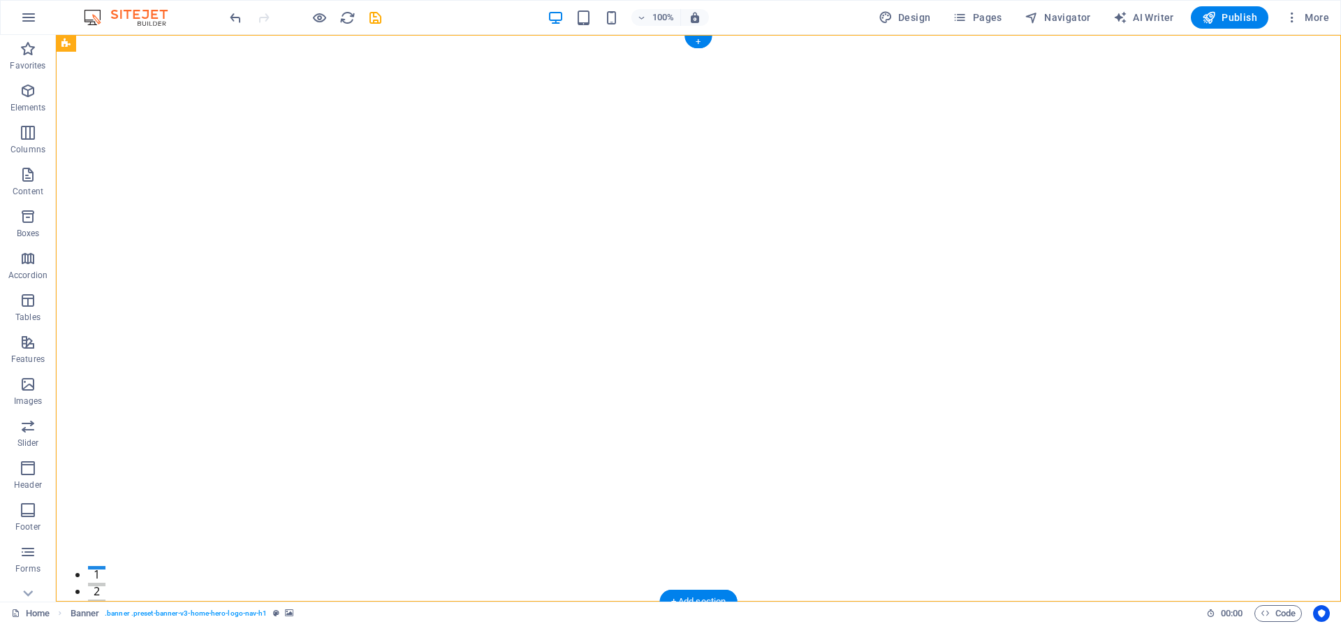
drag, startPoint x: 119, startPoint y: 82, endPoint x: 71, endPoint y: 55, distance: 55.0
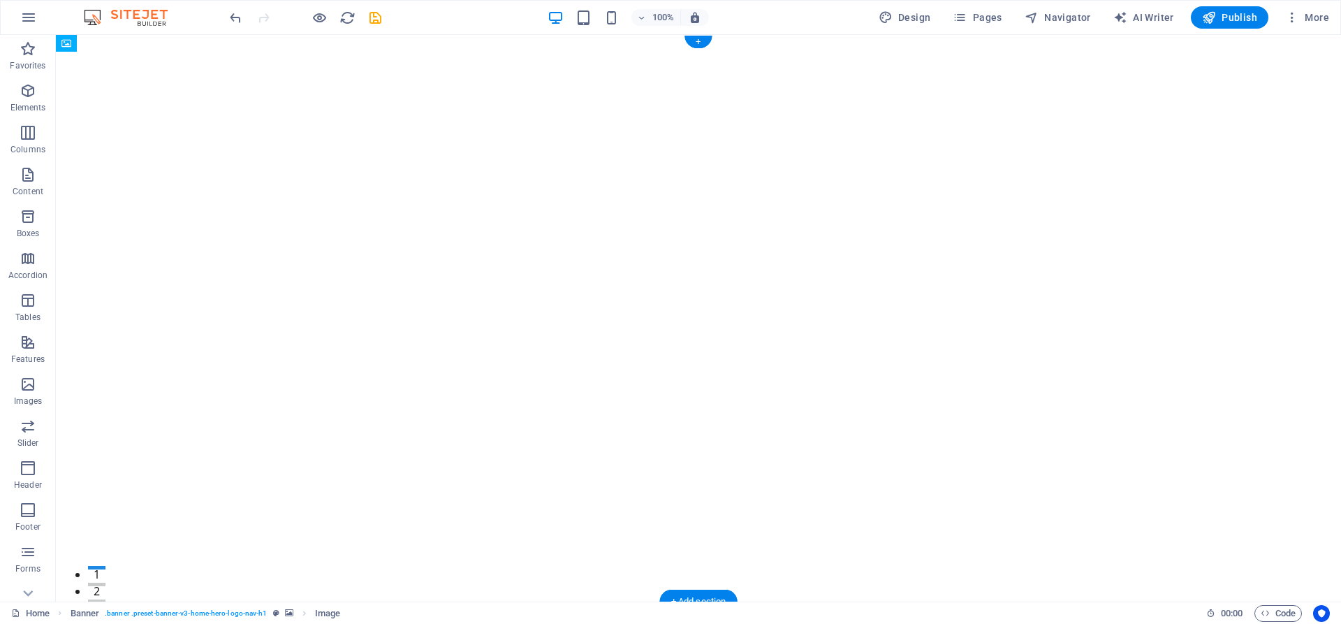
drag, startPoint x: 71, startPoint y: 55, endPoint x: 270, endPoint y: 83, distance: 200.4
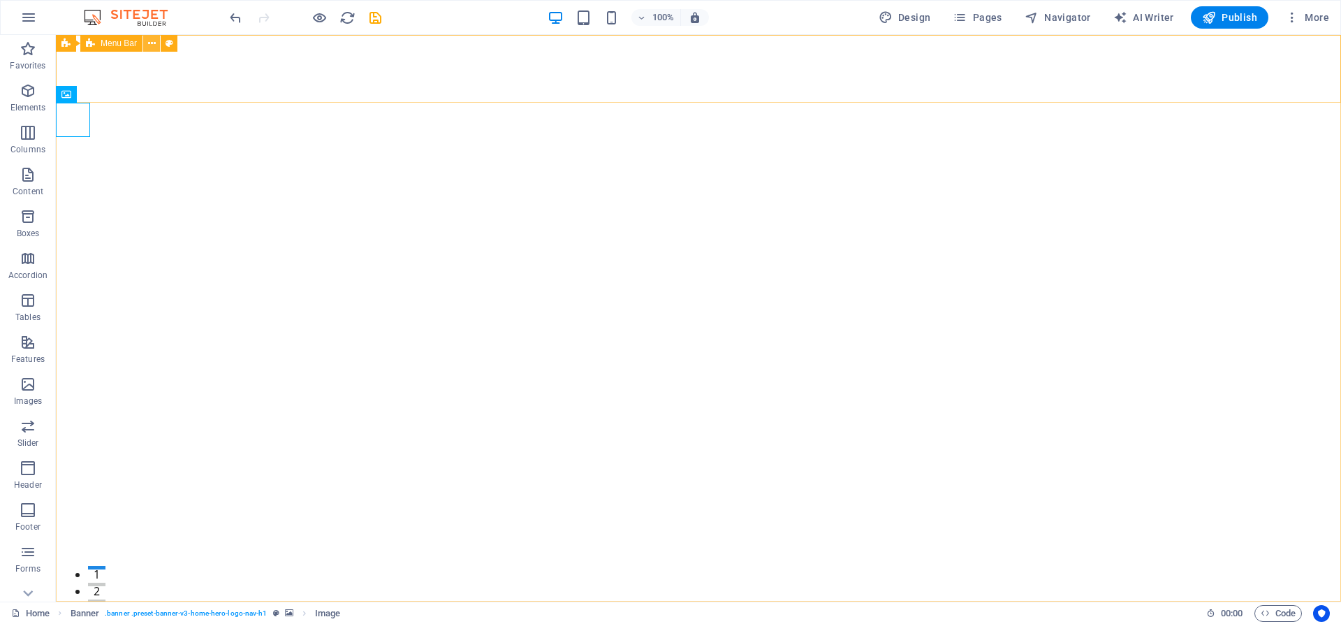
click at [153, 44] on icon at bounding box center [152, 43] width 8 height 15
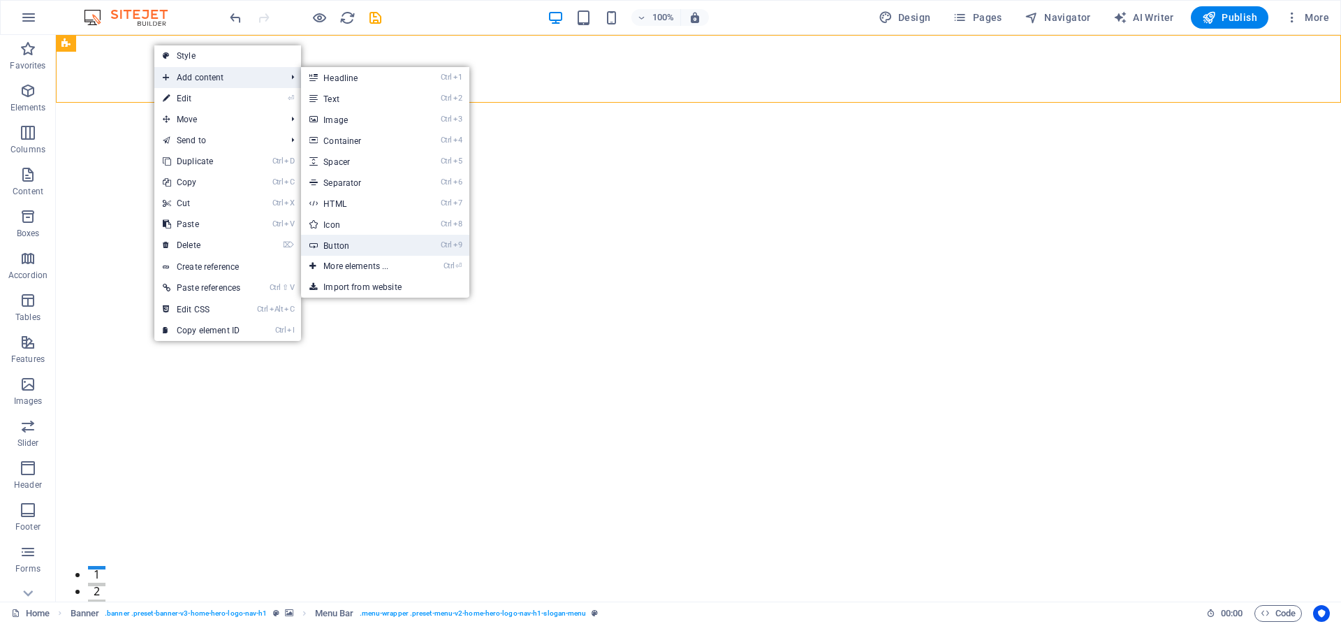
click at [349, 245] on link "Ctrl 9 Button" at bounding box center [358, 245] width 115 height 21
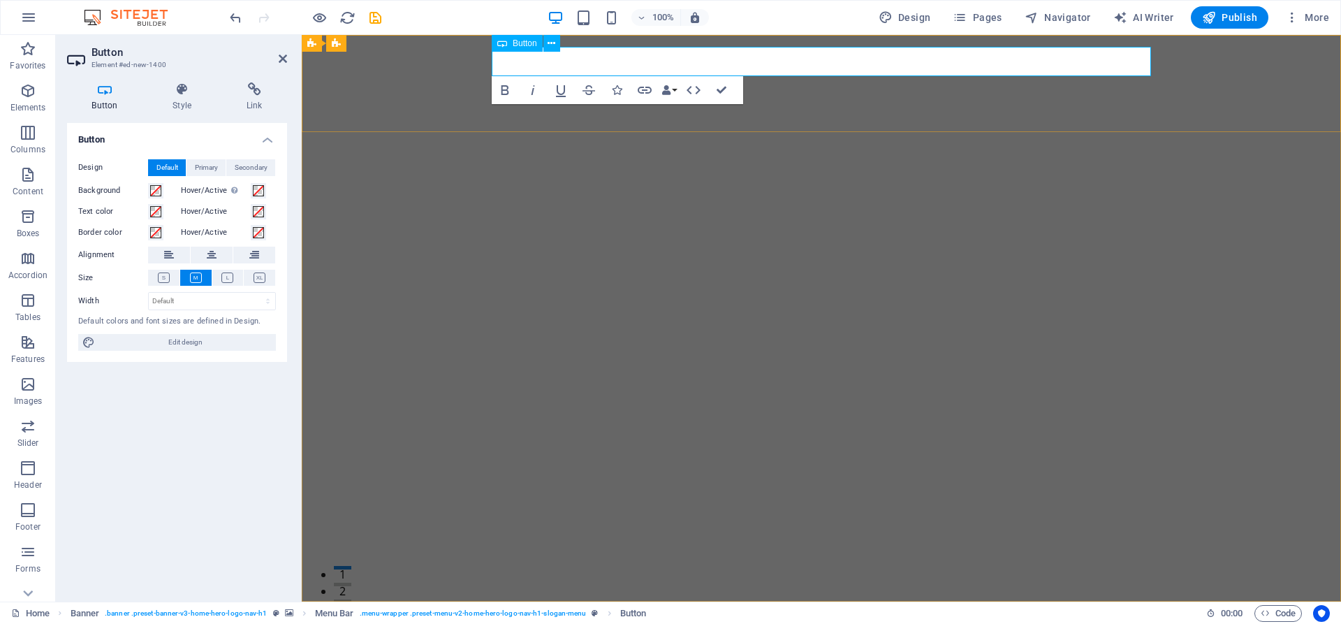
click at [541, 613] on link "Button label" at bounding box center [554, 627] width 124 height 29
drag, startPoint x: 1150, startPoint y: 49, endPoint x: 1109, endPoint y: 65, distance: 44.2
click at [1109, 613] on div "Button label" at bounding box center [822, 627] width 660 height 29
drag, startPoint x: 1046, startPoint y: 59, endPoint x: 1038, endPoint y: 75, distance: 17.8
click at [1038, 613] on div "Button label" at bounding box center [822, 627] width 660 height 29
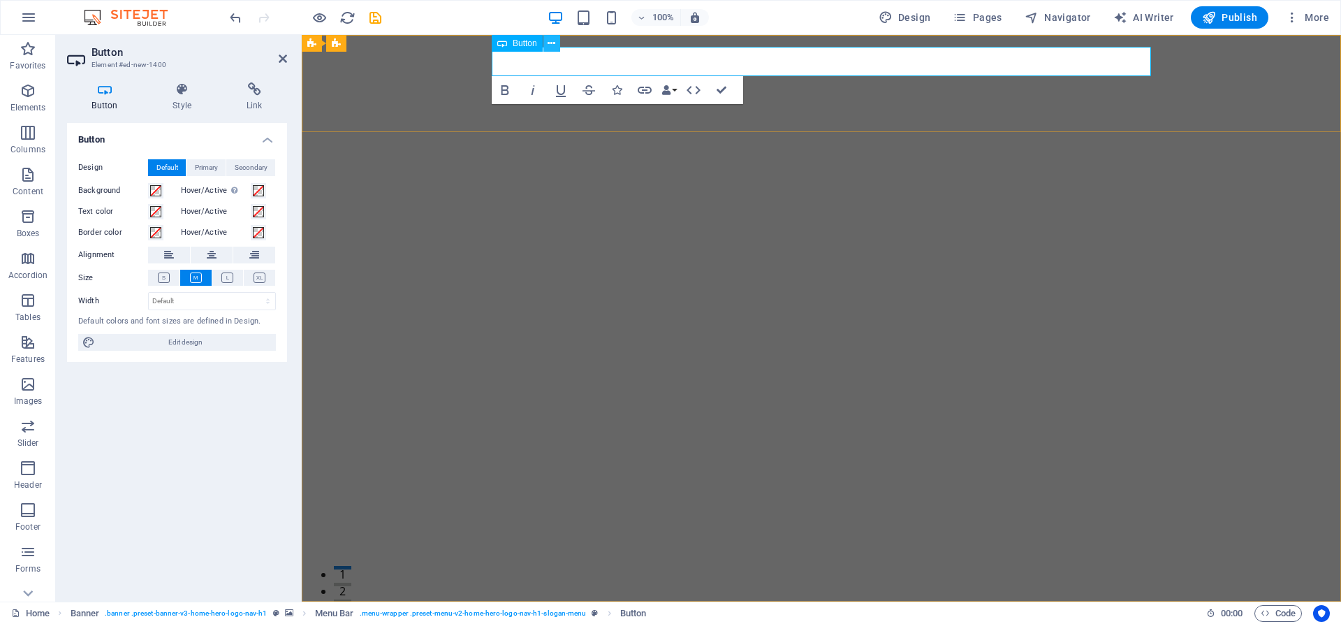
click at [554, 44] on icon at bounding box center [552, 43] width 8 height 15
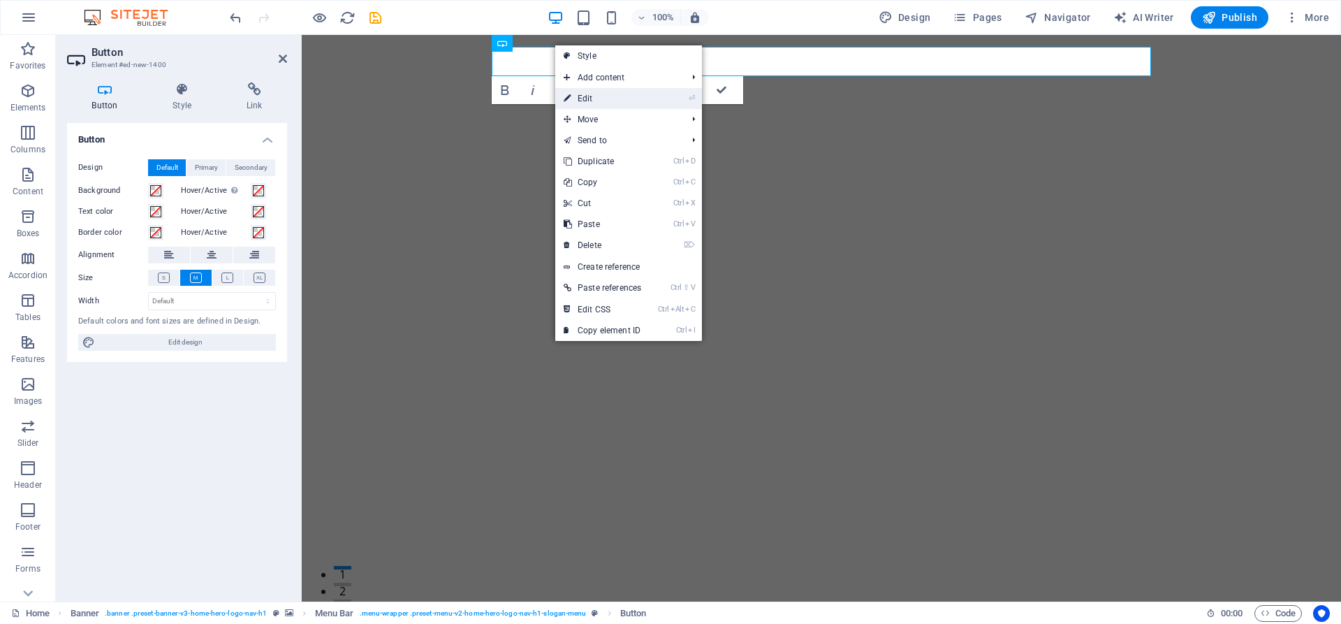
click at [595, 99] on link "⏎ Edit" at bounding box center [602, 98] width 94 height 21
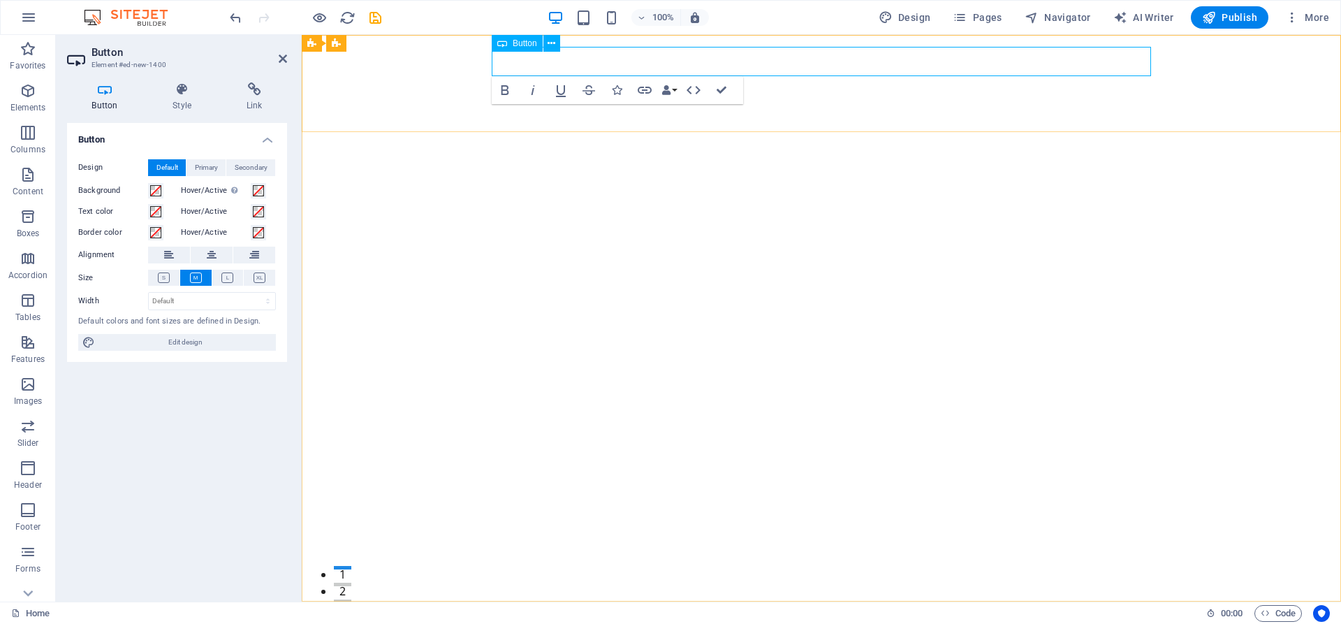
drag, startPoint x: 1147, startPoint y: 46, endPoint x: 1135, endPoint y: 52, distance: 12.8
drag, startPoint x: 1148, startPoint y: 56, endPoint x: 1077, endPoint y: 61, distance: 71.5
click at [1078, 613] on div "Button label" at bounding box center [822, 627] width 660 height 29
drag, startPoint x: 998, startPoint y: 56, endPoint x: 932, endPoint y: 62, distance: 66.7
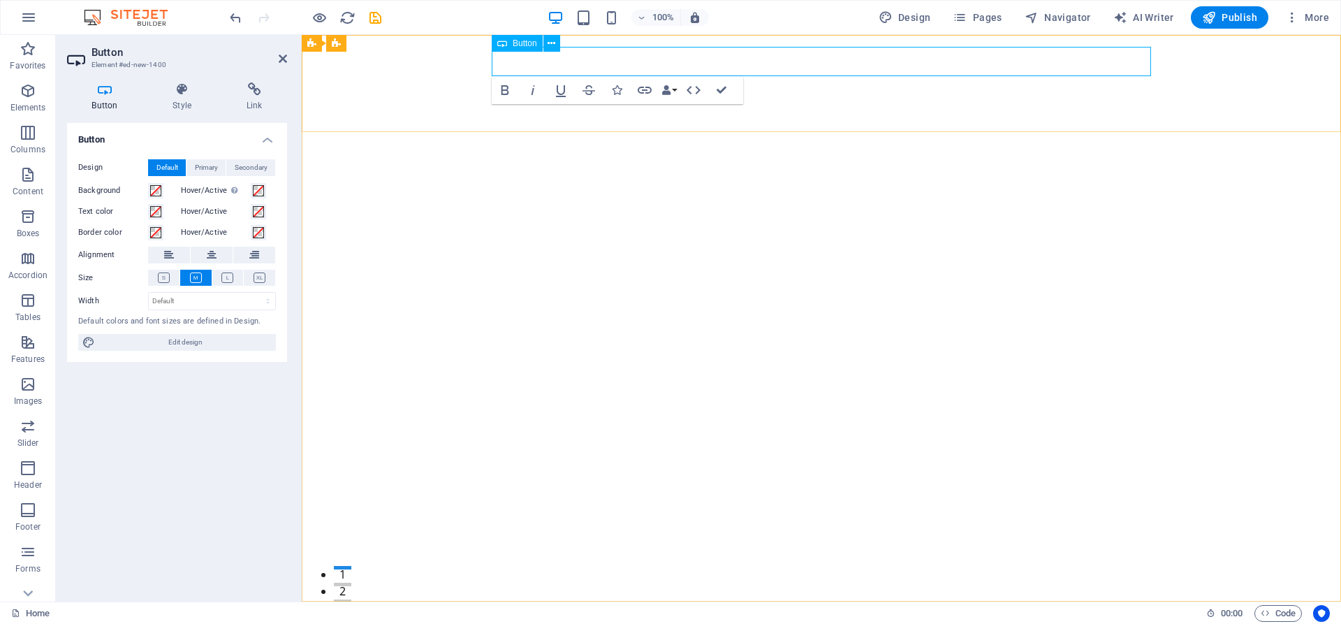
click at [995, 613] on div "Button label" at bounding box center [822, 627] width 660 height 29
click at [919, 613] on div "Button label" at bounding box center [822, 627] width 660 height 29
click at [1034, 613] on div "Button label" at bounding box center [822, 627] width 660 height 29
